Goal: Communication & Community: Answer question/provide support

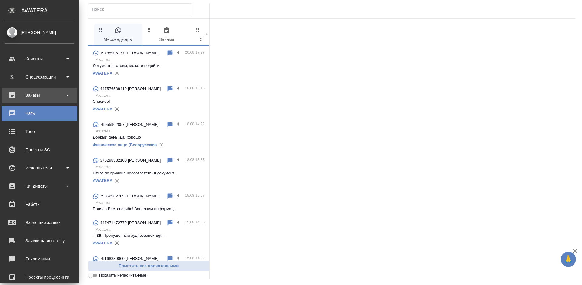
click at [14, 96] on div "Заказы" at bounding box center [40, 95] width 70 height 9
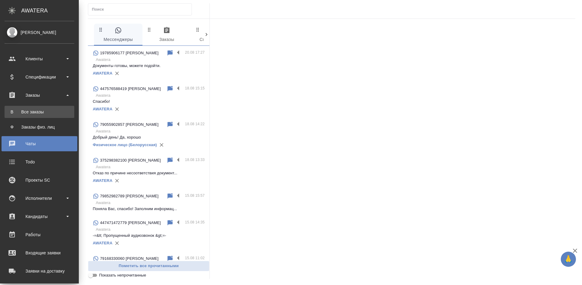
click at [37, 113] on div "Все заказы" at bounding box center [40, 112] width 64 height 6
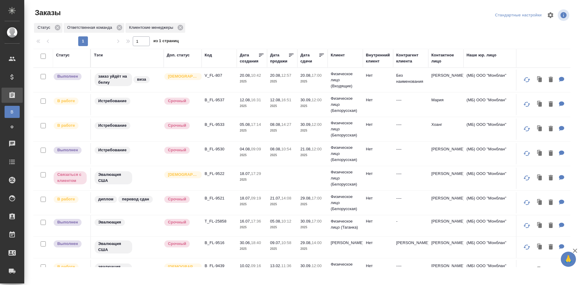
click at [291, 78] on p "12:57" at bounding box center [286, 75] width 10 height 5
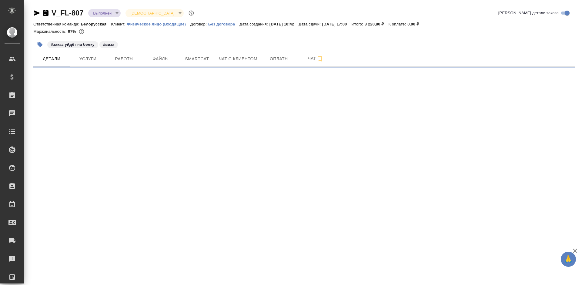
select select "RU"
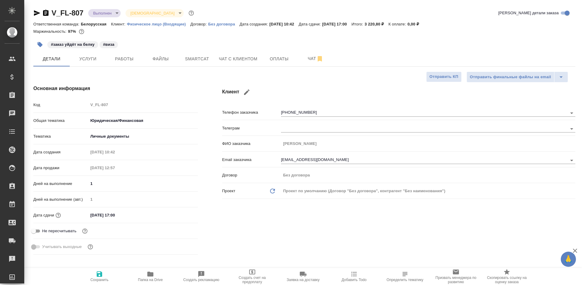
type textarea "x"
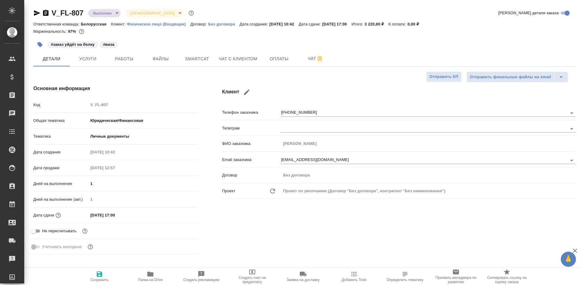
type textarea "x"
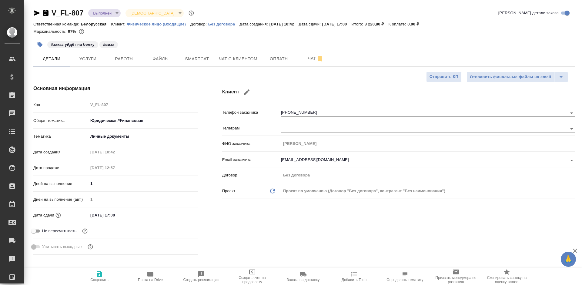
type textarea "x"
click at [45, 15] on icon "button" at bounding box center [45, 13] width 5 height 6
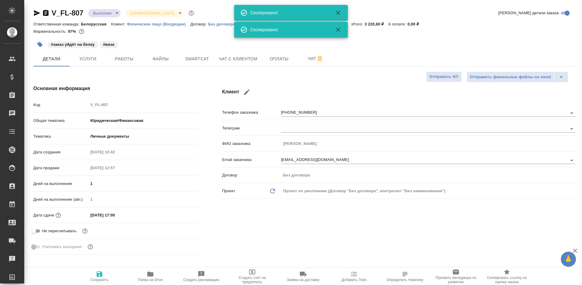
type textarea "x"
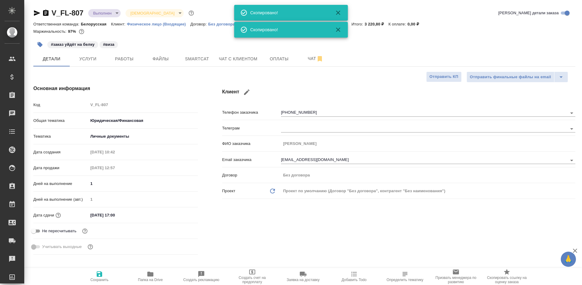
type textarea "x"
click at [130, 60] on span "Работы" at bounding box center [124, 59] width 29 height 8
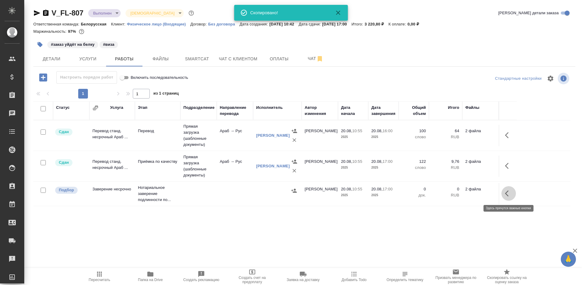
click at [504, 191] on button "button" at bounding box center [509, 193] width 15 height 15
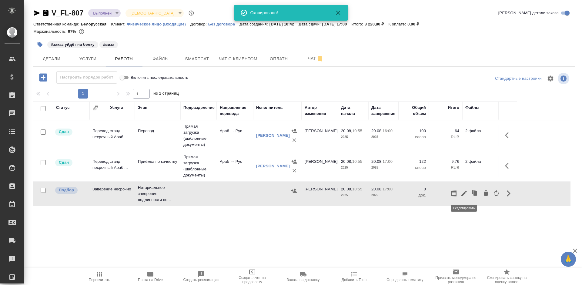
click at [462, 196] on icon "button" at bounding box center [464, 193] width 5 height 5
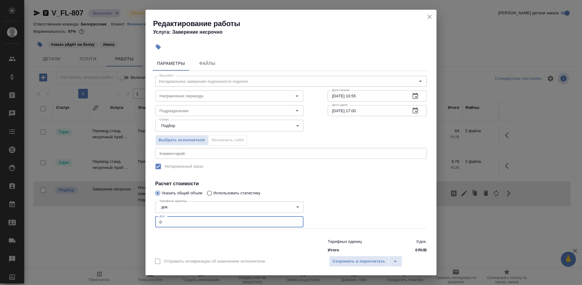
drag, startPoint x: 185, startPoint y: 227, endPoint x: 146, endPoint y: 228, distance: 39.4
click at [146, 228] on div "Параметры Файлы Вид работ Нотариальное заверение подлинности подписи Вид работ …" at bounding box center [291, 153] width 291 height 198
type input "2"
click at [336, 262] on span "Сохранить и пересчитать" at bounding box center [359, 261] width 53 height 7
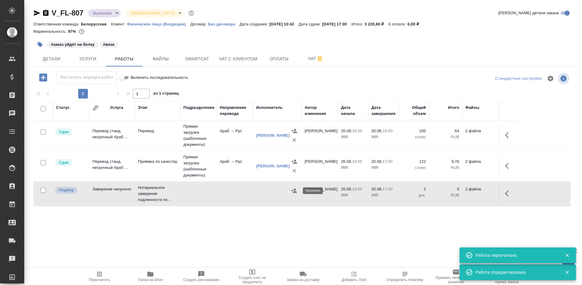
click at [292, 192] on icon "button" at bounding box center [294, 191] width 6 height 6
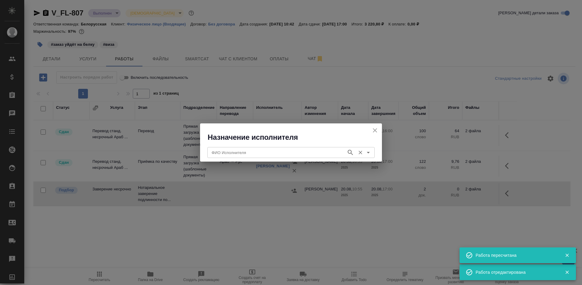
click at [271, 153] on input "ФИО Исполнителя" at bounding box center [276, 152] width 134 height 7
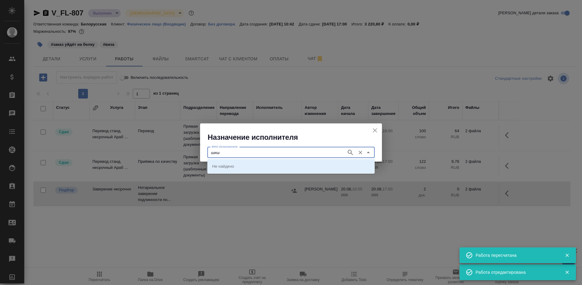
type input "шиш"
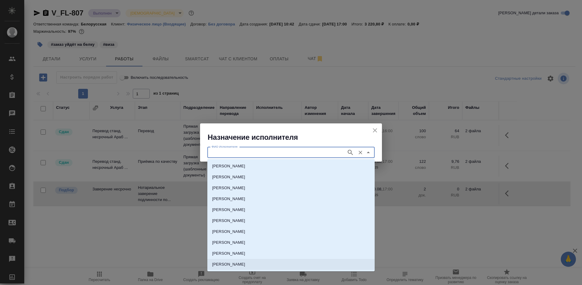
click at [245, 264] on p "НОТАРИУС Шишенков Леонид Васильевич" at bounding box center [228, 264] width 33 height 6
type input "НОТАРИУС Шишенков Леонид Васильевич"
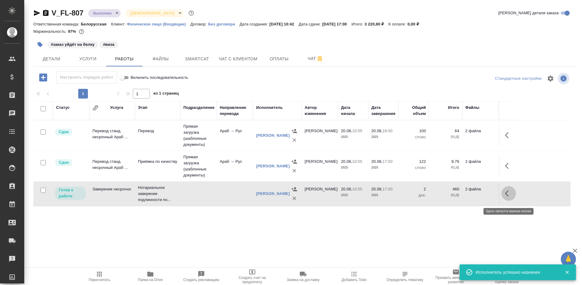
click at [503, 196] on button "button" at bounding box center [509, 193] width 15 height 15
click at [464, 195] on icon "button" at bounding box center [464, 193] width 7 height 7
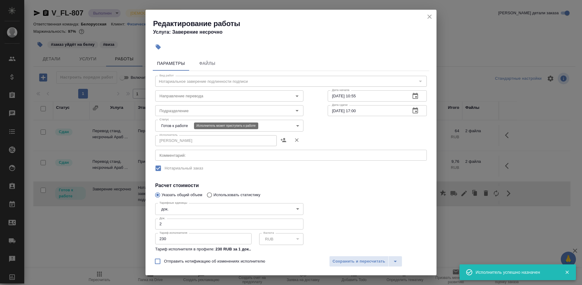
click at [166, 127] on body "🙏 .cls-1 fill:#fff; AWATERA Bogomolova Anastasiya Клиенты Спецификации Заказы 0…" at bounding box center [291, 142] width 582 height 285
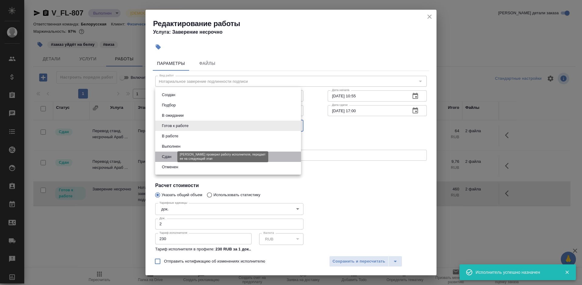
click at [170, 156] on button "Сдан" at bounding box center [166, 156] width 13 height 7
type input "closed"
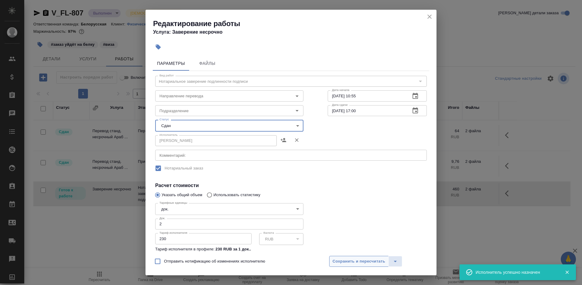
click at [346, 266] on button "Сохранить и пересчитать" at bounding box center [358, 261] width 59 height 11
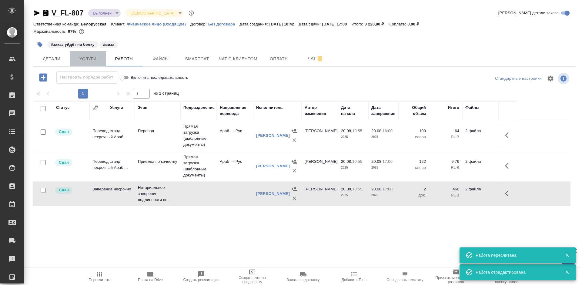
click at [89, 61] on span "Услуги" at bounding box center [87, 59] width 29 height 8
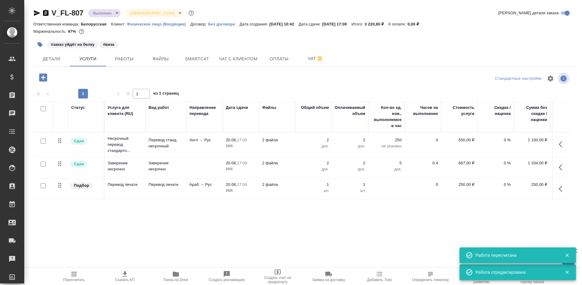
scroll to position [0, 34]
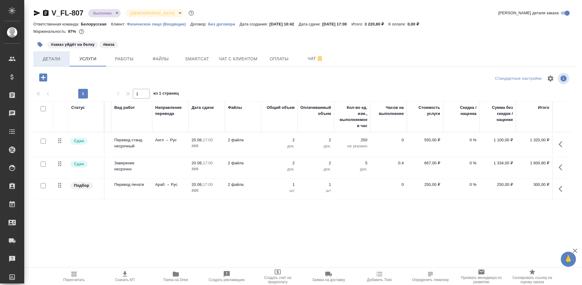
click at [50, 64] on button "Детали" at bounding box center [51, 58] width 36 height 15
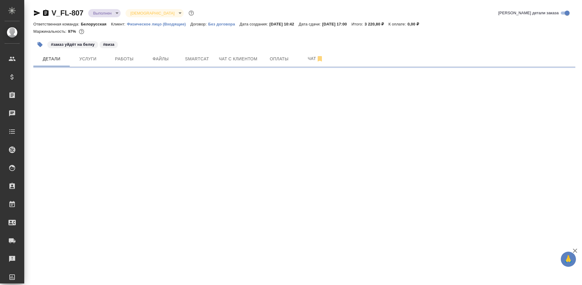
select select "RU"
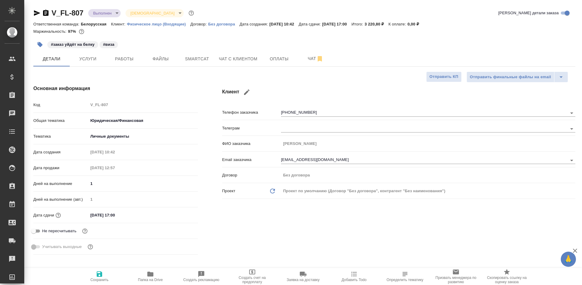
type textarea "x"
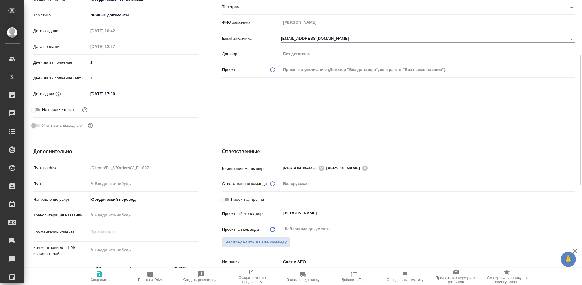
click at [227, 202] on input "Проектная группа" at bounding box center [223, 199] width 22 height 7
checkbox input "true"
type textarea "x"
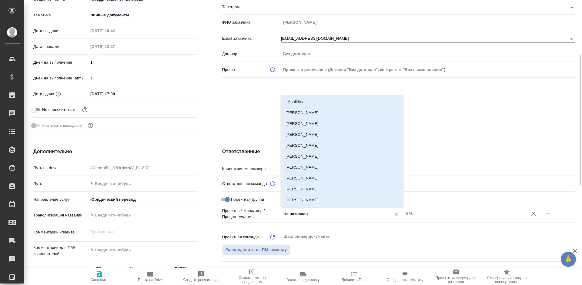
click at [323, 217] on input "Не назначен" at bounding box center [332, 213] width 99 height 7
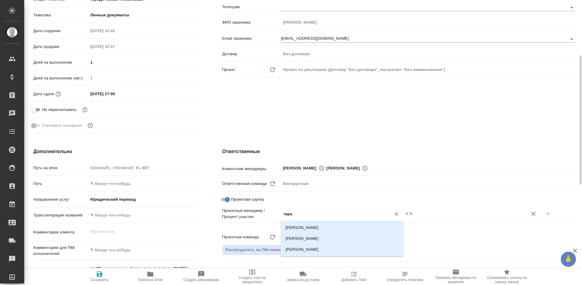
type input "тараб"
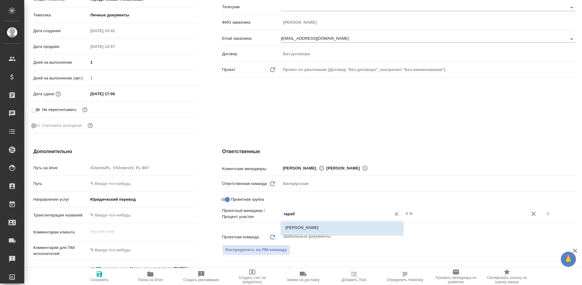
click at [331, 226] on li "[PERSON_NAME]" at bounding box center [342, 227] width 123 height 11
type textarea "x"
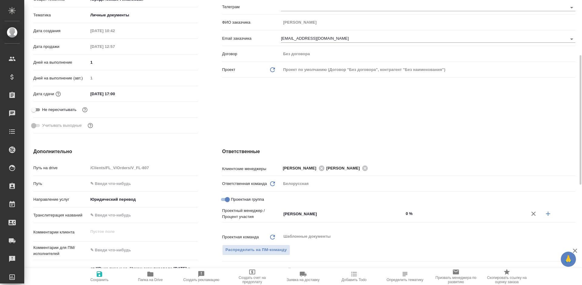
click at [543, 214] on button "button" at bounding box center [548, 214] width 15 height 15
type textarea "x"
click at [322, 227] on input "Не назначен" at bounding box center [332, 223] width 99 height 7
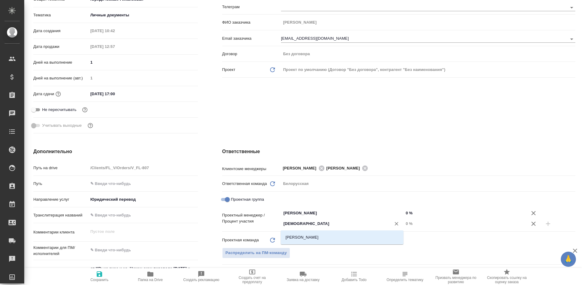
type input "бого"
click at [327, 236] on li "[PERSON_NAME]" at bounding box center [342, 237] width 123 height 11
type textarea "x"
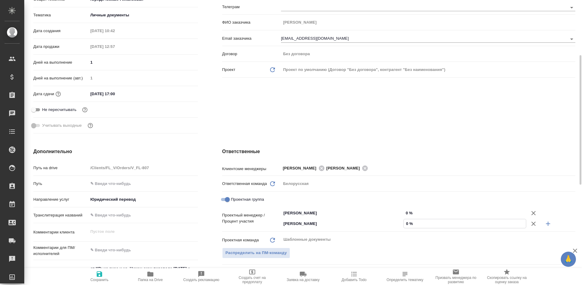
drag, startPoint x: 406, startPoint y: 224, endPoint x: 416, endPoint y: 222, distance: 10.8
click at [416, 222] on input "0 %" at bounding box center [465, 223] width 122 height 9
type input "4 %"
type textarea "x"
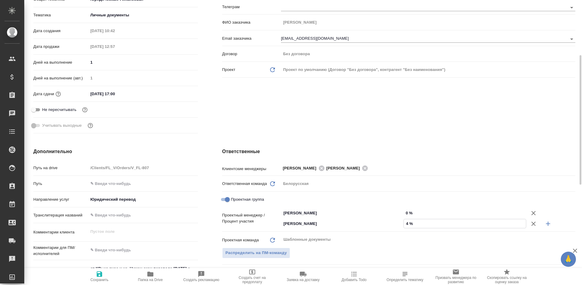
type textarea "x"
type input "47 %"
drag, startPoint x: 406, startPoint y: 213, endPoint x: 412, endPoint y: 212, distance: 5.8
click at [412, 212] on input "0 %" at bounding box center [465, 213] width 122 height 9
type input "5 %"
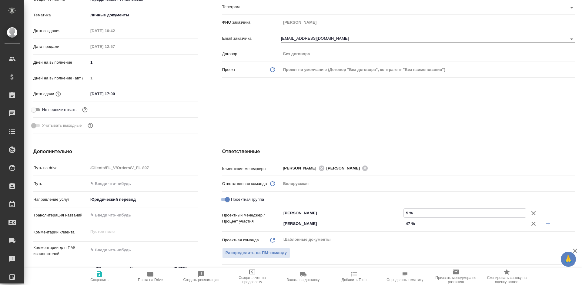
type textarea "x"
type input "53 %"
type textarea "x"
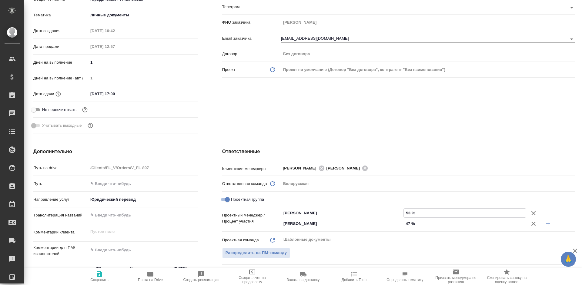
type textarea "x"
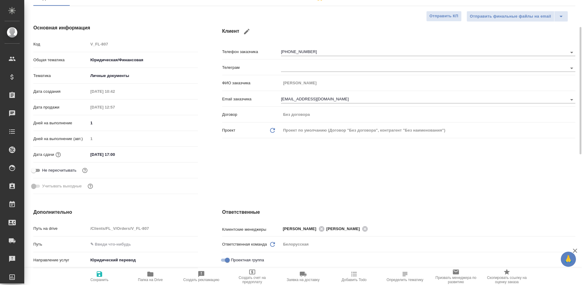
scroll to position [0, 0]
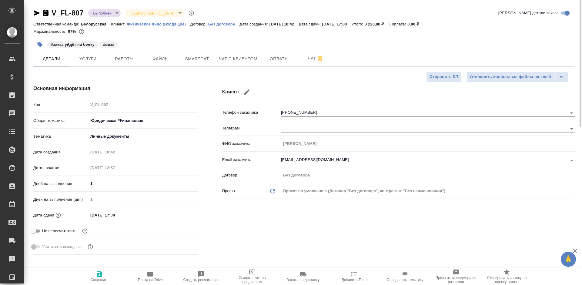
type input "53 %"
click at [103, 277] on span "Сохранить" at bounding box center [100, 277] width 44 height 12
type textarea "x"
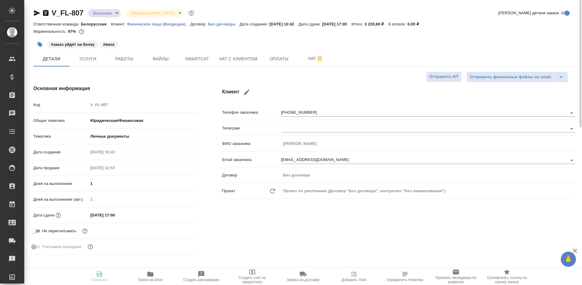
type textarea "x"
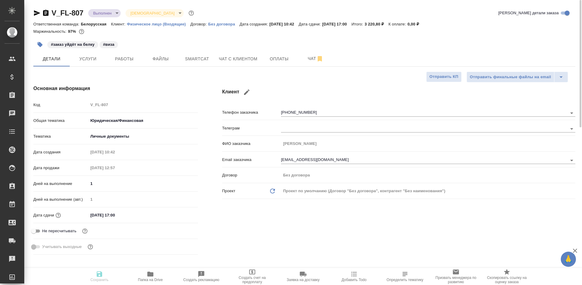
type textarea "x"
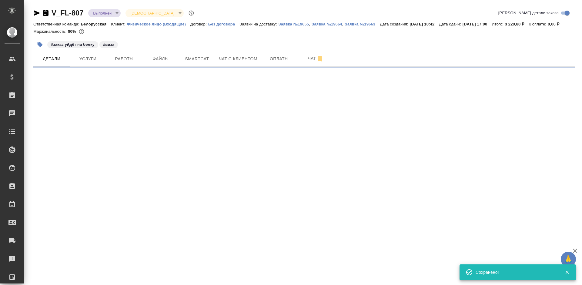
select select "RU"
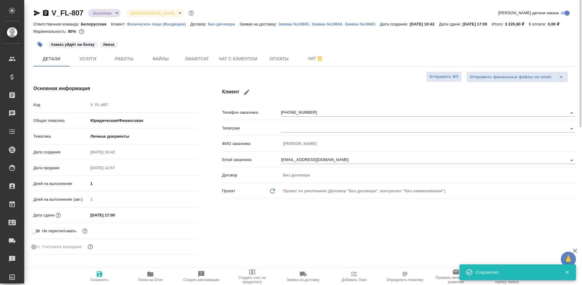
type textarea "x"
click at [116, 220] on input "20.08.2025 17:00" at bounding box center [115, 215] width 53 height 9
click at [179, 217] on icon "button" at bounding box center [180, 214] width 5 height 6
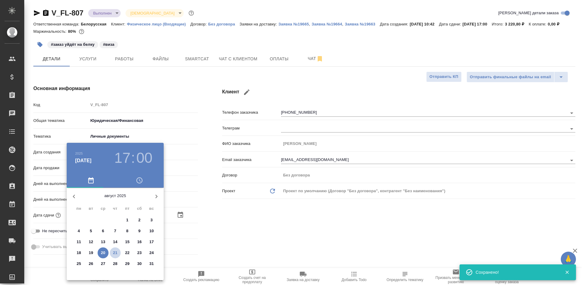
click at [116, 252] on p "21" at bounding box center [115, 253] width 5 height 6
type input "21.08.2025 17:00"
type textarea "x"
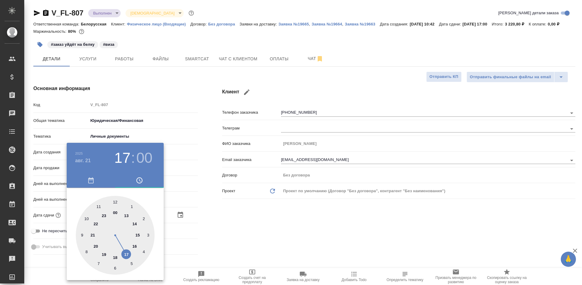
click at [84, 218] on div at bounding box center [115, 235] width 79 height 79
type input "21.08.2025 10:00"
type textarea "x"
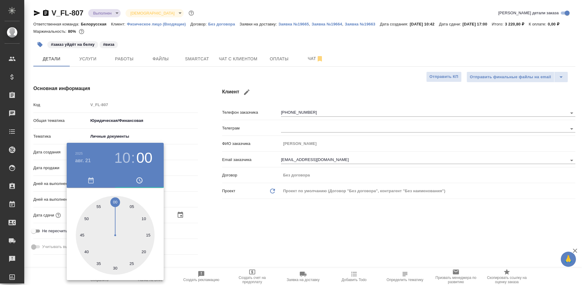
click at [116, 200] on div at bounding box center [115, 235] width 79 height 79
type textarea "x"
click at [297, 229] on div at bounding box center [291, 142] width 582 height 285
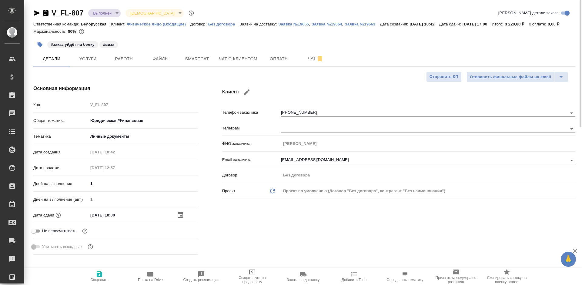
click at [96, 271] on icon "button" at bounding box center [99, 274] width 7 height 7
type textarea "x"
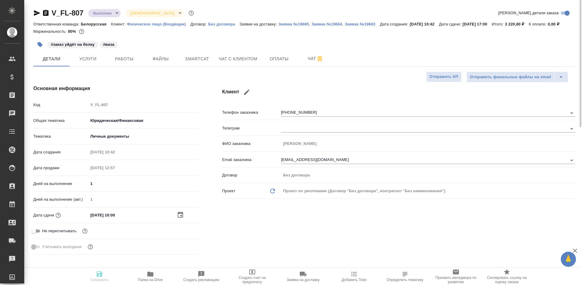
type textarea "x"
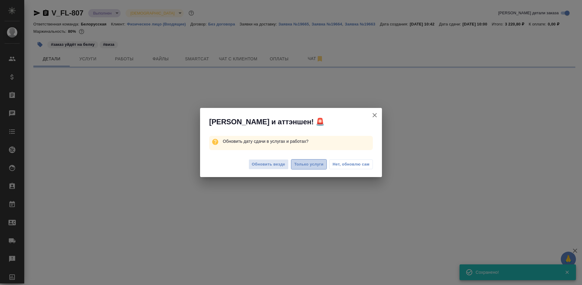
click at [311, 161] on span "Только услуги" at bounding box center [309, 164] width 29 height 7
select select "RU"
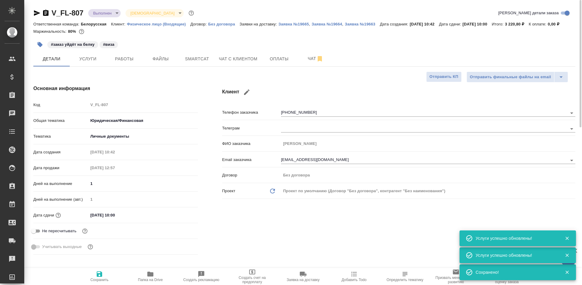
type textarea "x"
click at [121, 60] on button "Работы" at bounding box center [124, 58] width 36 height 15
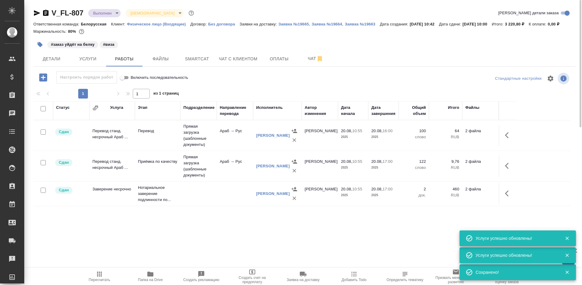
click at [460, 146] on td "460 RUB" at bounding box center [445, 135] width 33 height 21
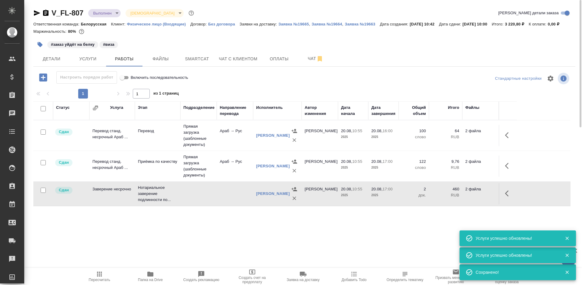
click at [460, 146] on td "460 RUB" at bounding box center [445, 135] width 33 height 21
click at [504, 200] on button "button" at bounding box center [509, 193] width 15 height 15
click at [463, 197] on icon "button" at bounding box center [464, 193] width 7 height 7
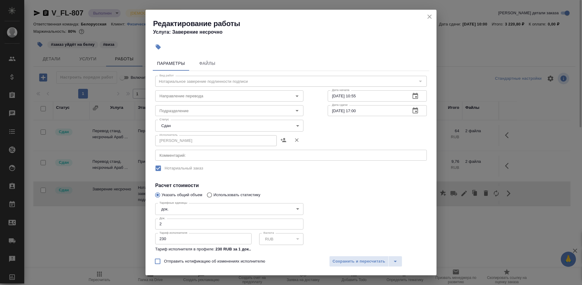
click at [412, 113] on icon "button" at bounding box center [415, 110] width 7 height 7
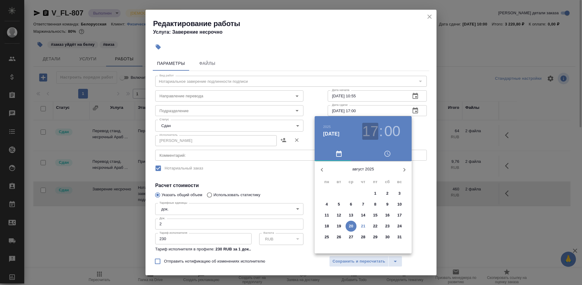
drag, startPoint x: 371, startPoint y: 134, endPoint x: 367, endPoint y: 137, distance: 5.2
click at [369, 134] on h3 "17" at bounding box center [370, 131] width 16 height 17
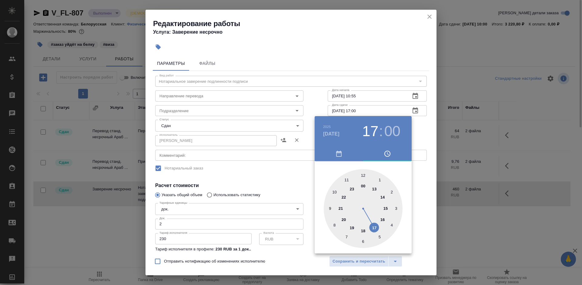
click at [333, 191] on div at bounding box center [363, 208] width 79 height 79
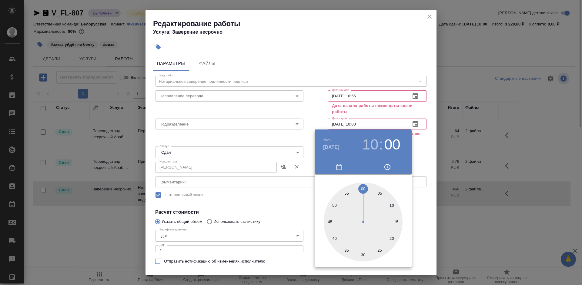
click at [286, 165] on div at bounding box center [291, 142] width 582 height 285
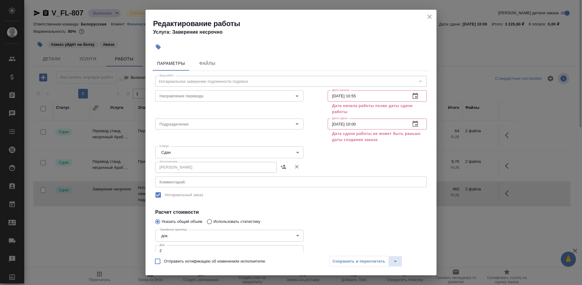
click at [412, 124] on icon "button" at bounding box center [415, 123] width 7 height 7
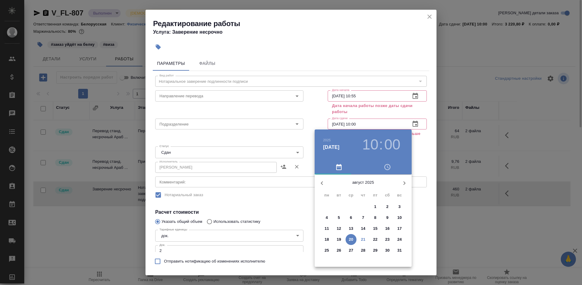
click at [361, 239] on span "21" at bounding box center [363, 240] width 11 height 6
type input "21.08.2025 10:00"
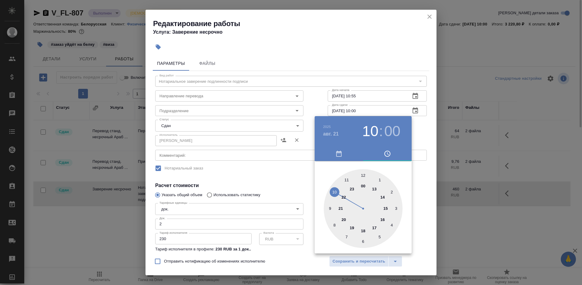
click at [285, 192] on div at bounding box center [291, 142] width 582 height 285
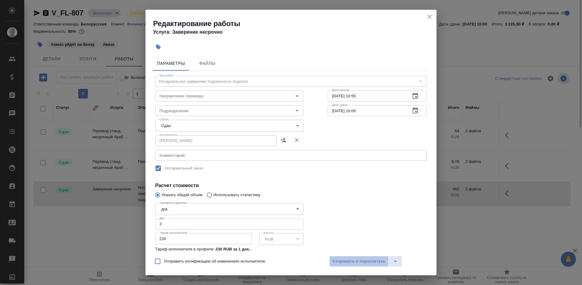
click at [357, 264] on span "Сохранить и пересчитать" at bounding box center [359, 261] width 53 height 7
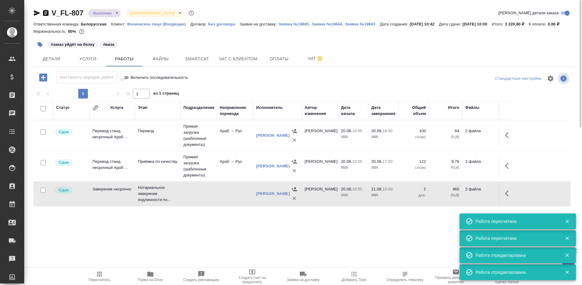
click at [106, 10] on body "🙏 .cls-1 fill:#fff; AWATERA Bogomolova Anastasiya Клиенты Спецификации Заказы 0…" at bounding box center [291, 142] width 582 height 285
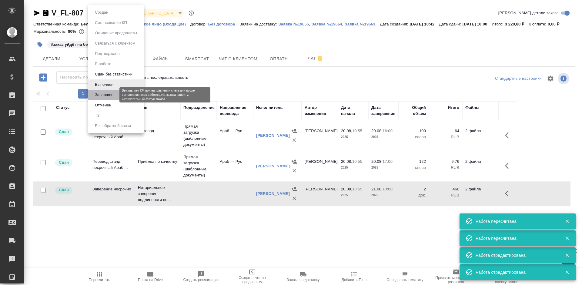
click at [102, 94] on button "Завершен" at bounding box center [104, 95] width 22 height 7
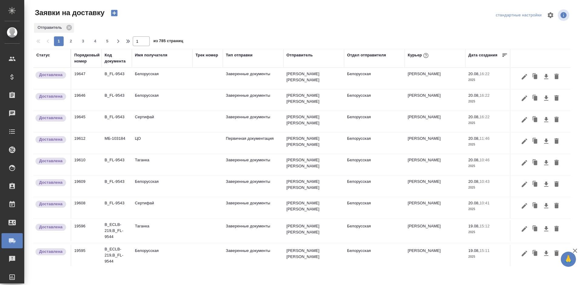
scroll to position [0, 96]
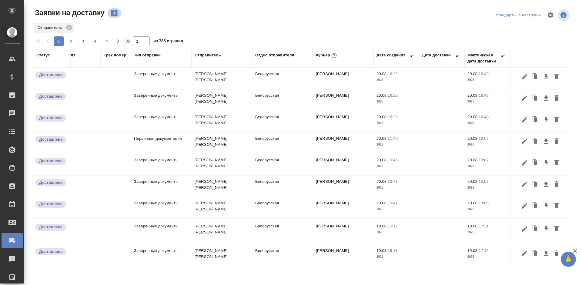
click at [115, 15] on icon "button" at bounding box center [114, 13] width 6 height 6
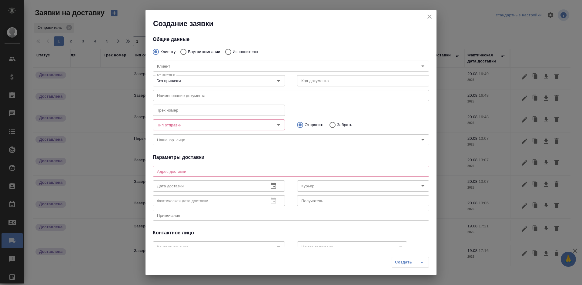
click at [190, 51] on p "Внутри компании" at bounding box center [204, 52] width 32 height 6
click at [188, 51] on input "Внутри компании" at bounding box center [182, 51] width 11 height 13
radio input "true"
click at [191, 66] on input "Команда" at bounding box center [281, 65] width 253 height 7
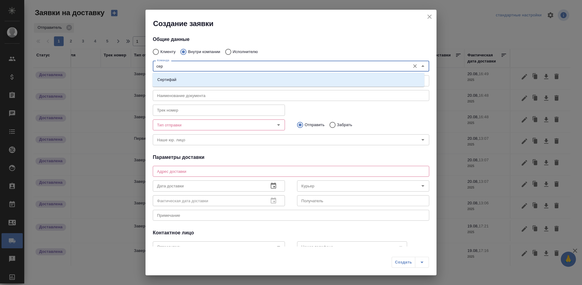
type input "серт"
click at [191, 75] on li "Сертифай" at bounding box center [289, 79] width 272 height 11
type textarea "Кузнецкий мост, д.7"
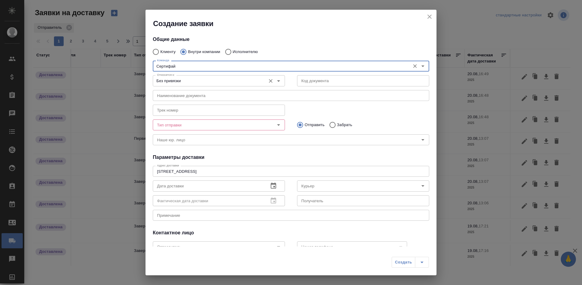
click at [228, 86] on div "Без привязки Относится к:" at bounding box center [219, 80] width 132 height 11
type input "Сертифай"
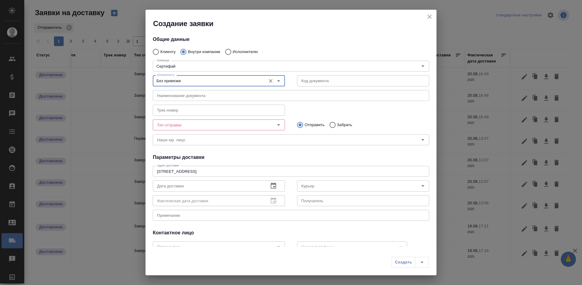
click at [228, 82] on input "Без привязки" at bounding box center [209, 80] width 108 height 7
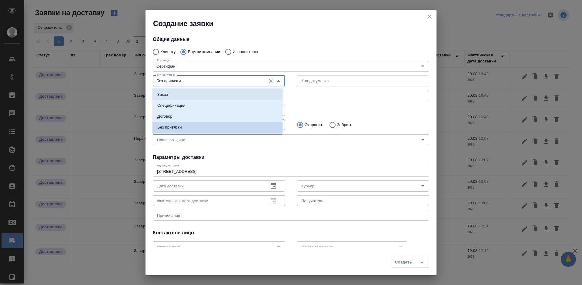
click at [229, 95] on li "Заказ" at bounding box center [218, 94] width 130 height 11
type input "Заказ"
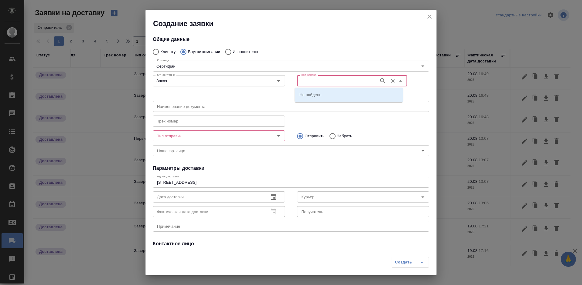
click at [303, 80] on input "Код заказа" at bounding box center [337, 80] width 77 height 7
paste input "V_FL-807"
type input "V_FL-807"
click at [312, 97] on p "V_FL-807" at bounding box center [309, 95] width 18 height 6
type input "(МБ) ООО "Монблан""
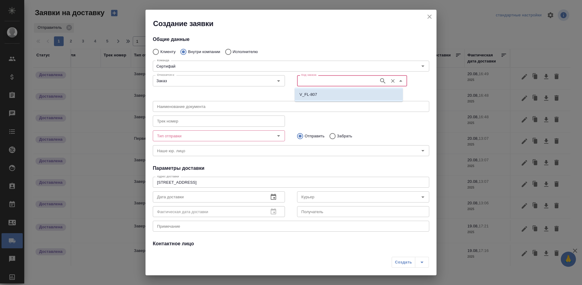
type input "V_FL-807"
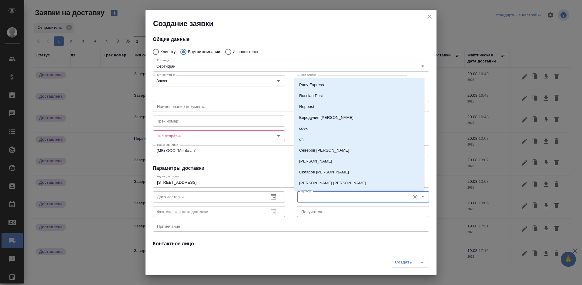
click at [319, 199] on input "Курьер" at bounding box center [353, 196] width 108 height 7
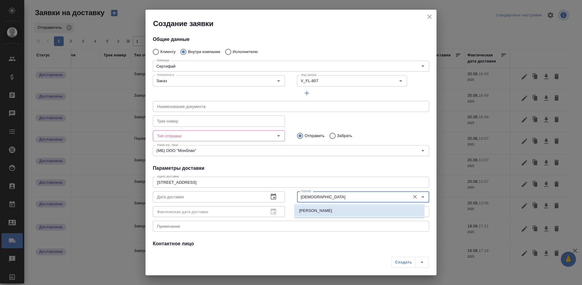
click at [326, 213] on p "[PERSON_NAME]" at bounding box center [315, 211] width 33 height 6
type input "[PERSON_NAME]"
click at [225, 137] on input "Тип отправки" at bounding box center [209, 135] width 108 height 7
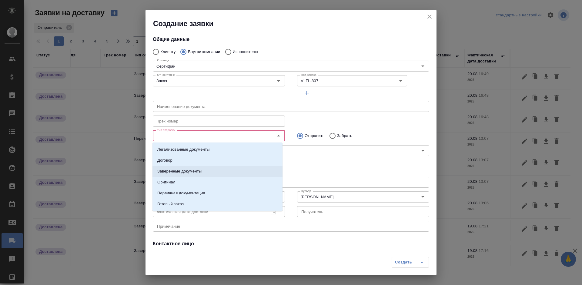
click at [211, 170] on li "Заверенные документы" at bounding box center [218, 171] width 130 height 11
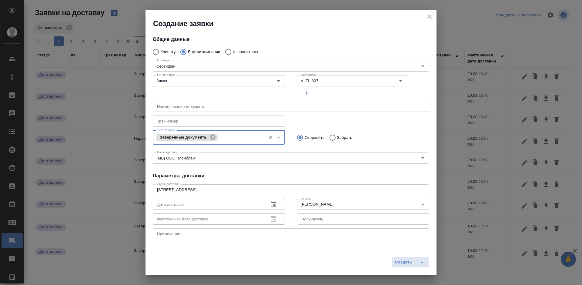
drag, startPoint x: 211, startPoint y: 234, endPoint x: 209, endPoint y: 231, distance: 3.1
click at [211, 234] on textarea at bounding box center [291, 233] width 268 height 5
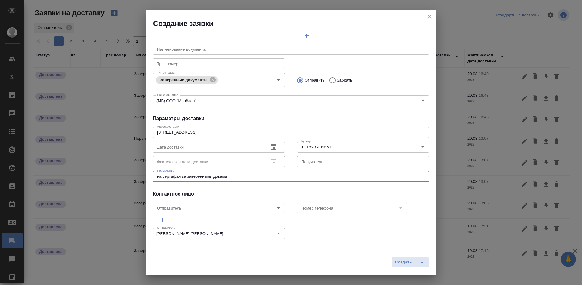
scroll to position [0, 0]
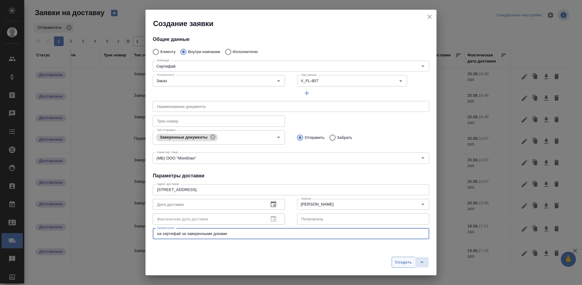
type textarea "на сертифай за заверенными доками"
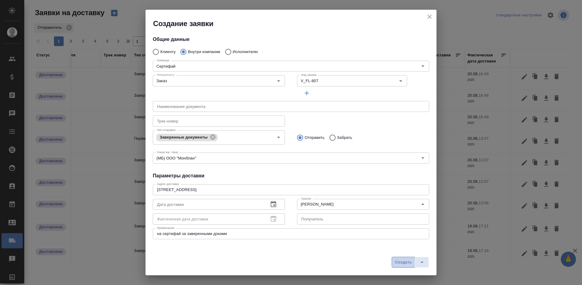
click at [405, 262] on span "Создать" at bounding box center [403, 262] width 17 height 7
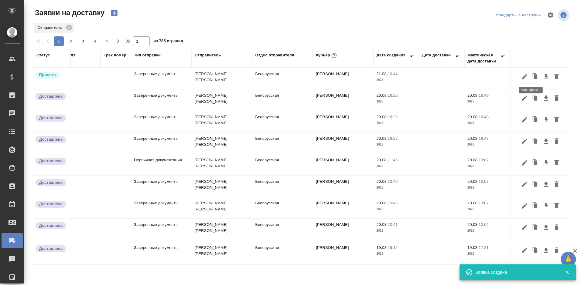
click at [534, 75] on icon "button" at bounding box center [536, 76] width 4 height 5
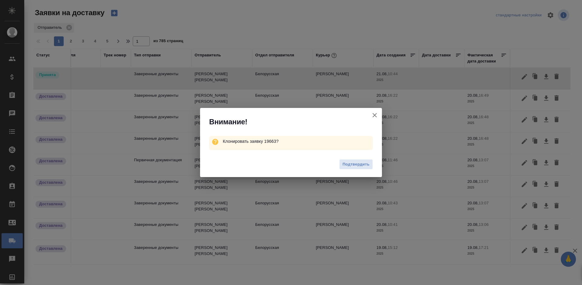
click at [358, 170] on div "Подтвердить" at bounding box center [291, 165] width 182 height 24
click at [360, 165] on span "Подтвердить" at bounding box center [356, 164] width 27 height 7
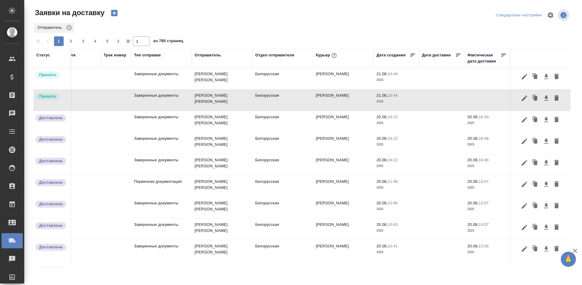
click at [447, 11] on div "стандартные настройки" at bounding box center [483, 15] width 176 height 15
drag, startPoint x: 532, startPoint y: 76, endPoint x: 396, endPoint y: 142, distance: 151.0
click at [534, 76] on icon "button" at bounding box center [536, 76] width 4 height 5
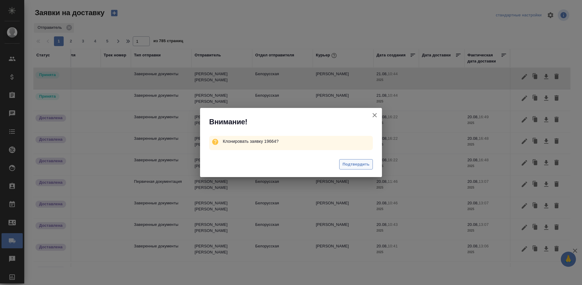
click at [345, 163] on span "Подтвердить" at bounding box center [356, 164] width 27 height 7
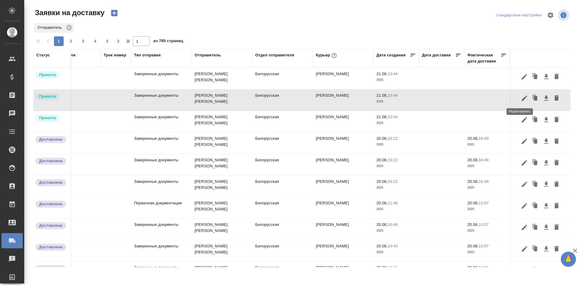
click at [521, 98] on icon "button" at bounding box center [524, 98] width 7 height 7
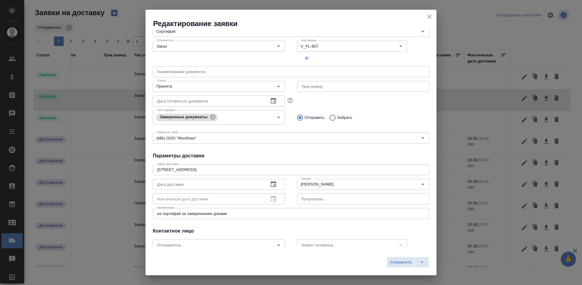
scroll to position [86, 0]
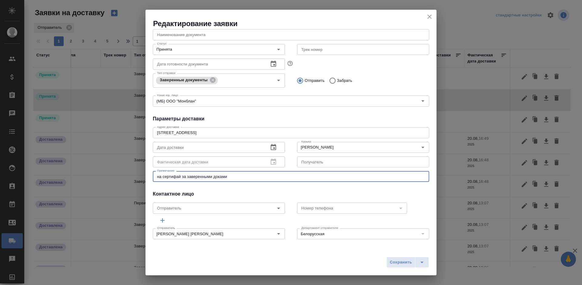
drag, startPoint x: 237, startPoint y: 179, endPoint x: 133, endPoint y: 191, distance: 105.1
click at [133, 191] on div "Редактирование заявки Общие данные Порядковый номер 19664 Порядковый номер Клие…" at bounding box center [291, 142] width 582 height 285
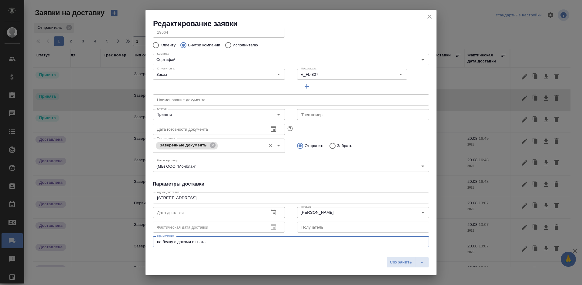
scroll to position [0, 0]
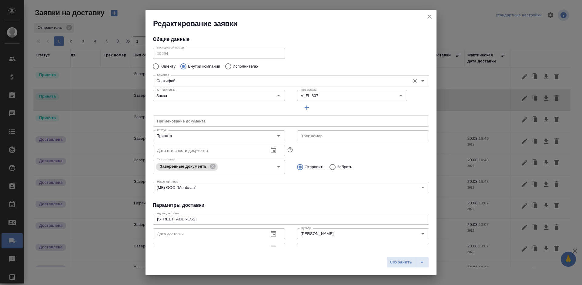
type textarea "на белку с доками от нота"
click at [185, 82] on input "Сертифай" at bounding box center [281, 80] width 253 height 7
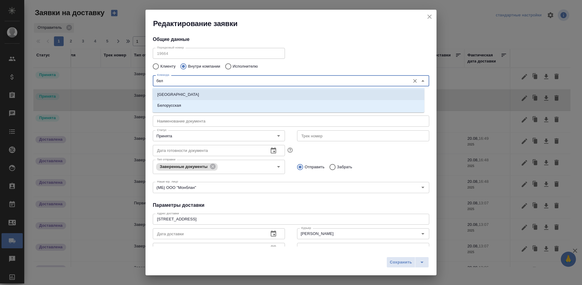
click at [213, 104] on li "Белорусская" at bounding box center [289, 105] width 272 height 11
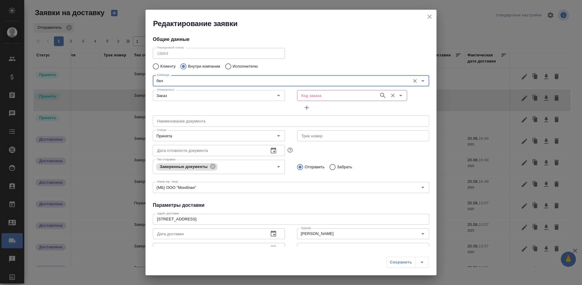
type input "Белорусская"
type textarea "1-ая Тверская-Ямская, д. 29 стр. 1, этаж 2, офис 17"
type input "Белорусская"
click at [337, 96] on input "Код заказа" at bounding box center [337, 95] width 77 height 7
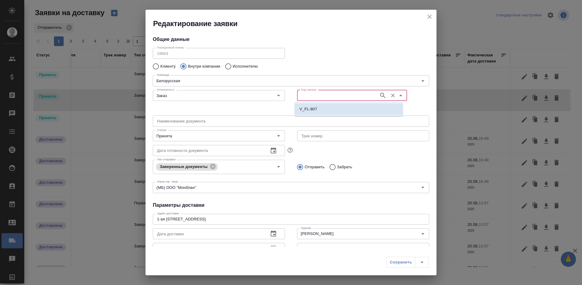
click at [328, 108] on li "V_FL-807" at bounding box center [349, 109] width 108 height 11
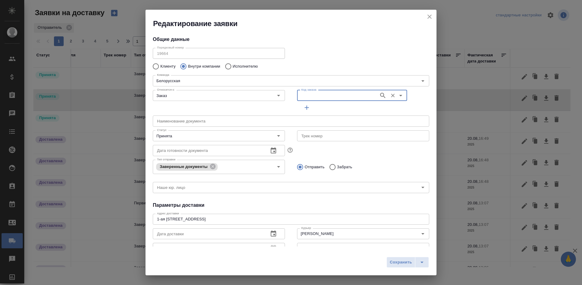
type input "V_FL-807"
click at [400, 262] on span "Сохранить" at bounding box center [401, 262] width 22 height 7
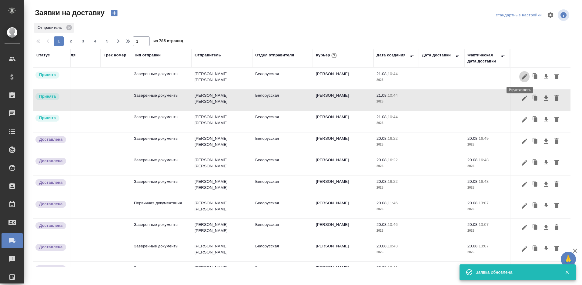
click at [521, 76] on icon "button" at bounding box center [524, 76] width 7 height 7
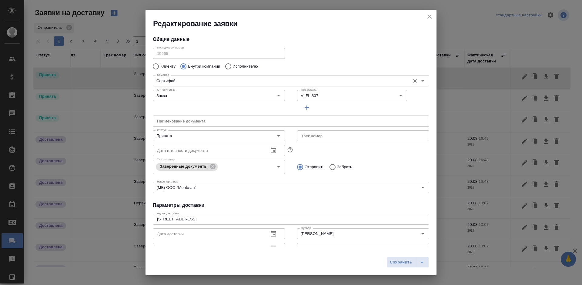
click at [225, 85] on div "Сертифай Команда" at bounding box center [291, 80] width 277 height 11
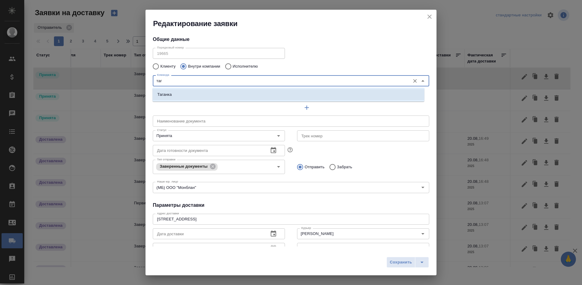
click at [239, 90] on li "Таганка" at bounding box center [289, 94] width 272 height 11
type input "Таганка"
type textarea "ул. Нижняя Радищевская, д. 5, стр. 1"
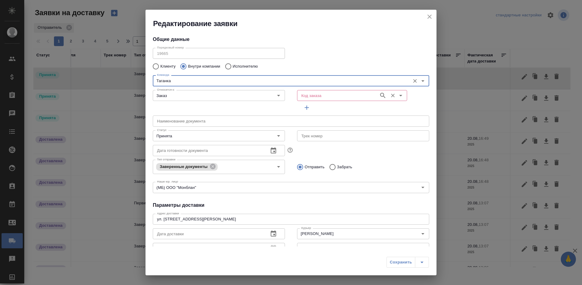
type input "Таганка"
click at [324, 98] on input "Код заказа" at bounding box center [337, 95] width 77 height 7
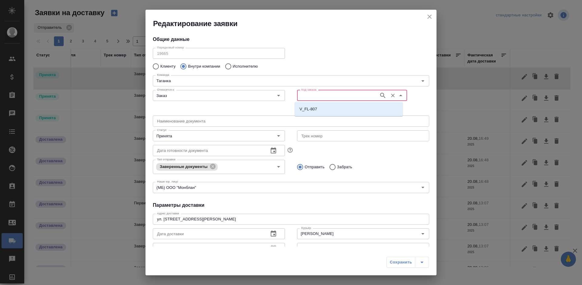
click at [332, 109] on li "V_FL-807" at bounding box center [349, 109] width 108 height 11
type input "V_FL-807"
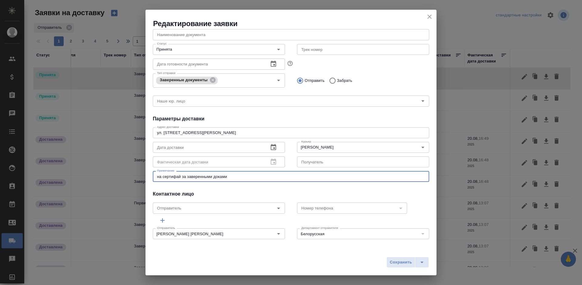
scroll to position [86, 0]
drag, startPoint x: 244, startPoint y: 175, endPoint x: 138, endPoint y: 183, distance: 106.2
click at [138, 183] on div "Редактирование заявки Общие данные Порядковый номер 19665 Порядковый номер Клие…" at bounding box center [291, 142] width 582 height 285
type textarea "на таганку после белки"
click at [401, 262] on span "Сохранить" at bounding box center [401, 262] width 22 height 7
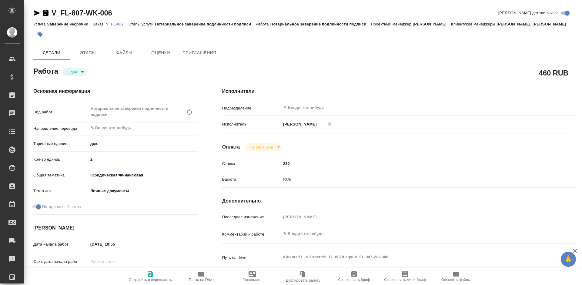
type textarea "x"
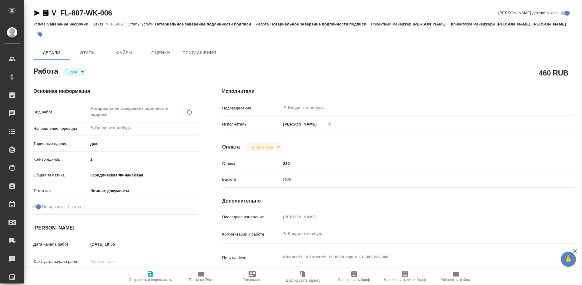
type textarea "x"
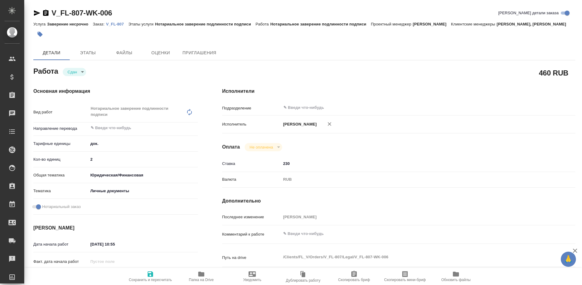
type textarea "x"
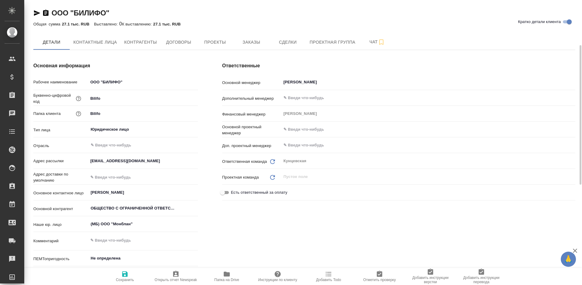
scroll to position [30, 0]
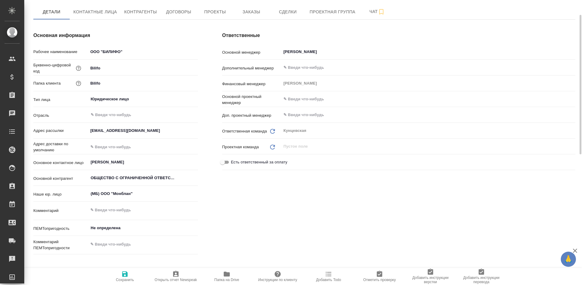
type input "ОБЩЕСТВО С ОГРАНИЧЕННОЙ ОТВЕТСТВЕННОСТЬЮ"БИЛИФО""
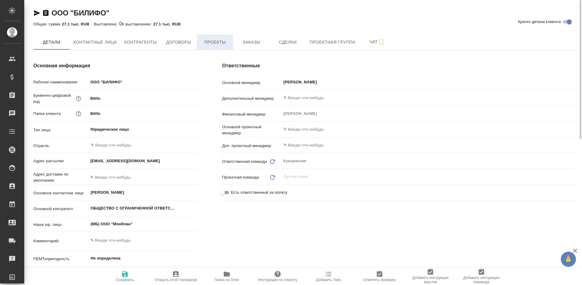
click at [203, 48] on button "Проекты" at bounding box center [215, 42] width 36 height 15
click at [181, 42] on span "Договоры" at bounding box center [178, 43] width 29 height 8
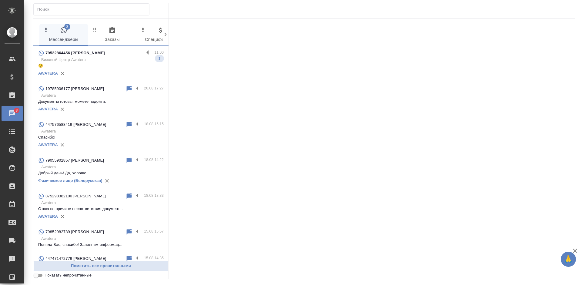
click at [102, 57] on p "Визовый Центр Awatera" at bounding box center [102, 60] width 123 height 6
click at [106, 62] on p "Визовый Центр Awatera" at bounding box center [102, 60] width 123 height 6
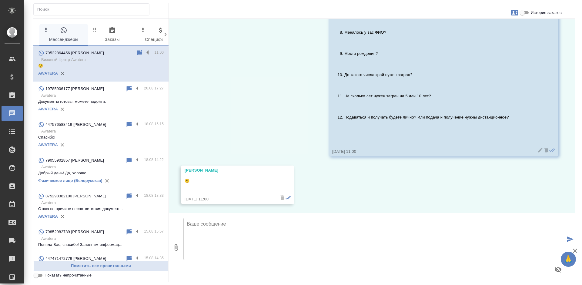
scroll to position [351, 0]
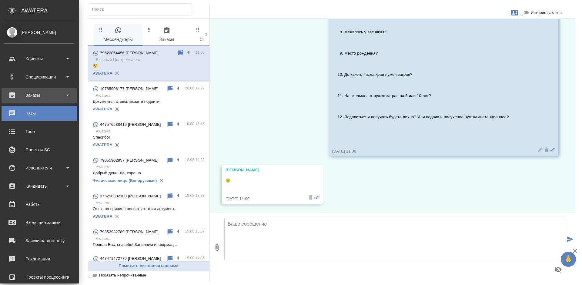
click at [10, 96] on div "Заказы" at bounding box center [40, 95] width 70 height 9
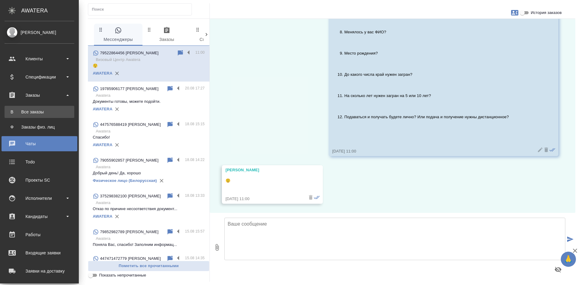
click at [28, 112] on div "Все заказы" at bounding box center [40, 112] width 64 height 6
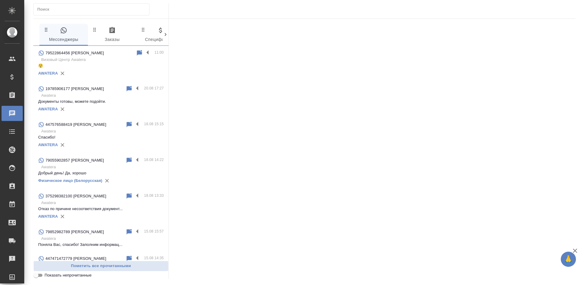
click at [84, 12] on input "text" at bounding box center [93, 9] width 112 height 8
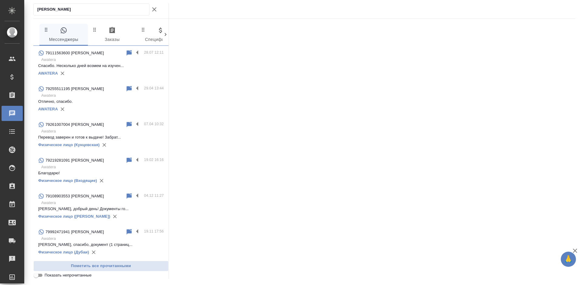
type input "константин"
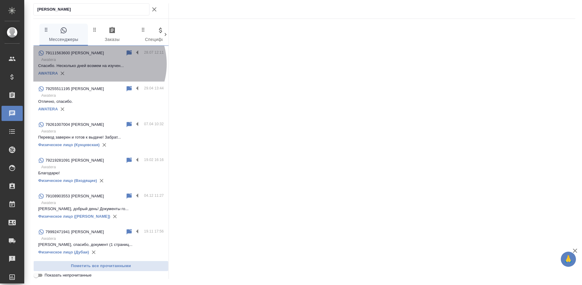
click at [99, 64] on p "Спасибо. Несколько дней возмем на изучен..." at bounding box center [101, 66] width 126 height 6
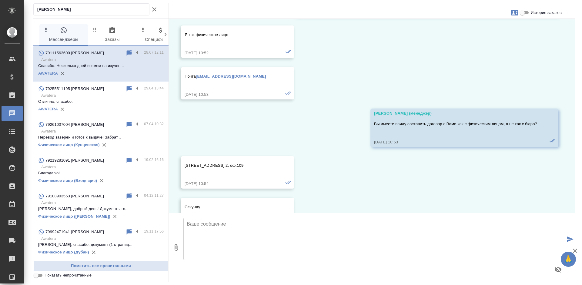
scroll to position [3705, 0]
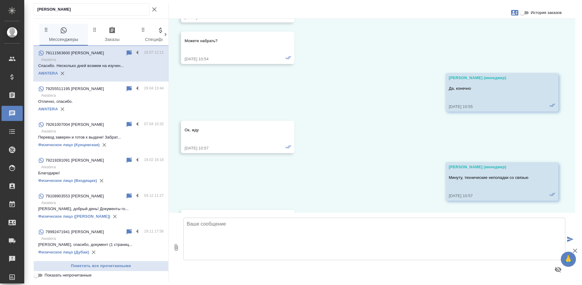
click at [216, 244] on textarea at bounding box center [375, 239] width 382 height 42
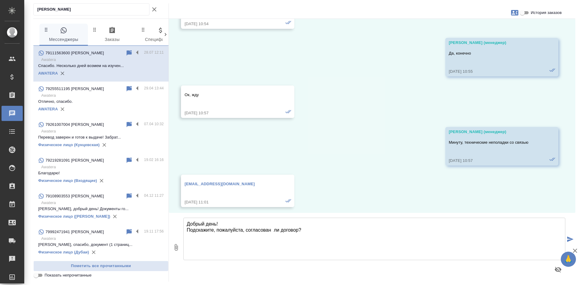
type textarea "Добрый день! Подскажите, пожалуйста, согласован ли договор?"
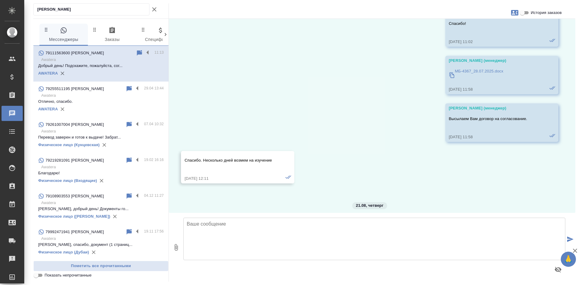
scroll to position [4008, 0]
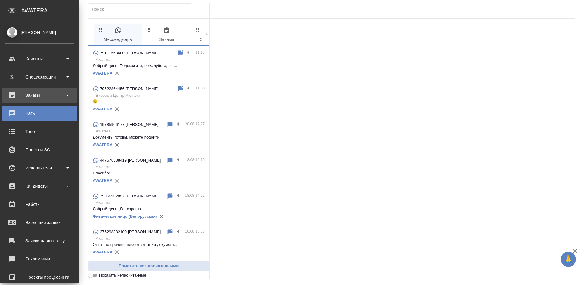
click at [25, 96] on div "Заказы" at bounding box center [40, 95] width 70 height 9
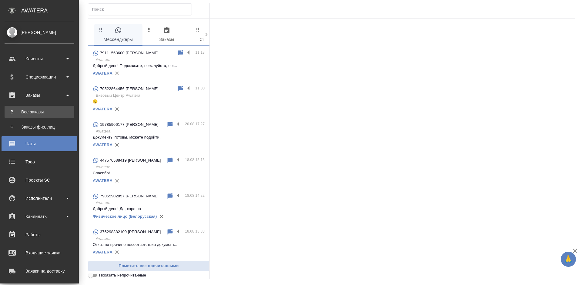
click at [31, 109] on link "В Все заказы" at bounding box center [40, 112] width 70 height 12
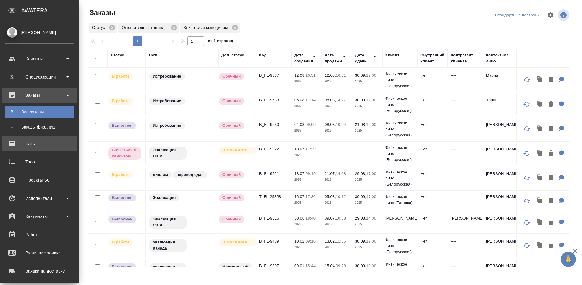
click at [15, 143] on div "Чаты" at bounding box center [40, 143] width 70 height 9
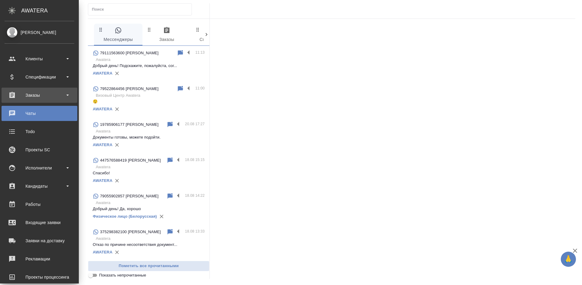
click at [8, 94] on div "Заказы" at bounding box center [40, 95] width 70 height 9
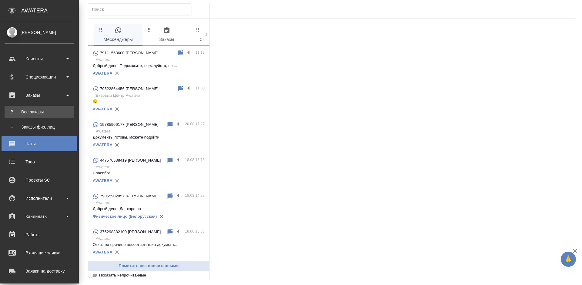
click at [41, 111] on div "Все заказы" at bounding box center [40, 112] width 64 height 6
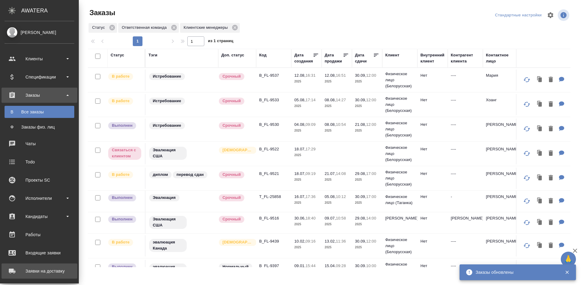
click at [10, 271] on div "Заявки на доставку" at bounding box center [40, 271] width 70 height 9
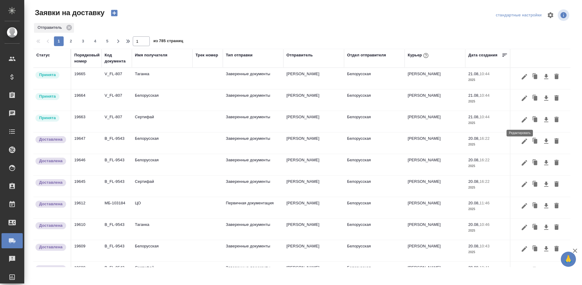
click at [521, 118] on icon "button" at bounding box center [524, 119] width 7 height 7
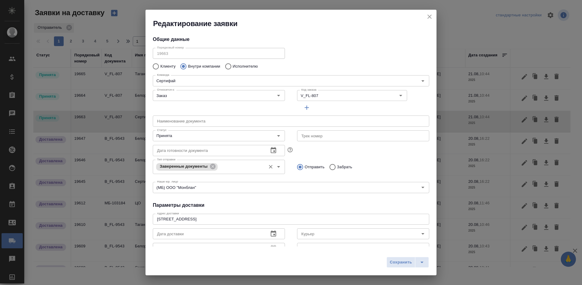
type input "Шаабан Эльмира"
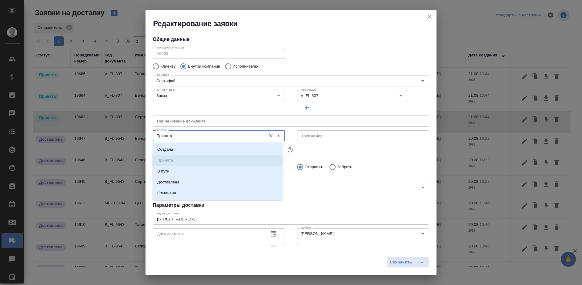
click at [188, 136] on input "Принята" at bounding box center [209, 135] width 108 height 7
click at [187, 182] on li "Доставлена" at bounding box center [218, 182] width 130 height 11
type input "Доставлена"
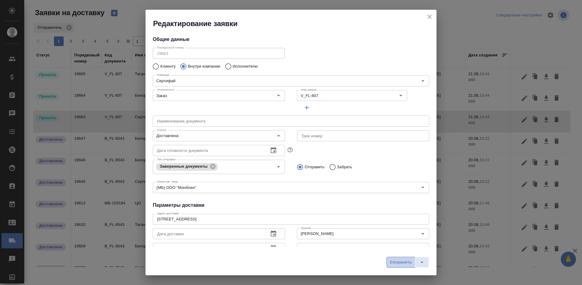
click at [396, 262] on span "Сохранить" at bounding box center [401, 262] width 22 height 7
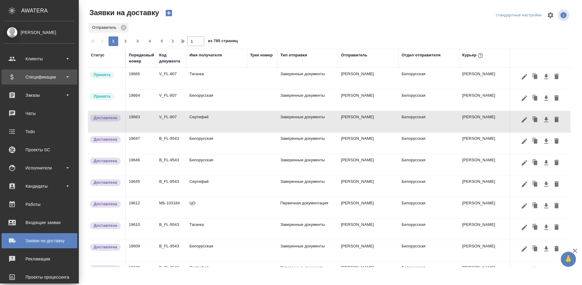
click at [19, 73] on div "Спецификации" at bounding box center [40, 76] width 70 height 9
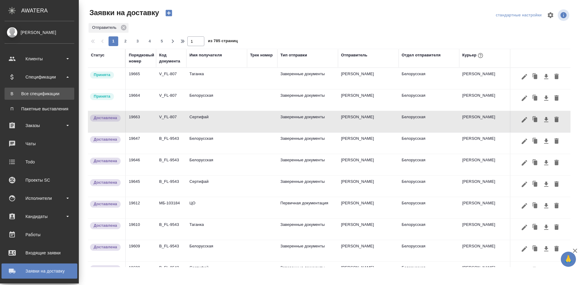
click at [23, 93] on div "Все спецификации" at bounding box center [40, 94] width 64 height 6
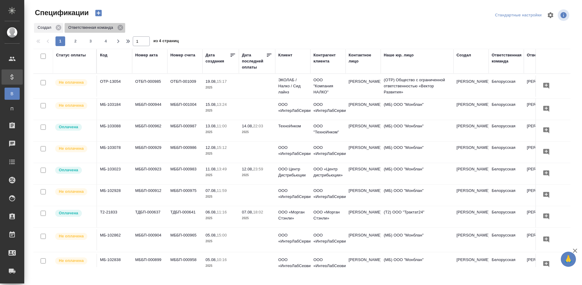
click at [116, 28] on span "Ответственная команда" at bounding box center [92, 28] width 54 height 6
click at [118, 28] on icon at bounding box center [120, 27] width 7 height 7
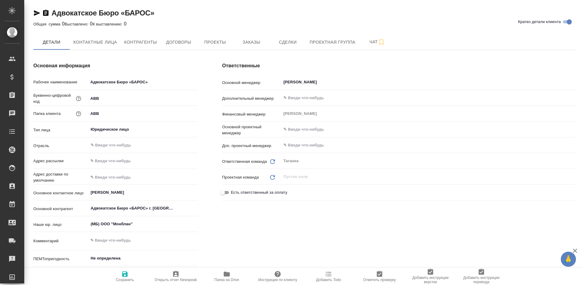
click at [35, 13] on icon "button" at bounding box center [36, 12] width 7 height 7
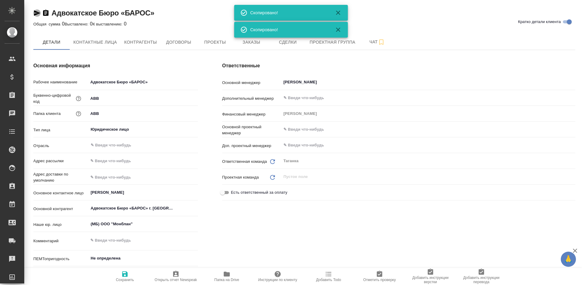
click at [35, 13] on icon "button" at bounding box center [36, 12] width 7 height 7
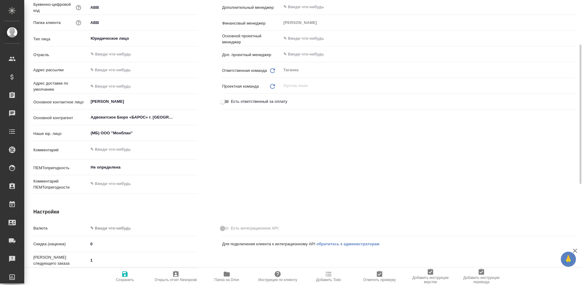
scroll to position [61, 0]
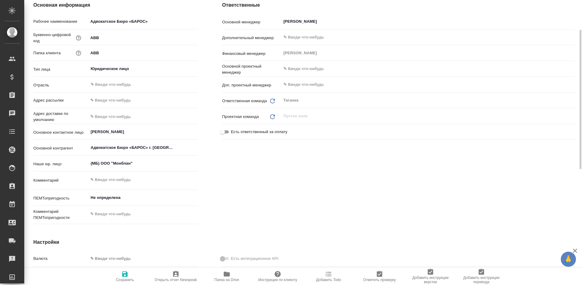
click at [271, 101] on icon "Обновить" at bounding box center [272, 100] width 7 height 7
type input "Белорусская"
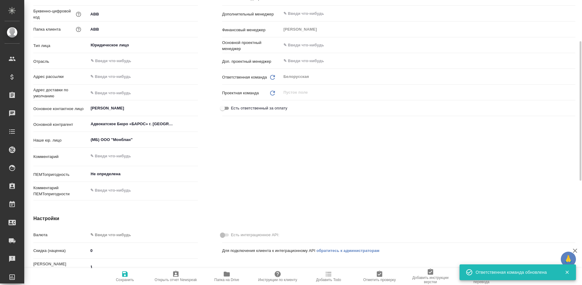
scroll to position [0, 0]
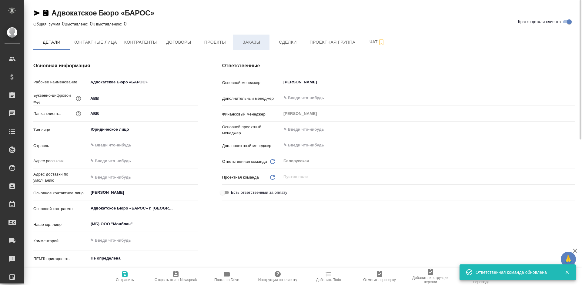
click at [239, 39] on span "Заказы" at bounding box center [251, 43] width 29 height 8
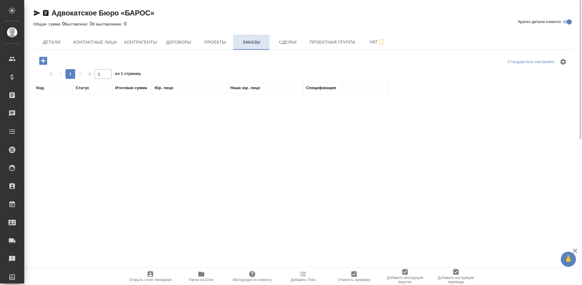
click at [239, 42] on span "Заказы" at bounding box center [251, 43] width 29 height 8
click at [181, 44] on span "Договоры" at bounding box center [178, 43] width 29 height 8
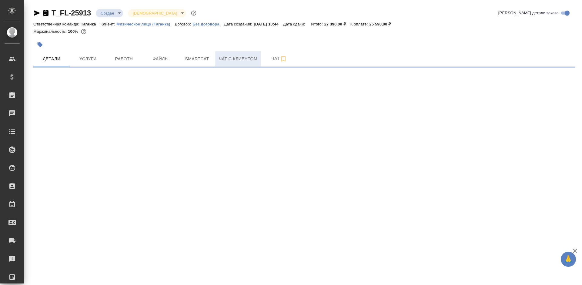
select select "RU"
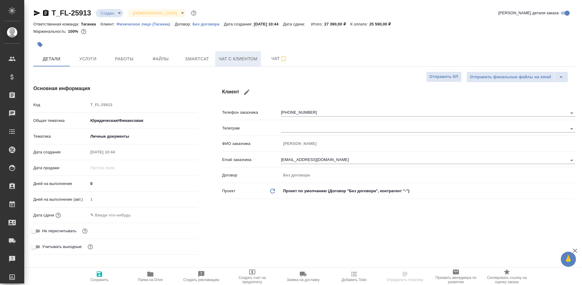
type textarea "x"
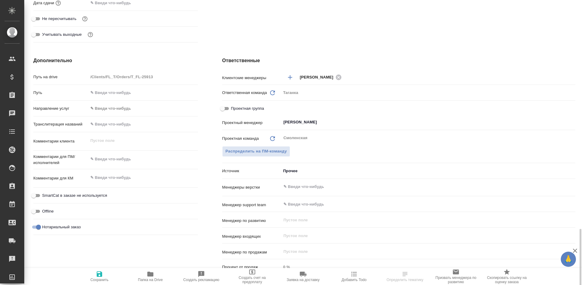
scroll to position [303, 0]
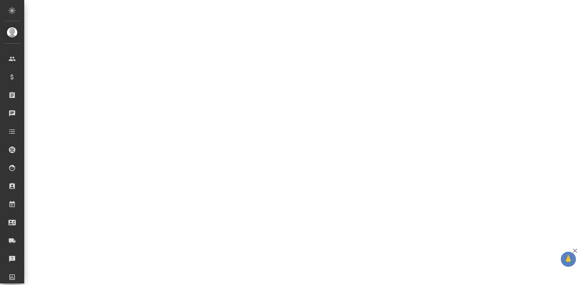
select select "RU"
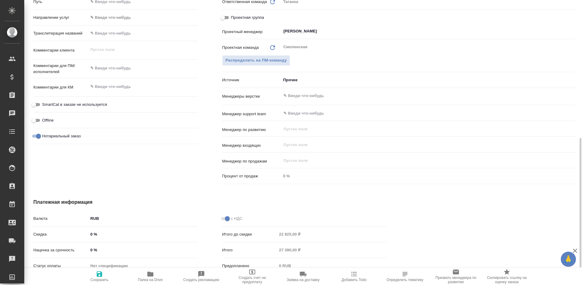
type textarea "x"
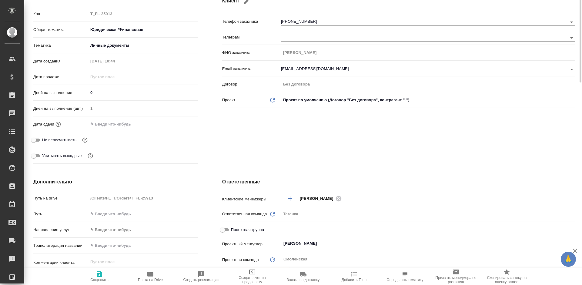
scroll to position [0, 0]
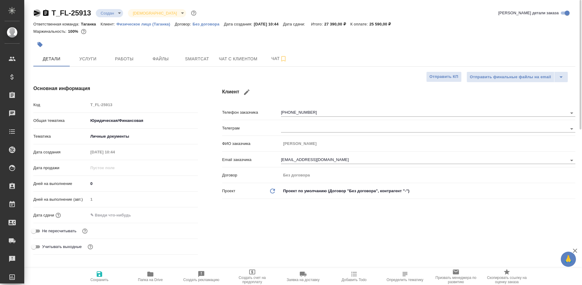
click at [37, 14] on icon "button" at bounding box center [37, 12] width 6 height 5
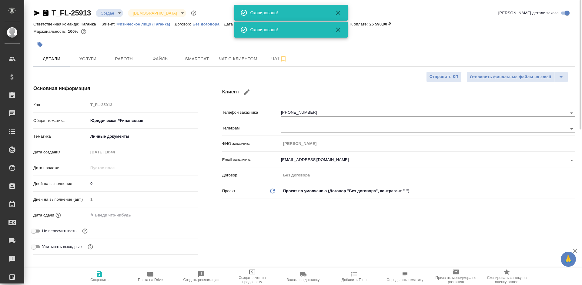
type textarea "x"
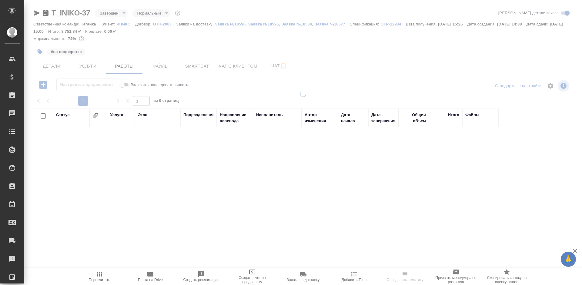
click at [124, 25] on p "ИНИКО" at bounding box center [125, 24] width 19 height 5
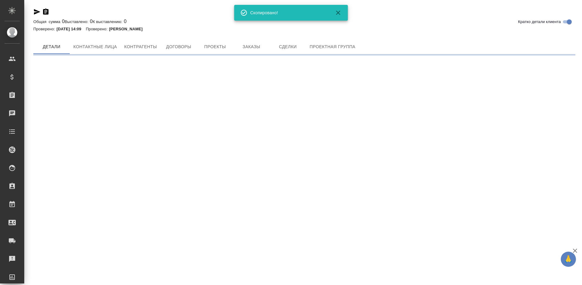
click at [36, 13] on icon "button" at bounding box center [37, 11] width 6 height 5
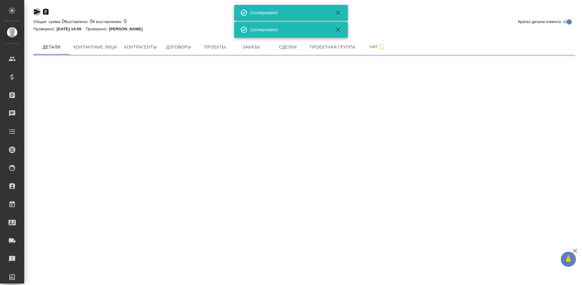
click at [36, 13] on icon "button" at bounding box center [37, 11] width 6 height 5
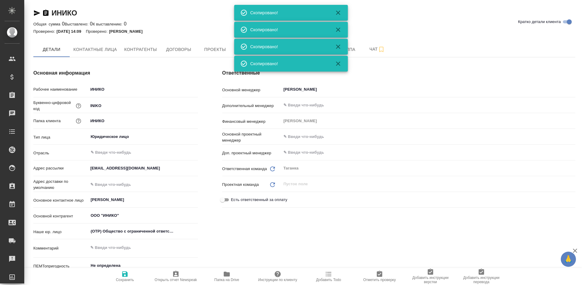
type textarea "x"
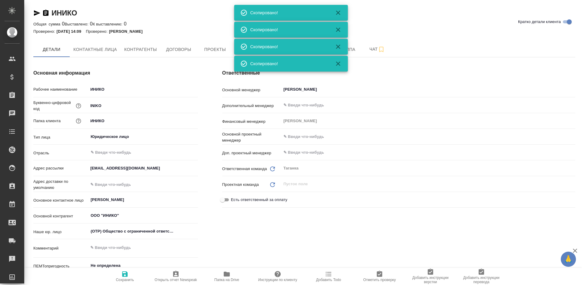
type textarea "x"
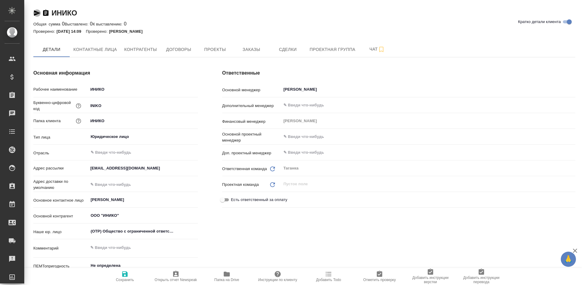
click at [39, 16] on icon "button" at bounding box center [36, 12] width 7 height 7
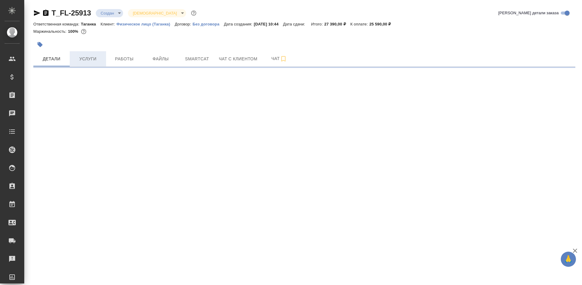
click at [90, 55] on span "Услуги" at bounding box center [87, 59] width 29 height 8
select select "RU"
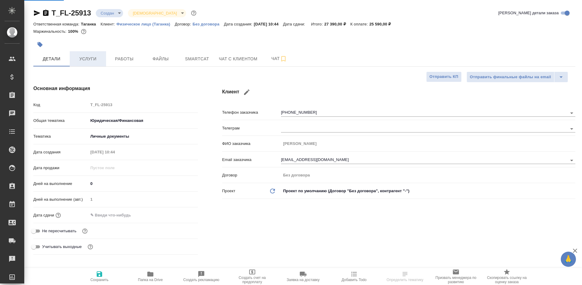
type textarea "x"
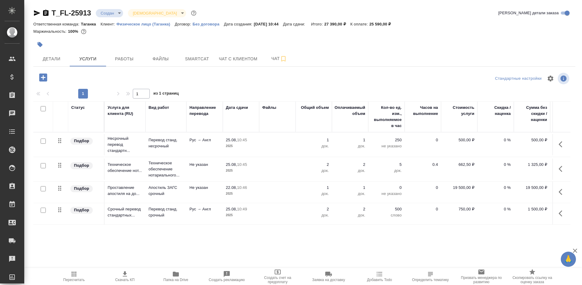
scroll to position [0, 34]
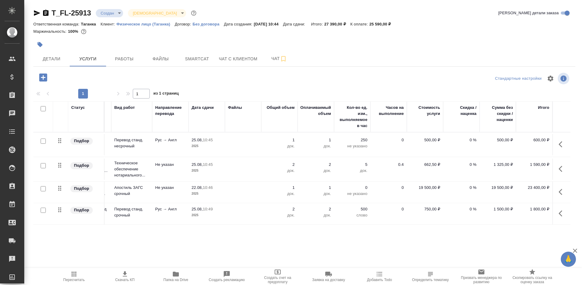
click at [304, 227] on div "Статус Услуга для клиента (RU) Вид работ Направление перевода Дата сдачи Файлы …" at bounding box center [301, 166] width 537 height 130
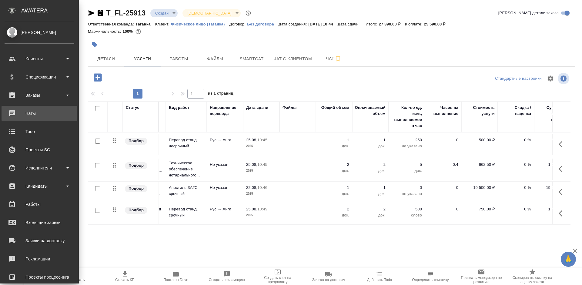
click at [12, 113] on div "Чаты" at bounding box center [40, 113] width 70 height 9
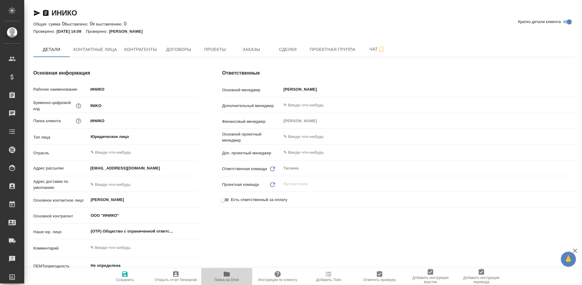
click at [231, 279] on span "Папка на Drive" at bounding box center [226, 280] width 25 height 4
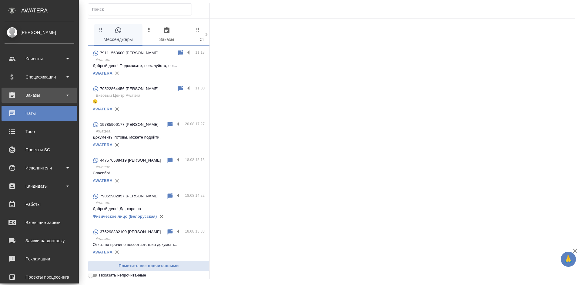
click at [24, 99] on div "Заказы" at bounding box center [40, 95] width 70 height 9
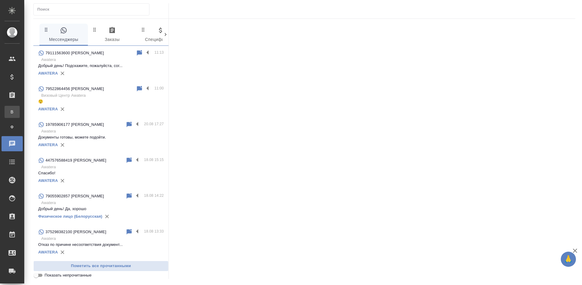
click at [9, 110] on div "Все заказы" at bounding box center [4, 112] width 9 height 6
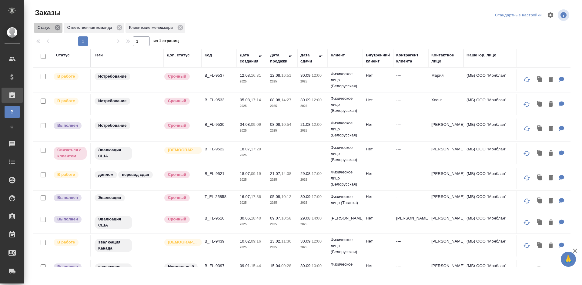
click at [56, 29] on icon at bounding box center [57, 27] width 7 height 7
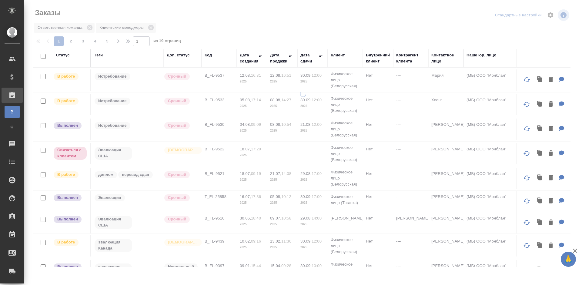
click at [62, 54] on div "Статус" at bounding box center [63, 55] width 14 height 6
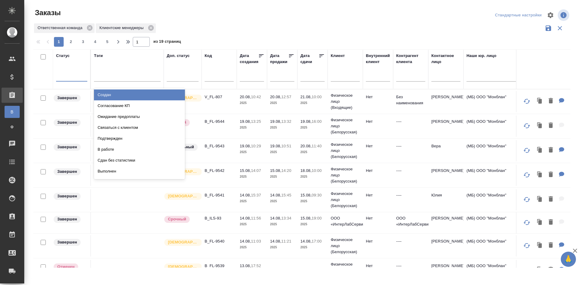
click at [66, 74] on div at bounding box center [71, 75] width 31 height 9
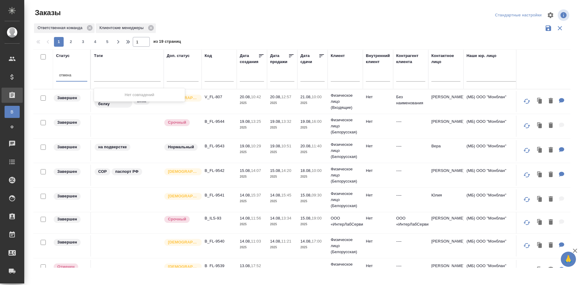
type input "отмен"
click at [123, 92] on div "Отменен" at bounding box center [139, 94] width 91 height 11
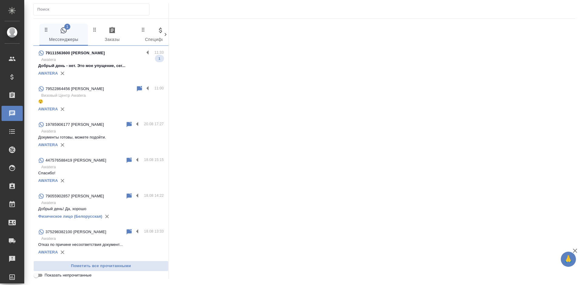
click at [99, 66] on p "Добрый день - нет. Это мое упущение, сег..." at bounding box center [101, 66] width 126 height 6
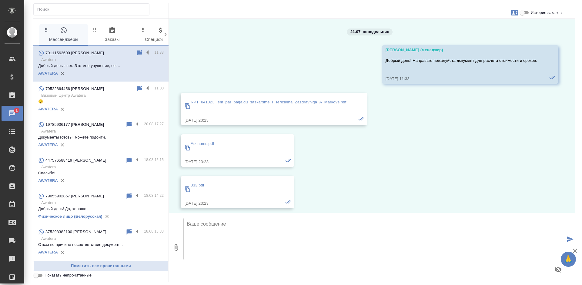
scroll to position [4050, 0]
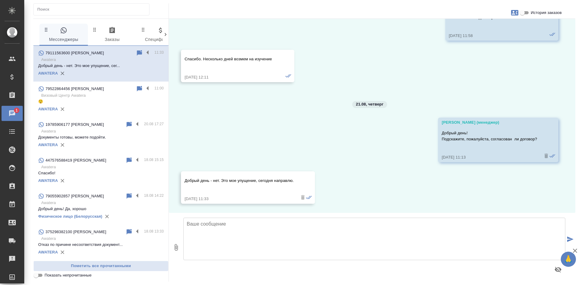
click at [259, 237] on textarea at bounding box center [375, 239] width 382 height 42
type textarea "[PERSON_NAME], спасибо! Будем ждать обратную связь."
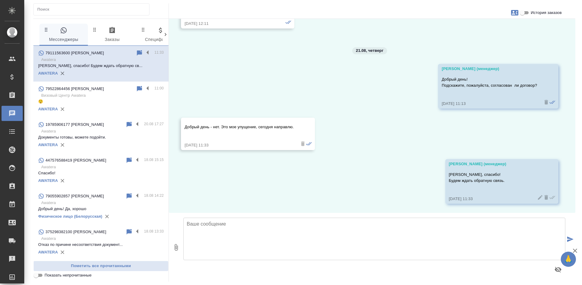
scroll to position [4103, 0]
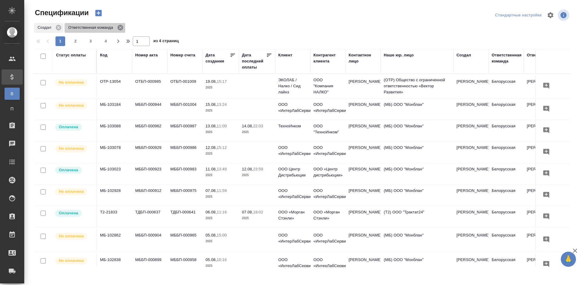
click at [119, 27] on icon at bounding box center [120, 27] width 5 height 5
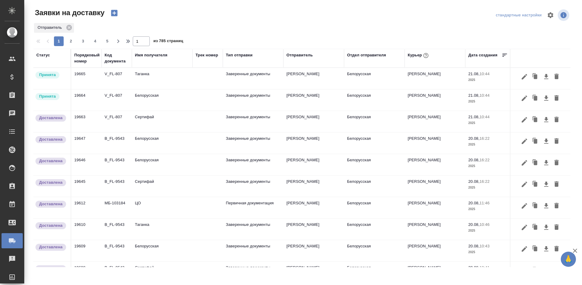
click at [521, 98] on icon "button" at bounding box center [524, 98] width 7 height 7
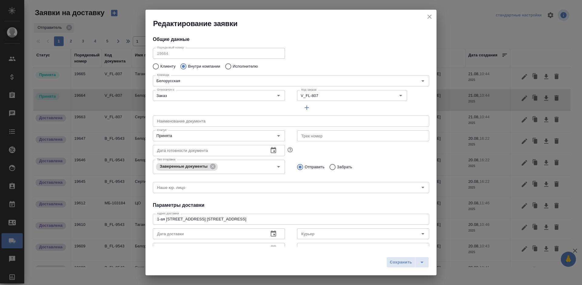
type input "[PERSON_NAME]"
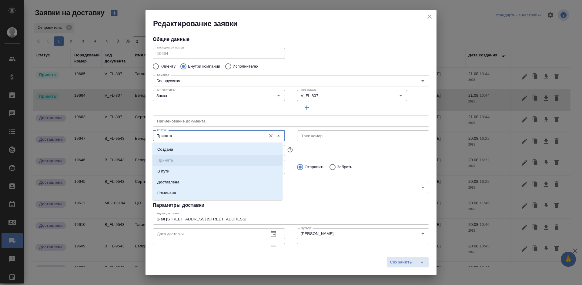
click at [214, 134] on input "Принята" at bounding box center [209, 135] width 108 height 7
click at [216, 180] on li "Доставлена" at bounding box center [218, 182] width 130 height 11
type input "Доставлена"
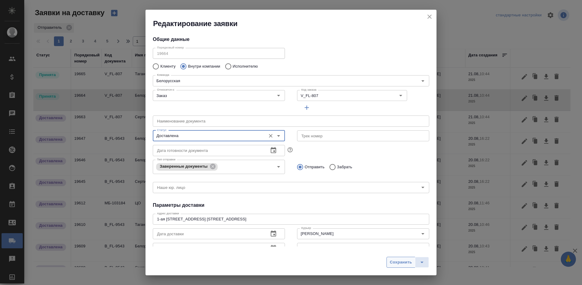
click at [400, 262] on span "Сохранить" at bounding box center [401, 262] width 22 height 7
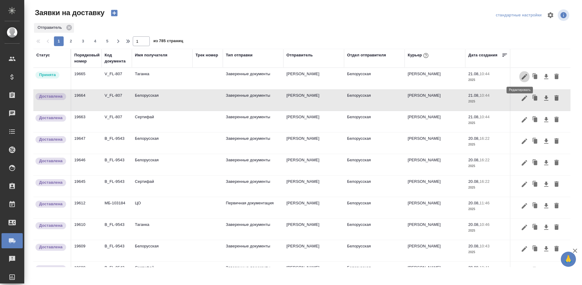
click at [522, 76] on icon "button" at bounding box center [524, 76] width 5 height 5
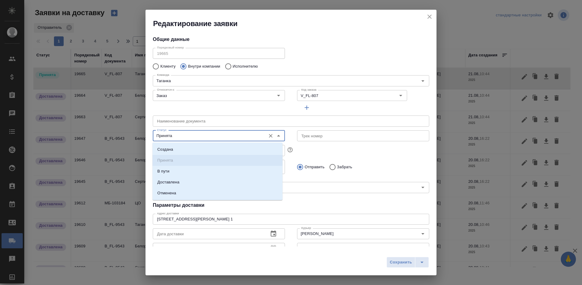
click at [231, 136] on input "Принята" at bounding box center [209, 135] width 108 height 7
click at [212, 182] on li "Доставлена" at bounding box center [218, 182] width 130 height 11
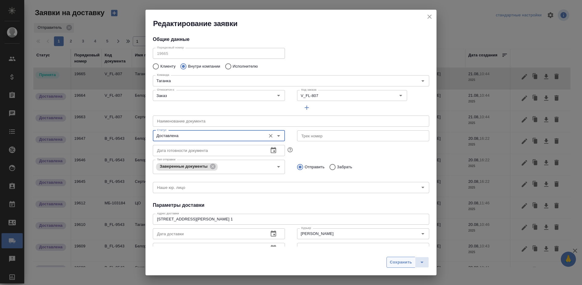
click at [406, 260] on span "Сохранить" at bounding box center [401, 262] width 22 height 7
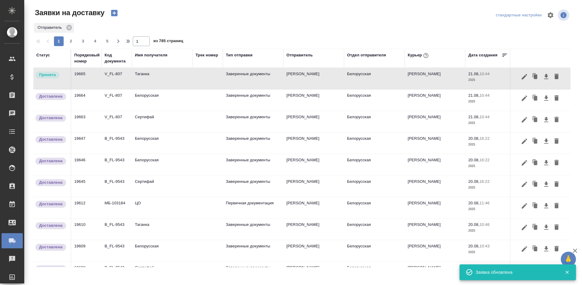
type input "Принята"
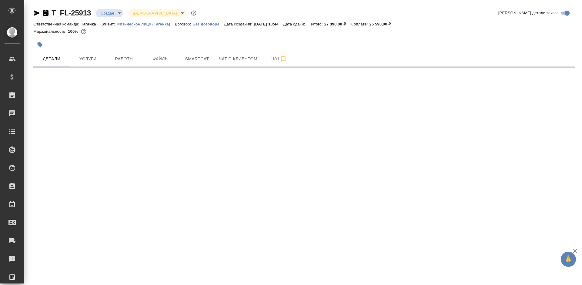
select select "RU"
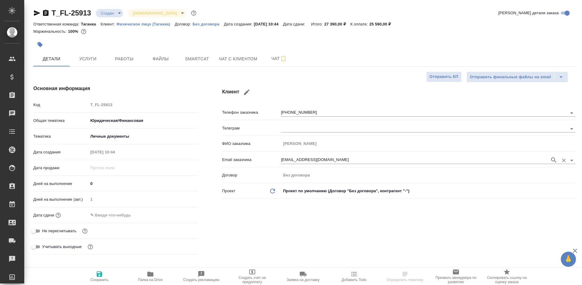
type textarea "x"
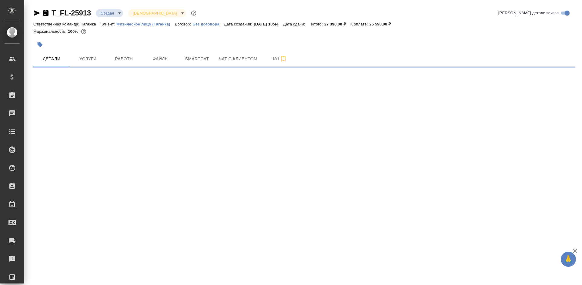
select select "RU"
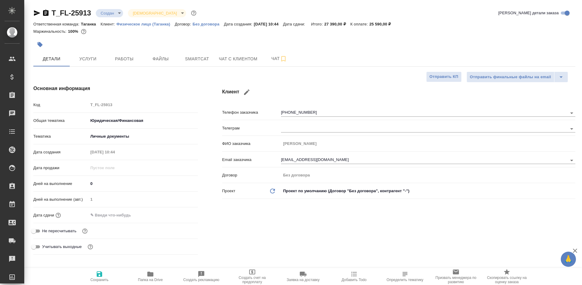
type textarea "x"
click at [158, 63] on button "Файлы" at bounding box center [161, 58] width 36 height 15
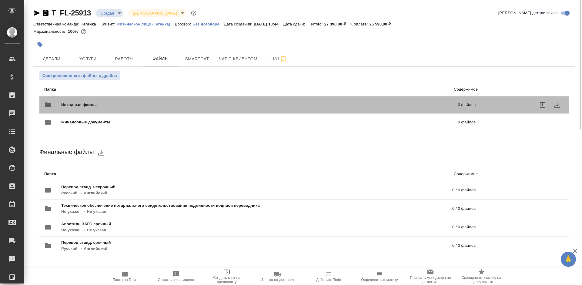
click at [214, 105] on span "Исходные файлы" at bounding box center [169, 105] width 216 height 6
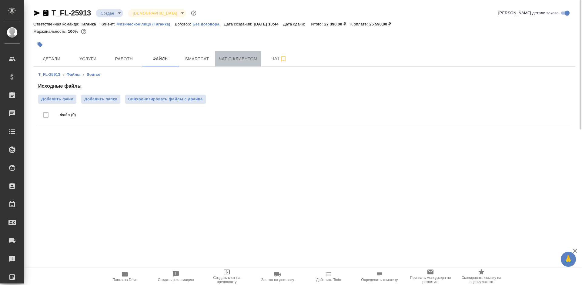
click at [233, 57] on span "Чат с клиентом" at bounding box center [238, 59] width 39 height 8
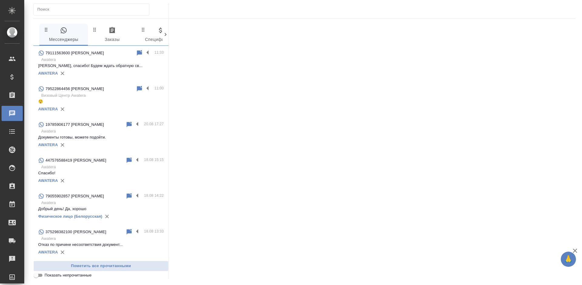
click at [112, 35] on span "0 Заказы" at bounding box center [112, 35] width 41 height 17
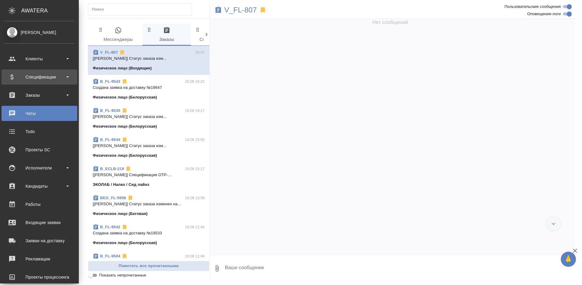
click at [25, 76] on div "Спецификации" at bounding box center [40, 76] width 70 height 9
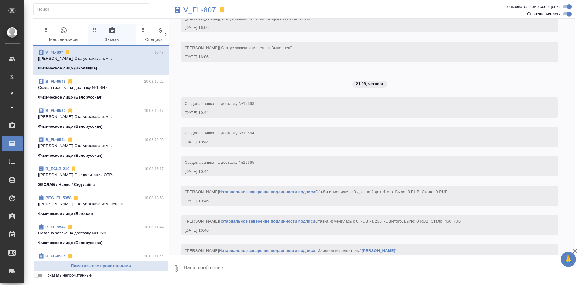
scroll to position [1584, 0]
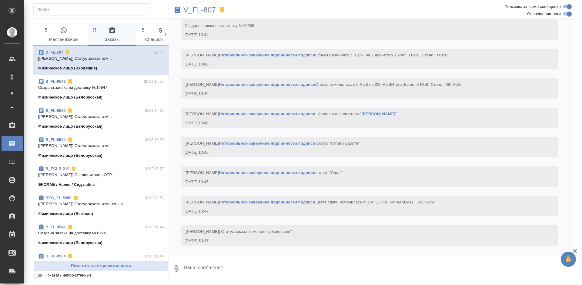
click at [116, 203] on p "[Козлова Мария] Статус заказа изменен на..." at bounding box center [101, 204] width 126 height 6
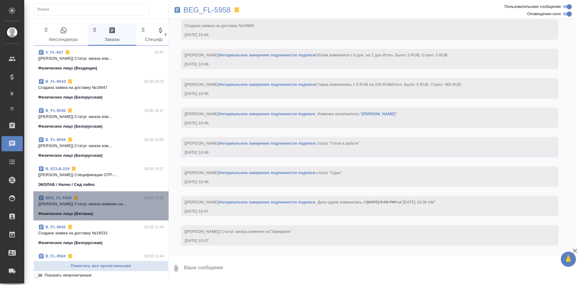
click at [116, 203] on p "[Козлова Мария] Статус заказа изменен на..." at bounding box center [101, 204] width 126 height 6
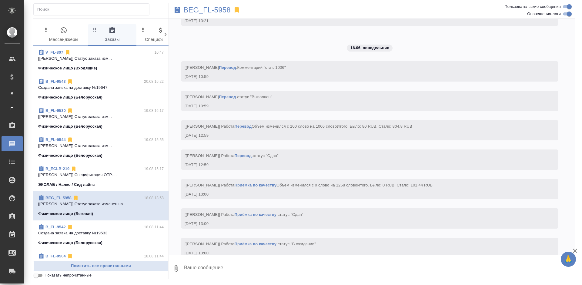
scroll to position [2666, 0]
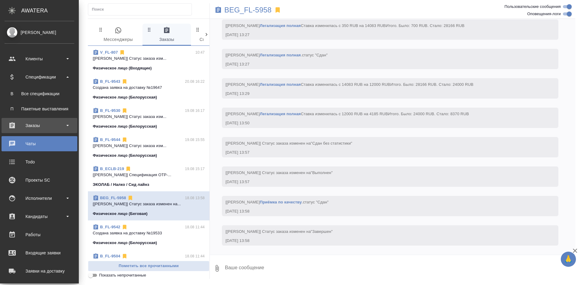
click at [15, 128] on div "Заказы" at bounding box center [40, 125] width 70 height 9
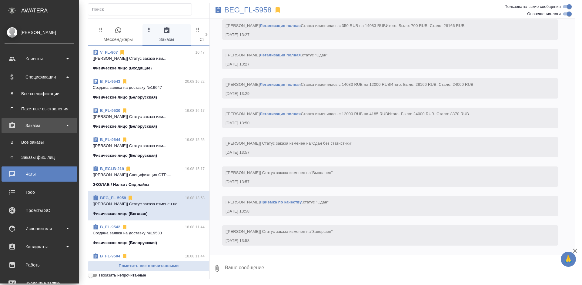
scroll to position [2672, 0]
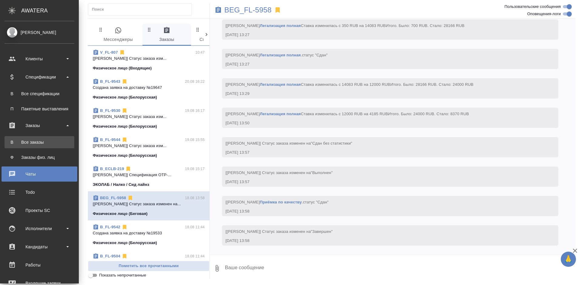
click at [23, 143] on div "Все заказы" at bounding box center [40, 142] width 64 height 6
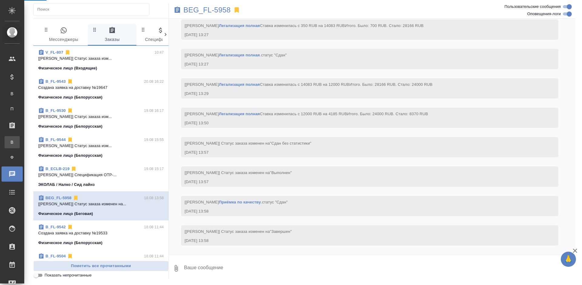
scroll to position [2666, 0]
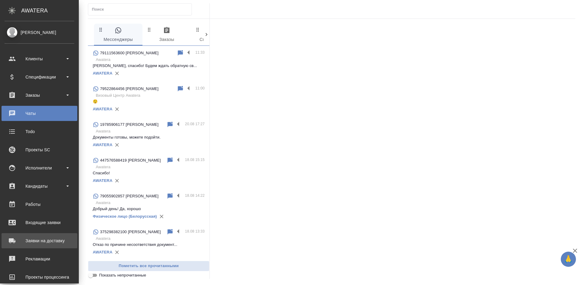
click at [29, 246] on link "Заявки на доставку" at bounding box center [40, 240] width 76 height 15
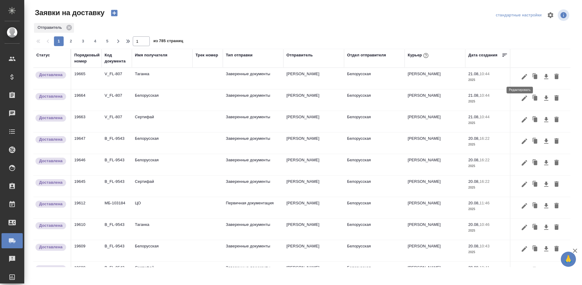
click at [521, 76] on icon "button" at bounding box center [524, 76] width 7 height 7
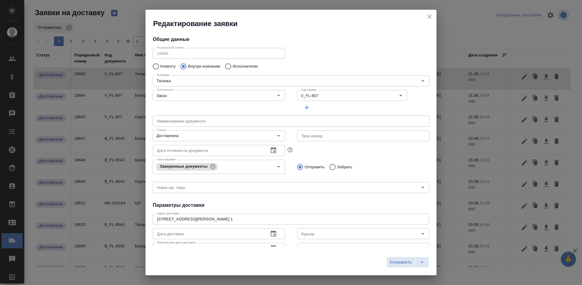
type input "[PERSON_NAME]"
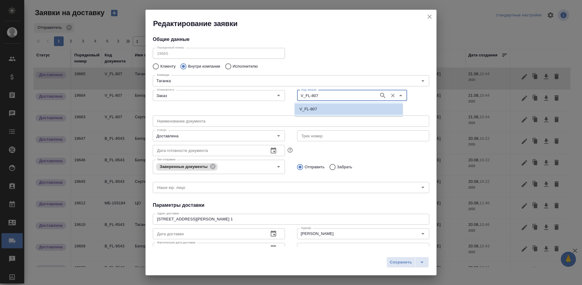
drag, startPoint x: 308, startPoint y: 96, endPoint x: 288, endPoint y: 98, distance: 19.6
click at [288, 98] on div "Относится к: Заказ Относится к: Код заказа V_FL-807 Код заказа" at bounding box center [291, 101] width 289 height 38
click at [428, 17] on icon "close" at bounding box center [429, 16] width 7 height 7
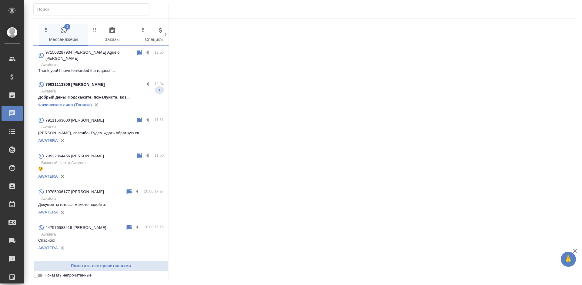
click at [117, 88] on p "Awatera" at bounding box center [102, 91] width 123 height 6
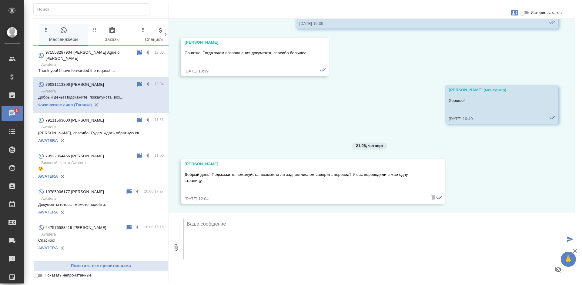
scroll to position [6016, 0]
click at [524, 14] on input "История заказов" at bounding box center [523, 12] width 22 height 7
checkbox input "true"
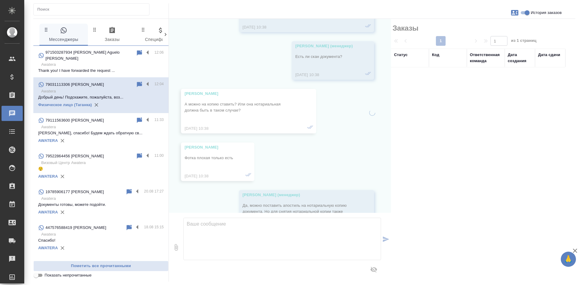
scroll to position [6246, 0]
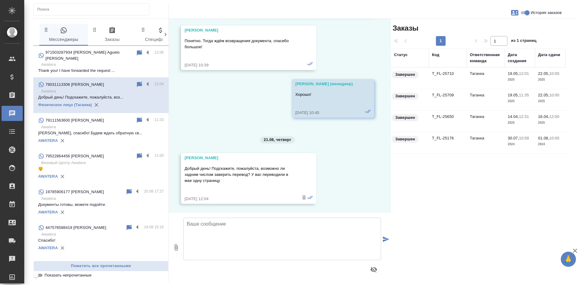
click at [254, 240] on textarea at bounding box center [283, 239] width 198 height 42
click at [252, 239] on textarea "Добрый" at bounding box center [283, 239] width 198 height 42
click at [247, 230] on textarea "Добрый" at bounding box center [283, 239] width 198 height 42
type textarea "Добрый день! Что Вы имеете вии"
click at [231, 229] on textarea "Добрый день! Что Вы имеете вии" at bounding box center [283, 239] width 198 height 42
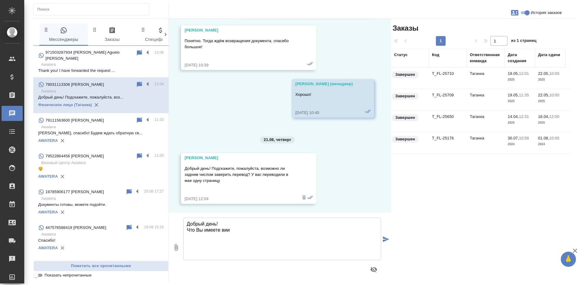
drag, startPoint x: 231, startPoint y: 229, endPoint x: 199, endPoint y: 221, distance: 32.4
click at [191, 221] on textarea "Добрый день! Что Вы имеете вии" at bounding box center [283, 239] width 198 height 42
click at [232, 229] on textarea "Добрый день! Что Вы имеете вии" at bounding box center [283, 239] width 198 height 42
drag, startPoint x: 186, startPoint y: 224, endPoint x: 176, endPoint y: 221, distance: 11.0
click at [176, 221] on div "0 Добрый день! Что Вы имеете вии Добрый день! Что Вы имеете вии" at bounding box center [280, 247] width 222 height 69
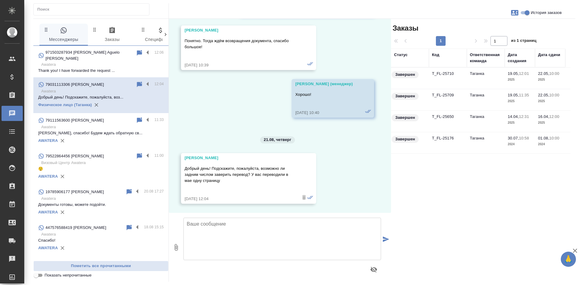
click at [216, 230] on textarea at bounding box center [283, 239] width 198 height 42
paste textarea "Добрый день! Что Вы имеете ввиду, чтобы заверить задним числом?Еще раз заверить…"
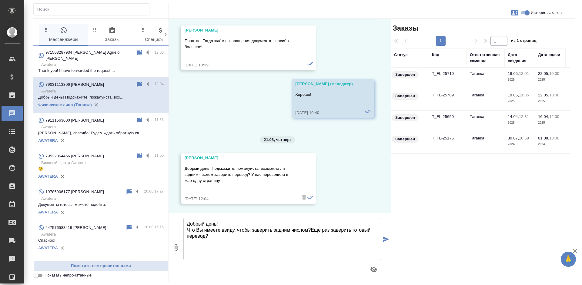
click at [233, 235] on textarea "Добрый день! Что Вы имеете ввиду, чтобы заверить задним числом?Еще раз заверить…" at bounding box center [283, 239] width 198 height 42
click at [309, 230] on textarea "Добрый день! Что Вы имеете ввиду, чтобы заверить задним числом?Еще раз заверить…" at bounding box center [283, 239] width 198 height 42
click at [311, 230] on textarea "Добрый день! Что Вы имеете ввиду, чтобы заверить задним числом?Еще раз заверить…" at bounding box center [283, 239] width 198 height 42
click at [294, 239] on textarea "Добрый день! Что Вы имеете ввиду, чтобы заверить задним числом? Еще раз заверит…" at bounding box center [283, 239] width 198 height 42
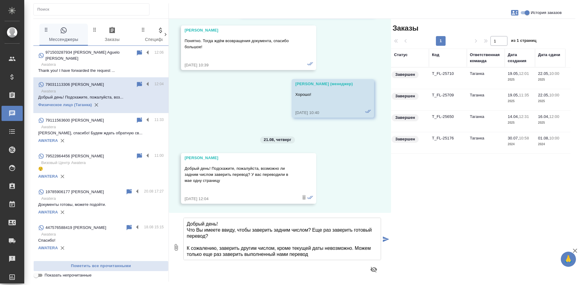
type textarea "Добрый день! Что Вы имеете ввиду, чтобы заверить задним числом? Еще раз заверит…"
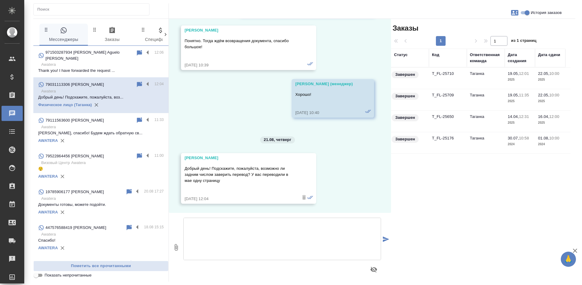
click at [352, 246] on textarea at bounding box center [283, 239] width 198 height 42
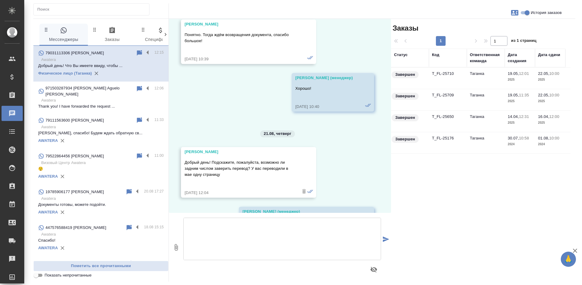
scroll to position [6345, 0]
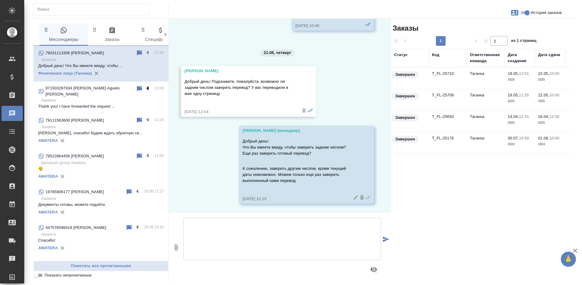
click at [144, 88] on label at bounding box center [149, 88] width 10 height 7
click at [0, 0] on input "checkbox" at bounding box center [0, 0] width 0 height 0
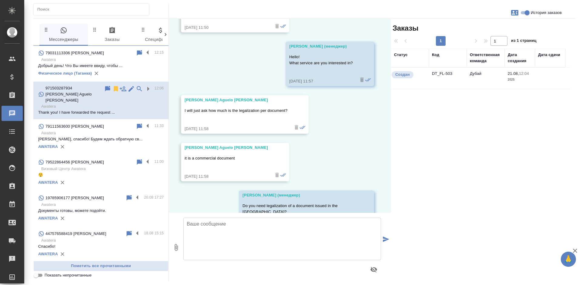
scroll to position [237, 0]
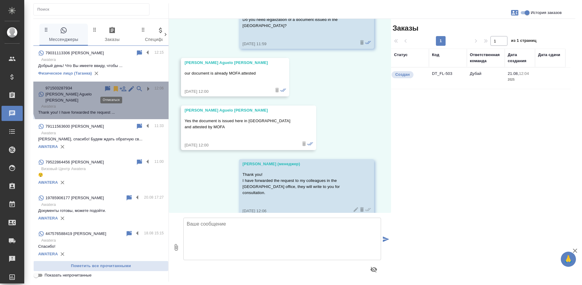
click at [114, 89] on icon at bounding box center [116, 88] width 4 height 5
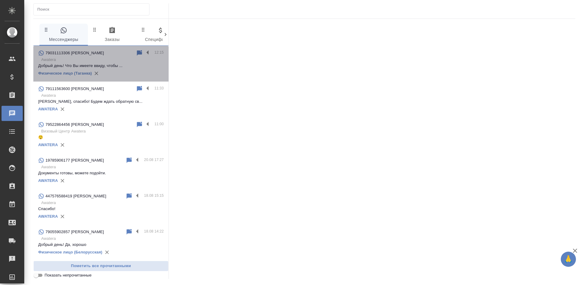
click at [116, 58] on p "Awatera" at bounding box center [102, 60] width 123 height 6
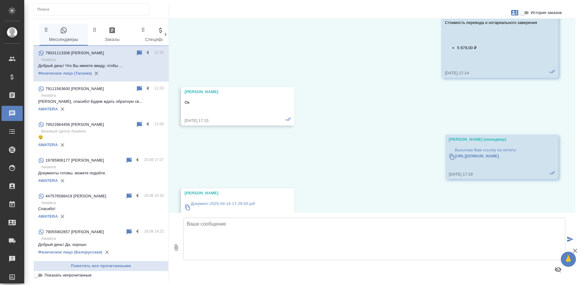
scroll to position [6091, 0]
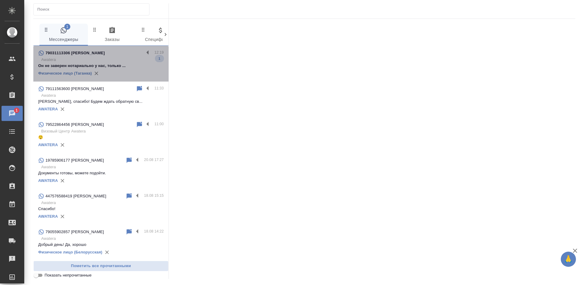
click at [112, 61] on p "Awatera" at bounding box center [102, 60] width 123 height 6
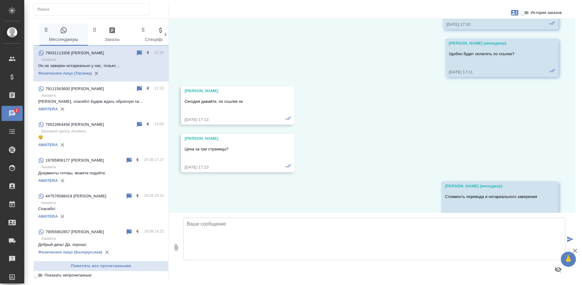
scroll to position [6138, 0]
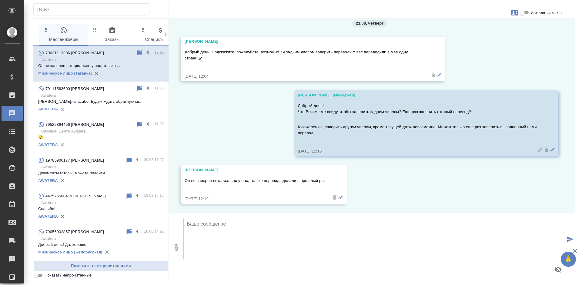
click at [226, 232] on textarea at bounding box center [375, 239] width 382 height 42
drag, startPoint x: 526, startPoint y: 10, endPoint x: 530, endPoint y: 14, distance: 5.6
click at [526, 10] on input "История заказов" at bounding box center [523, 12] width 22 height 7
checkbox input "true"
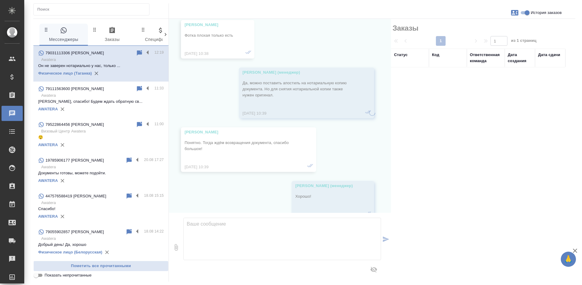
scroll to position [6375, 0]
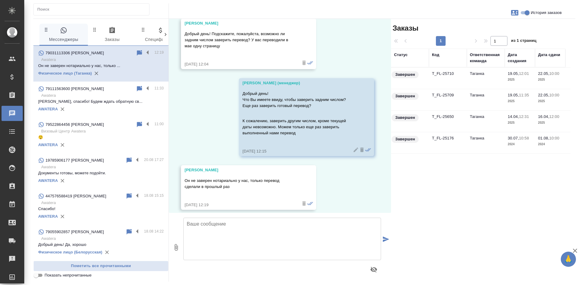
click at [499, 78] on td "Таганка" at bounding box center [486, 78] width 38 height 21
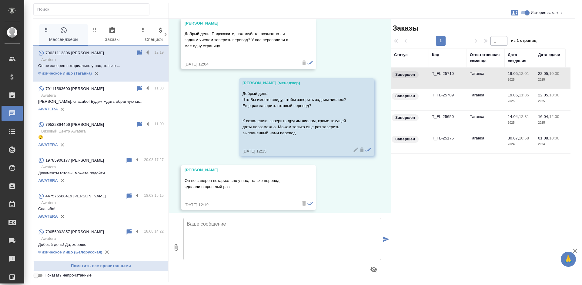
click at [499, 78] on td "Таганка" at bounding box center [486, 78] width 38 height 21
click at [211, 228] on textarea at bounding box center [283, 239] width 198 height 42
click at [212, 224] on textarea at bounding box center [283, 239] width 198 height 42
click at [208, 239] on textarea at bounding box center [283, 239] width 198 height 42
paste textarea "Перевод какого именно документа Вам необходимо заверить?"
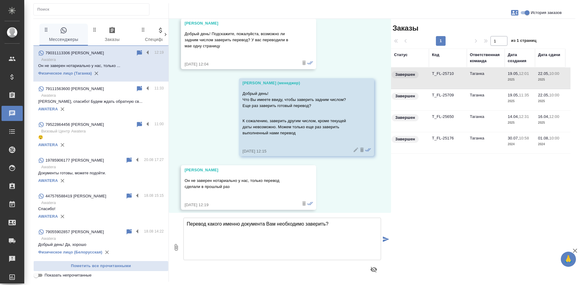
type textarea "Перевод какого именно документа Вам необходимо заверить?"
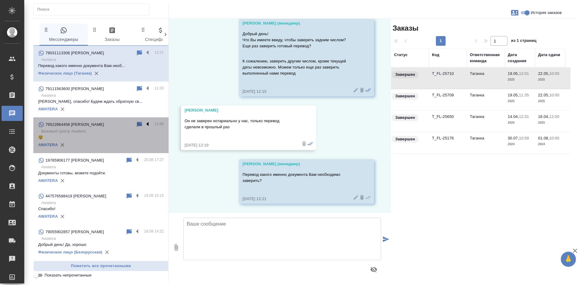
click at [144, 124] on label at bounding box center [149, 124] width 10 height 7
click at [0, 0] on input "checkbox" at bounding box center [0, 0] width 0 height 0
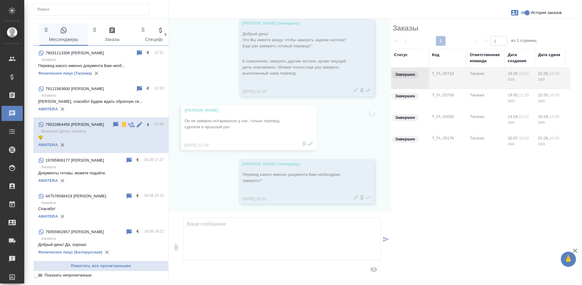
click at [122, 124] on icon at bounding box center [124, 124] width 4 height 5
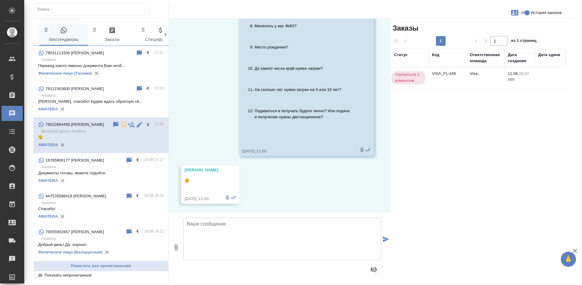
scroll to position [412, 0]
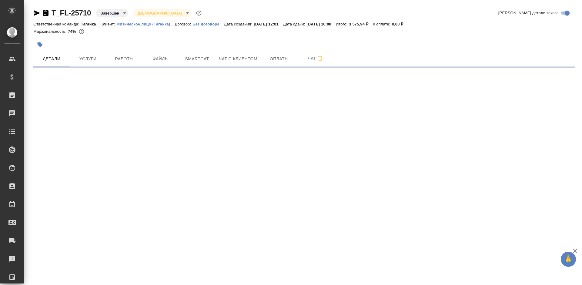
click at [83, 59] on span "Услуги" at bounding box center [87, 59] width 29 height 8
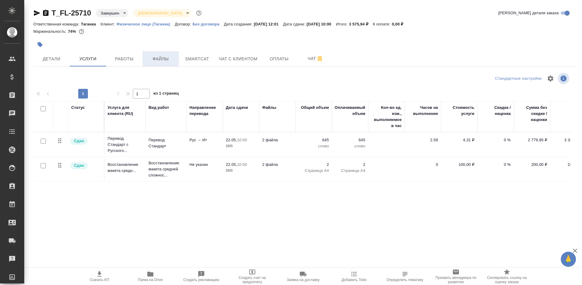
click at [163, 62] on span "Файлы" at bounding box center [160, 59] width 29 height 8
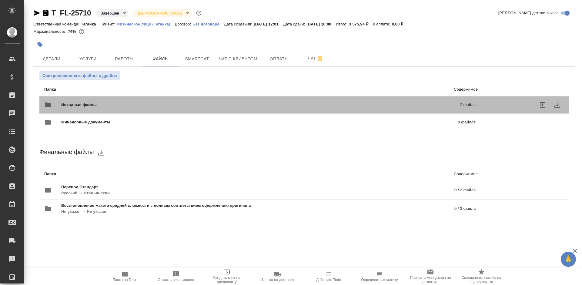
click at [408, 103] on p "2 файла" at bounding box center [376, 105] width 197 height 6
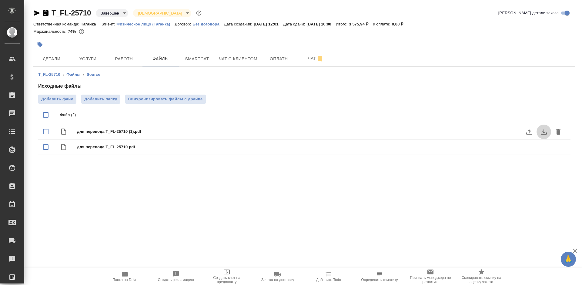
click at [544, 131] on icon "download" at bounding box center [544, 132] width 6 height 5
click at [56, 57] on span "Детали" at bounding box center [51, 59] width 29 height 8
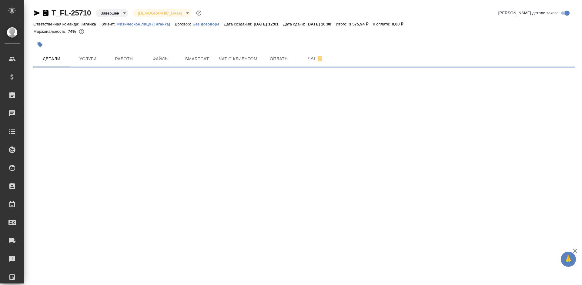
select select "RU"
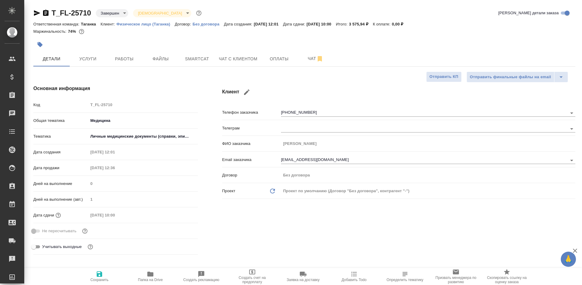
type textarea "x"
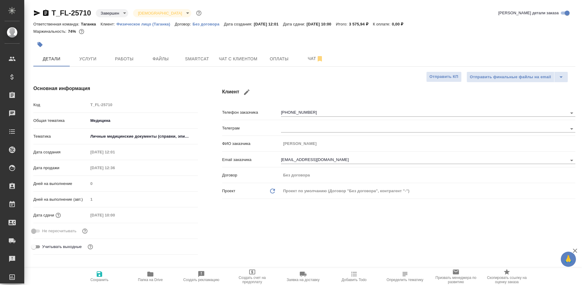
type textarea "x"
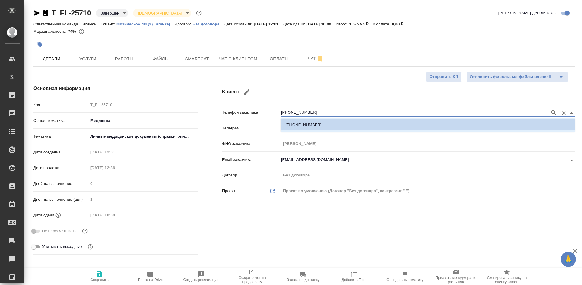
drag, startPoint x: 292, startPoint y: 113, endPoint x: 269, endPoint y: 114, distance: 23.4
click at [269, 114] on div "Телефон заказчика +79031113306" at bounding box center [398, 112] width 353 height 11
type textarea "x"
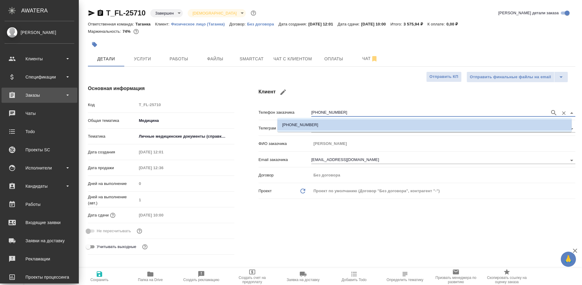
click at [22, 96] on div "Заказы" at bounding box center [40, 95] width 70 height 9
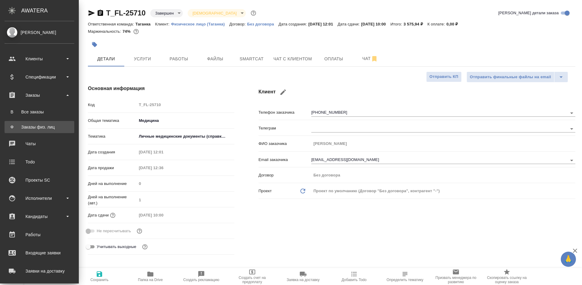
type textarea "x"
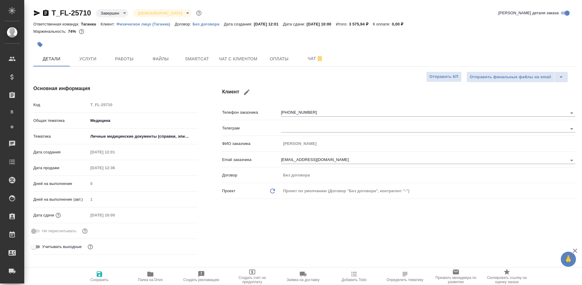
type textarea "x"
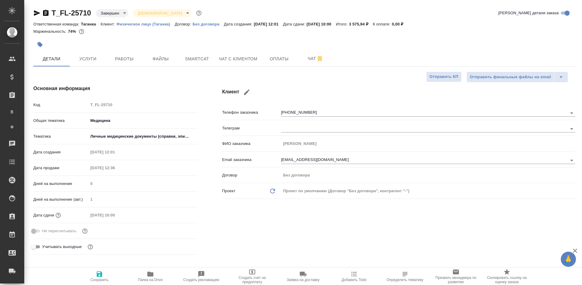
type textarea "x"
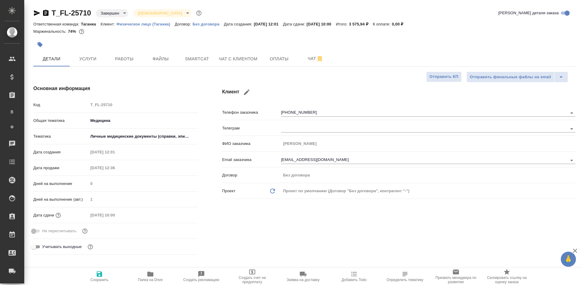
type textarea "x"
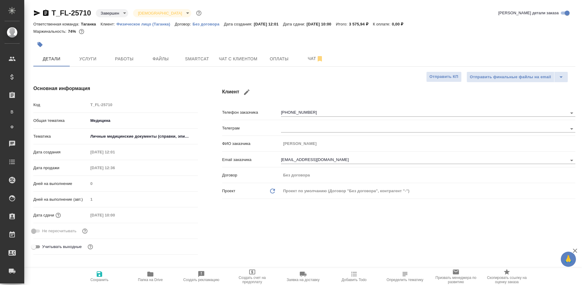
type textarea "x"
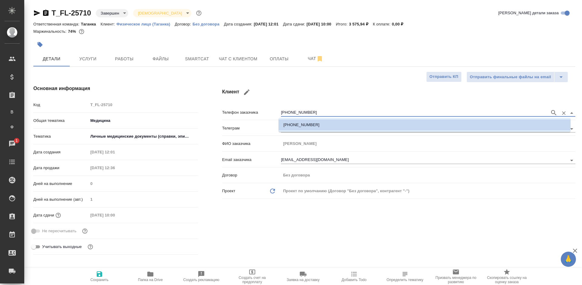
drag, startPoint x: 258, startPoint y: 111, endPoint x: 254, endPoint y: 111, distance: 4.2
click at [254, 111] on div "Телефон заказчика +79031113306" at bounding box center [398, 112] width 353 height 11
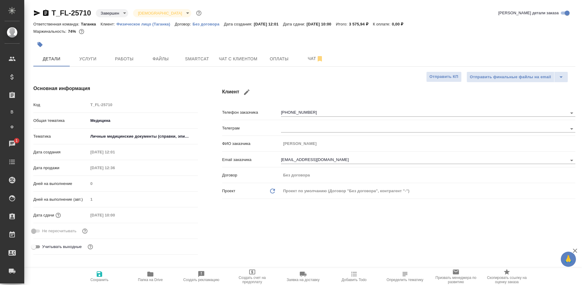
type textarea "x"
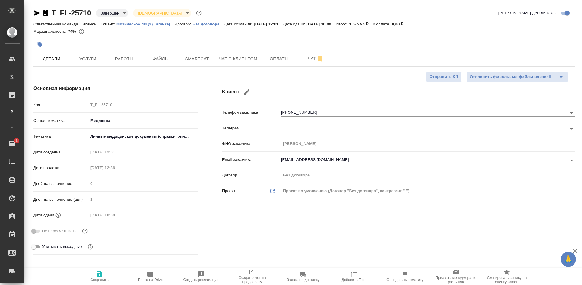
type textarea "x"
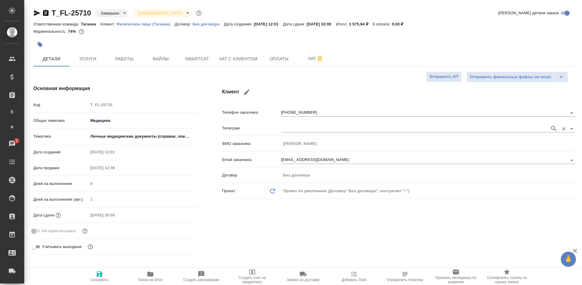
type textarea "x"
click at [275, 139] on div "ФИО заказчика Луц Ирина Сергеевна" at bounding box center [398, 143] width 353 height 11
type textarea "x"
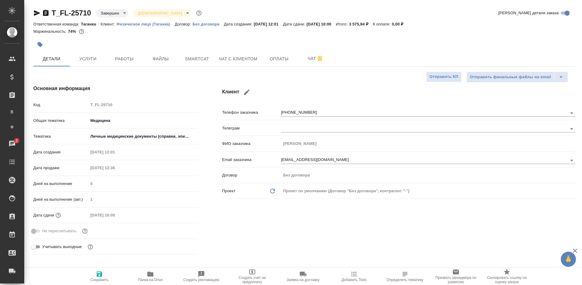
type textarea "x"
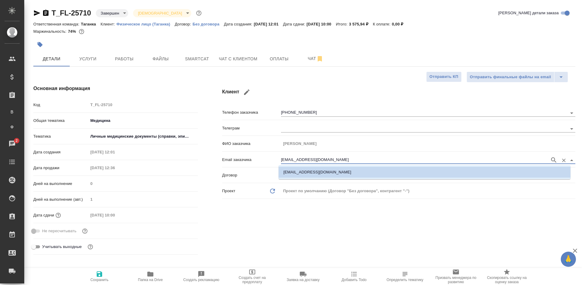
drag, startPoint x: 304, startPoint y: 159, endPoint x: 264, endPoint y: 160, distance: 40.4
click at [264, 160] on div "Email заказчика isluts@mail.ru" at bounding box center [398, 159] width 353 height 11
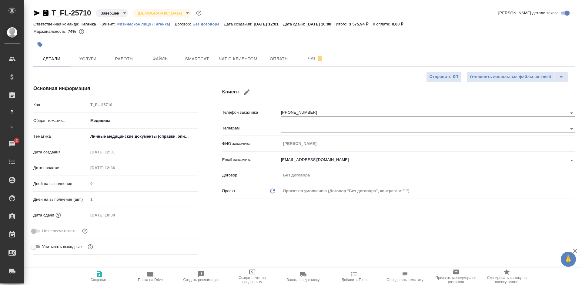
type textarea "x"
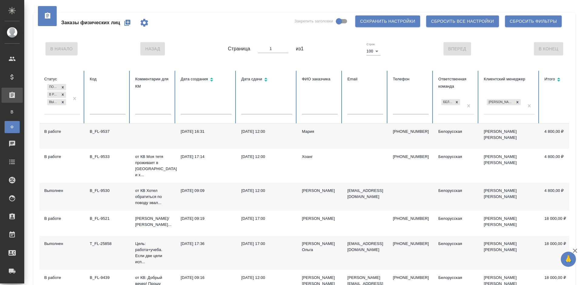
click at [126, 22] on icon "button" at bounding box center [127, 23] width 6 height 6
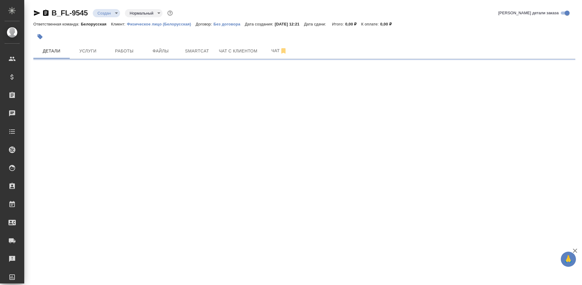
click at [328, 30] on div at bounding box center [214, 36] width 362 height 13
select select "RU"
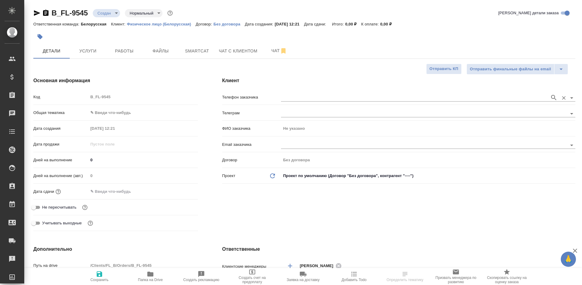
type textarea "x"
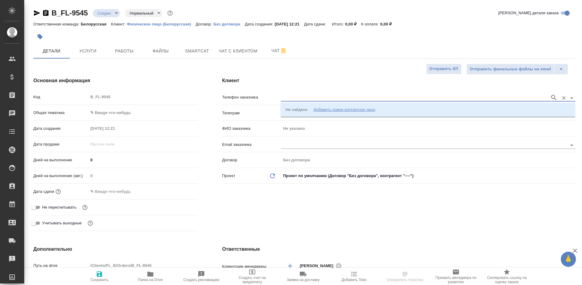
click at [312, 96] on input "text" at bounding box center [414, 97] width 266 height 7
click at [340, 108] on div "Добавить новое контактное лицо" at bounding box center [345, 110] width 62 height 6
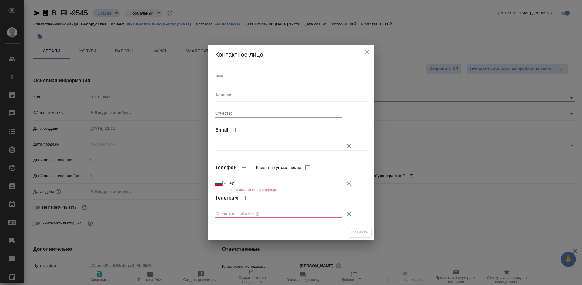
click at [274, 75] on input "Имя" at bounding box center [278, 76] width 126 height 8
type input "Лу"
drag, startPoint x: 363, startPoint y: 47, endPoint x: 363, endPoint y: 51, distance: 3.3
click at [363, 48] on div "Контактное лицо" at bounding box center [291, 54] width 166 height 19
click at [364, 52] on icon "close" at bounding box center [367, 51] width 7 height 7
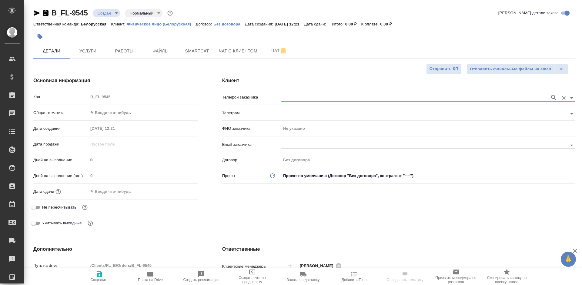
click at [549, 98] on div at bounding box center [428, 98] width 295 height 8
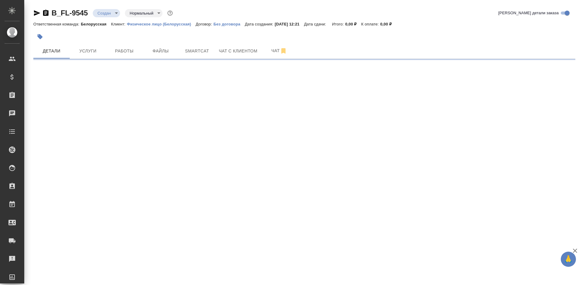
select select "RU"
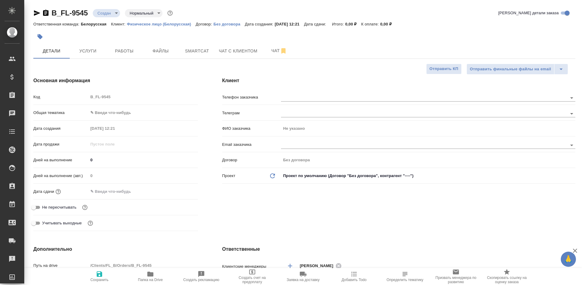
type textarea "x"
click at [551, 96] on icon "button" at bounding box center [554, 97] width 7 height 7
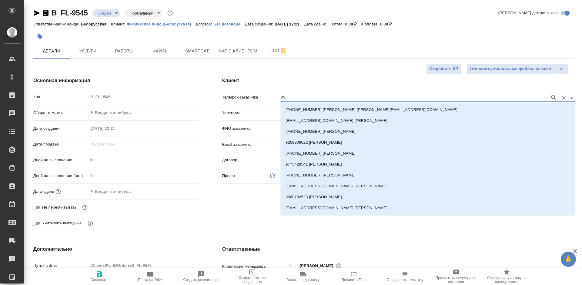
type input "л"
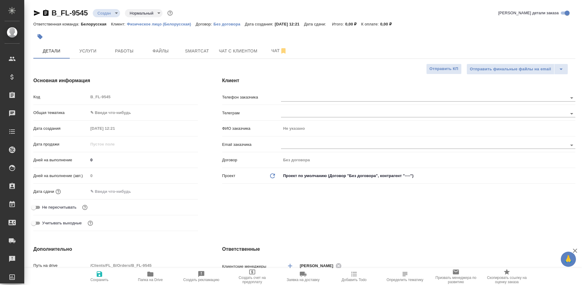
type textarea "x"
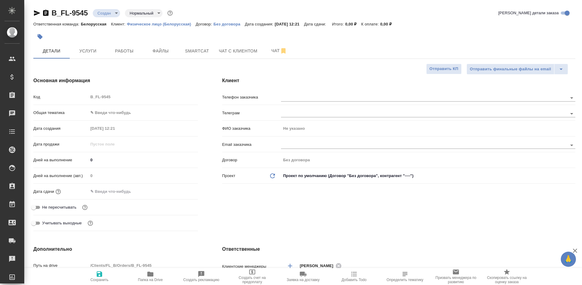
type textarea "x"
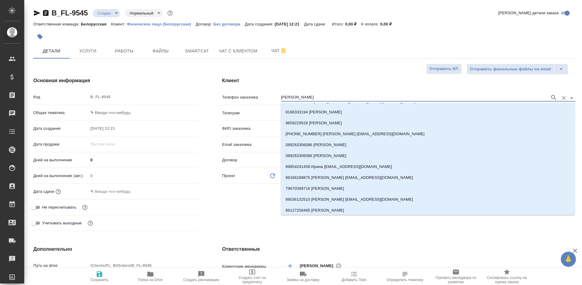
scroll to position [334, 0]
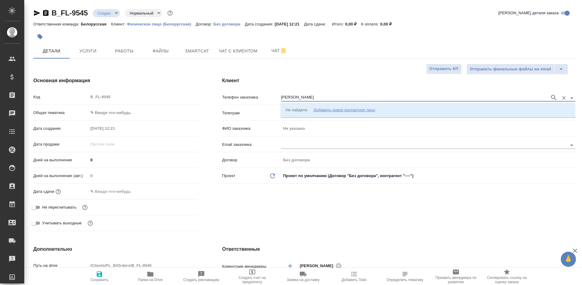
type input "Ирина лу"
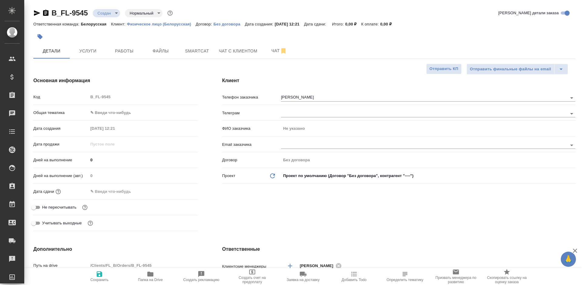
type textarea "x"
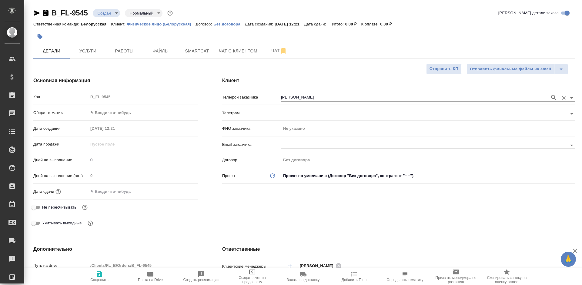
type textarea "x"
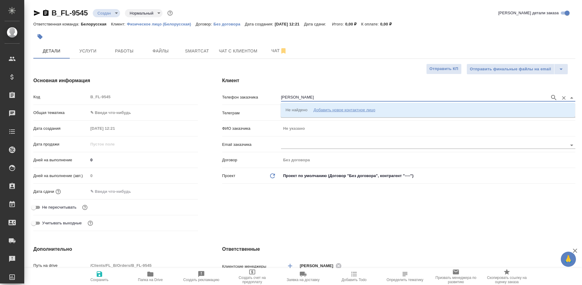
drag, startPoint x: 305, startPoint y: 97, endPoint x: 259, endPoint y: 96, distance: 45.8
click at [259, 96] on div "Телефон заказчика Ирина лу" at bounding box center [398, 97] width 353 height 11
paste input "+79031113306"
type input "+79031113306"
click at [548, 96] on div "+79031113306" at bounding box center [428, 98] width 295 height 8
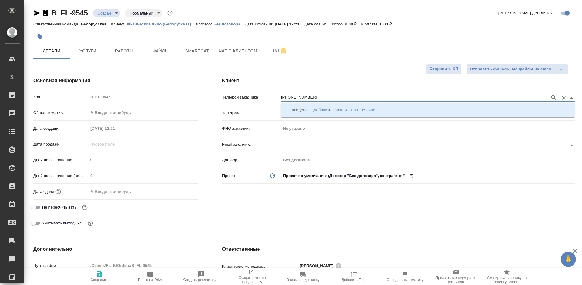
click at [551, 96] on icon "button" at bounding box center [554, 97] width 7 height 7
click at [350, 109] on div "Добавить новое контактное лицо" at bounding box center [345, 110] width 62 height 6
type input "+7 903 111 33 06"
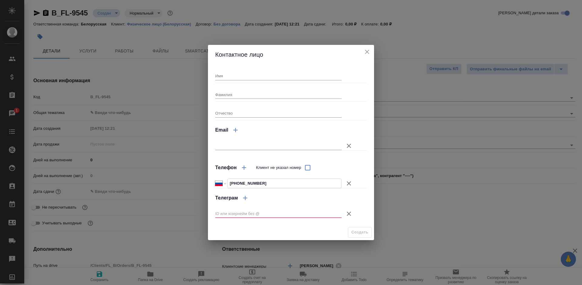
drag, startPoint x: 267, startPoint y: 182, endPoint x: 237, endPoint y: 183, distance: 29.1
click at [237, 183] on input "+7 903 111 33 06" at bounding box center [285, 183] width 114 height 9
type textarea "x"
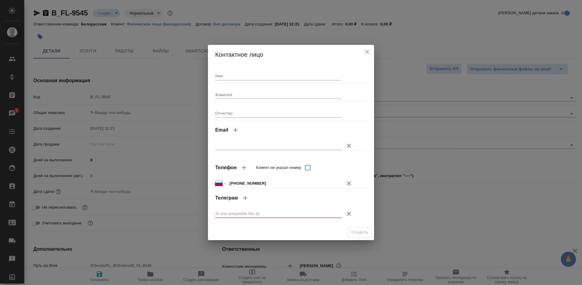
type textarea "x"
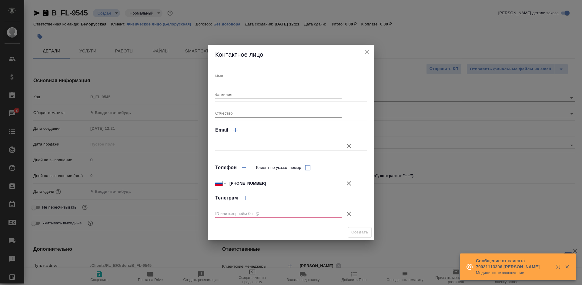
type textarea "x"
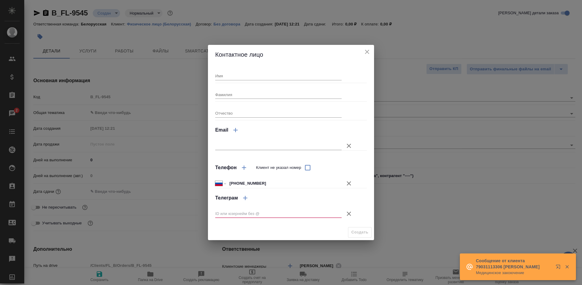
type textarea "x"
click at [247, 76] on input "Имя" at bounding box center [278, 76] width 126 height 8
paste input "[PERSON_NAME]"
type input "[PERSON_NAME]"
type textarea "x"
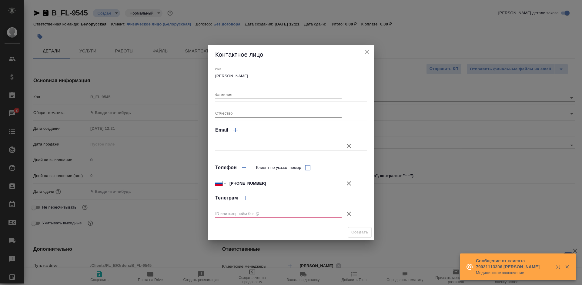
type textarea "x"
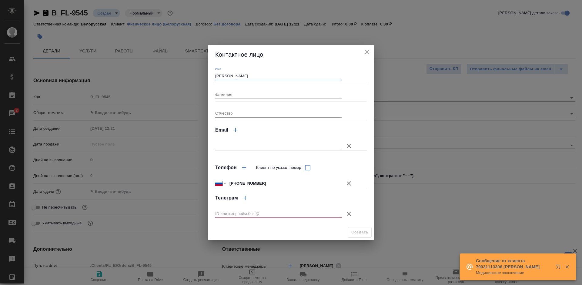
click at [245, 146] on input "text" at bounding box center [278, 146] width 126 height 8
paste input "[EMAIL_ADDRESS][DOMAIN_NAME]"
type input "[EMAIL_ADDRESS][DOMAIN_NAME]"
click at [347, 212] on icon "button" at bounding box center [349, 214] width 4 height 4
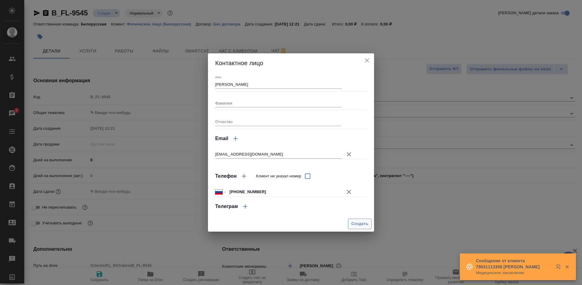
click at [350, 220] on button "Создать" at bounding box center [360, 224] width 24 height 11
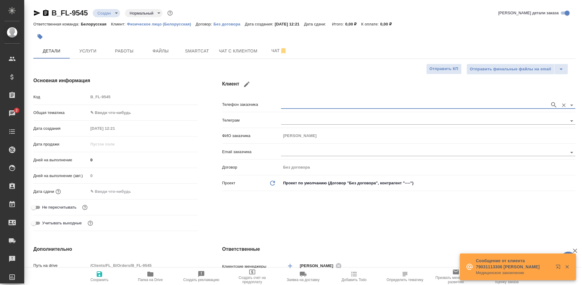
type input "Луц Ирина Сергеевна"
type textarea "x"
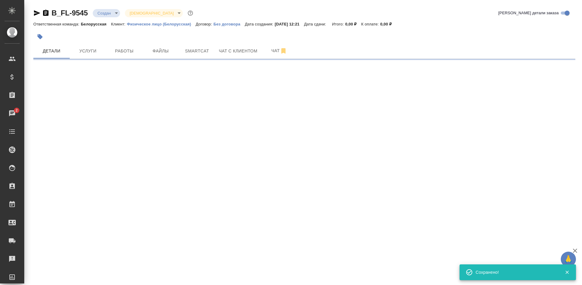
type input "holyTrinity"
select select "RU"
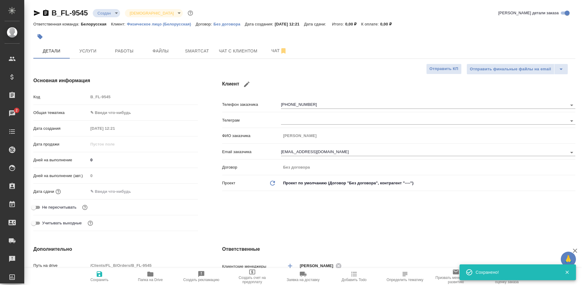
type textarea "x"
click at [117, 114] on body "🙏 .cls-1 fill:#fff; AWATERA Bogomolova Anastasiya Клиенты Спецификации Заказы 2…" at bounding box center [291, 142] width 582 height 285
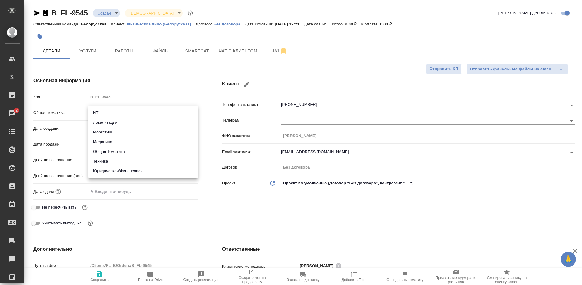
click at [123, 152] on li "Общая Тематика" at bounding box center [143, 152] width 110 height 10
type input "obtem"
type textarea "x"
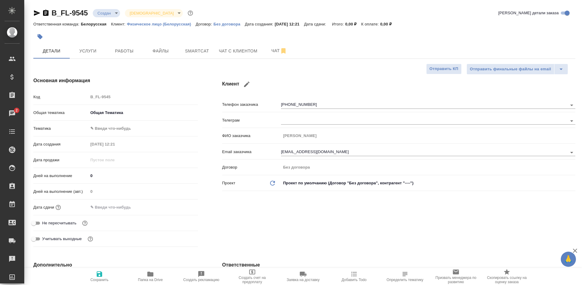
click at [124, 133] on body "🙏 .cls-1 fill:#fff; AWATERA Bogomolova Anastasiya Клиенты Спецификации Заказы 2…" at bounding box center [291, 142] width 582 height 285
click at [135, 129] on li "Общая Тематика" at bounding box center [143, 129] width 110 height 10
type textarea "x"
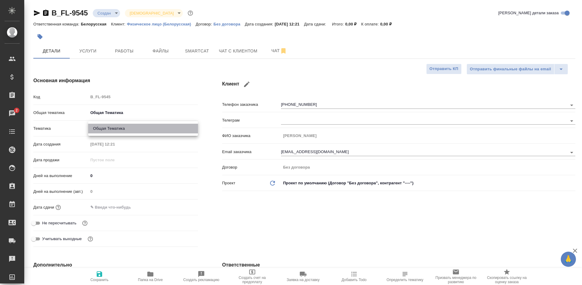
type input "6012b1ca196b0e5c9229a120"
click at [121, 207] on input "text" at bounding box center [114, 207] width 53 height 9
click at [176, 209] on div at bounding box center [143, 207] width 110 height 9
click at [181, 205] on icon "button" at bounding box center [180, 207] width 5 height 6
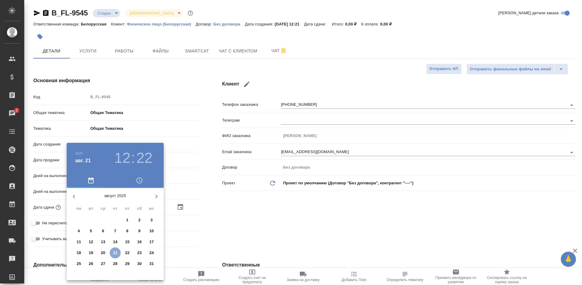
click at [114, 252] on p "21" at bounding box center [115, 253] width 5 height 6
type input "21.08.2025 12:22"
type textarea "x"
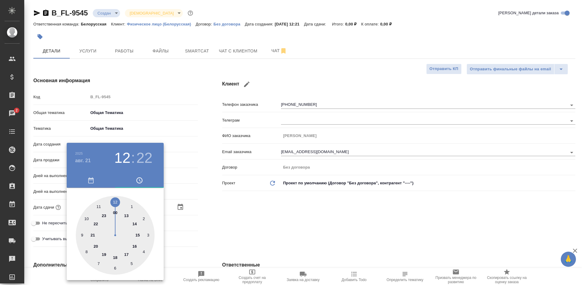
click at [133, 222] on div at bounding box center [115, 235] width 79 height 79
type input "21.08.2025 14:22"
type textarea "x"
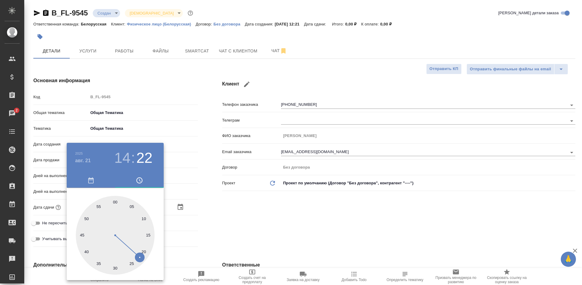
click at [116, 199] on div at bounding box center [115, 235] width 79 height 79
type input "21.08.2025 14:00"
type textarea "x"
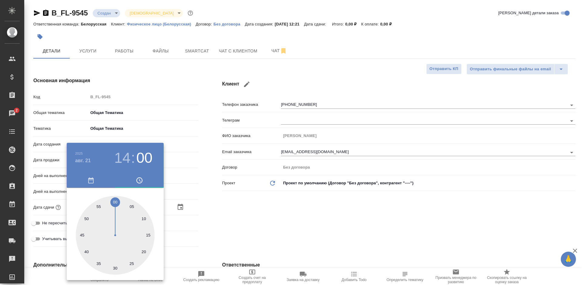
click at [237, 214] on div at bounding box center [291, 142] width 582 height 285
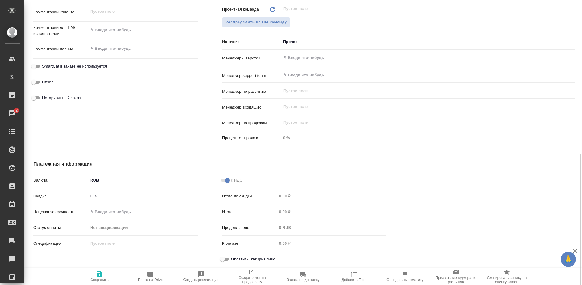
click at [227, 260] on input "Оплатить, как физ.лицо" at bounding box center [223, 259] width 22 height 7
checkbox input "true"
type textarea "x"
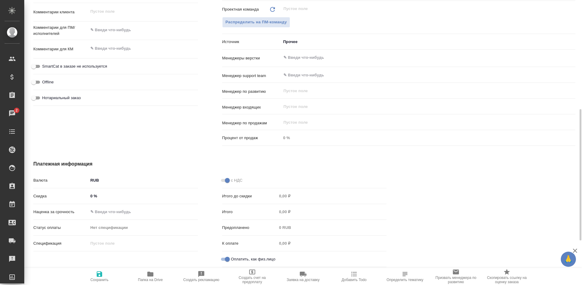
scroll to position [273, 0]
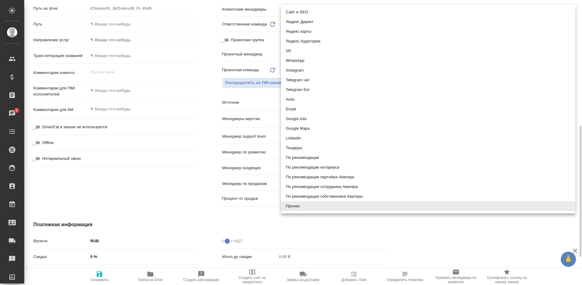
click at [306, 102] on body "🙏 .cls-1 fill:#fff; AWATERA Bogomolova Anastasiya Клиенты Спецификации Заказы 2…" at bounding box center [291, 142] width 582 height 285
click at [301, 59] on li "WhatsApp" at bounding box center [428, 61] width 295 height 10
type textarea "x"
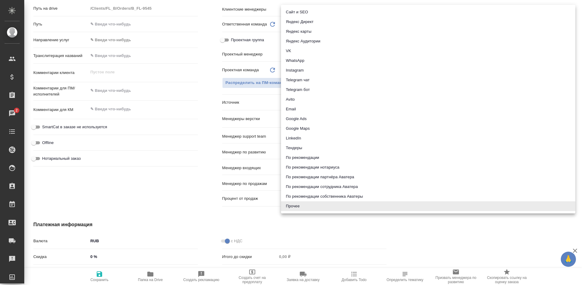
type input "whatsapp"
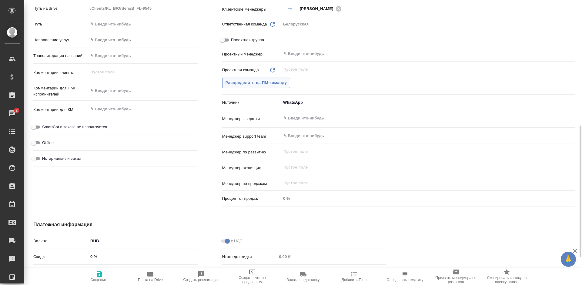
click at [265, 83] on span "Распределить на ПМ-команду" at bounding box center [257, 82] width 62 height 7
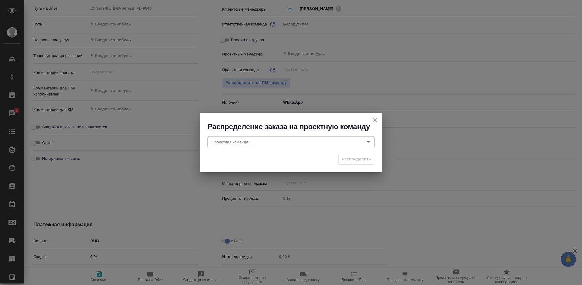
click at [372, 120] on icon "close" at bounding box center [375, 119] width 7 height 7
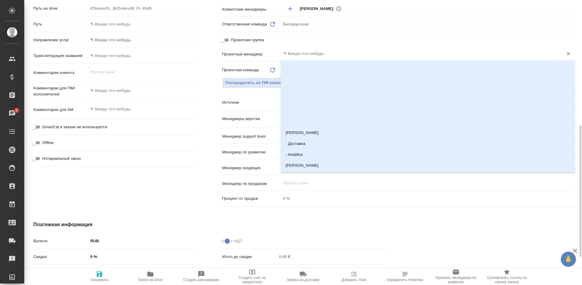
click at [318, 55] on input "text" at bounding box center [418, 53] width 271 height 7
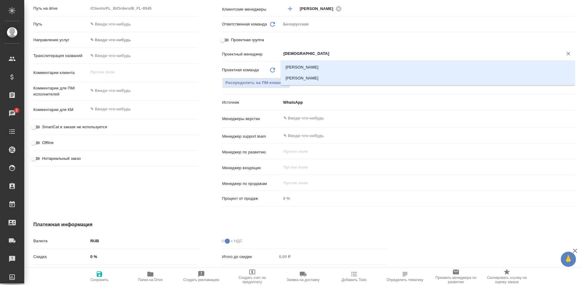
type input "бого"
click at [320, 74] on li "Богомолова Анастасия" at bounding box center [428, 78] width 295 height 11
type textarea "x"
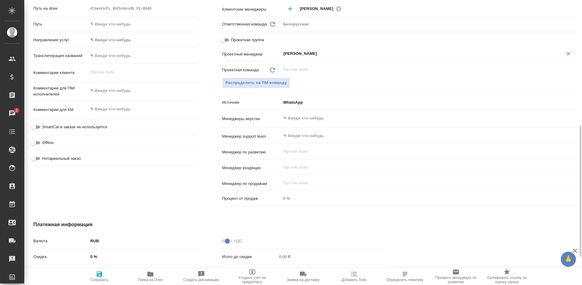
type input "Богомолова Анастасия"
click at [102, 274] on icon "button" at bounding box center [99, 273] width 5 height 5
type textarea "x"
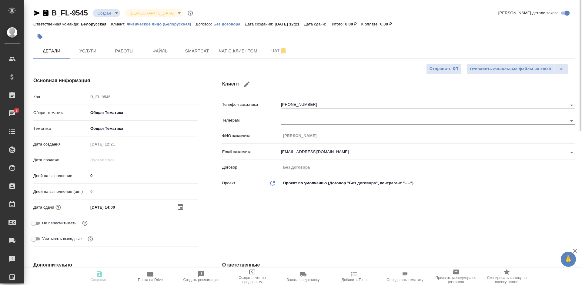
scroll to position [30, 0]
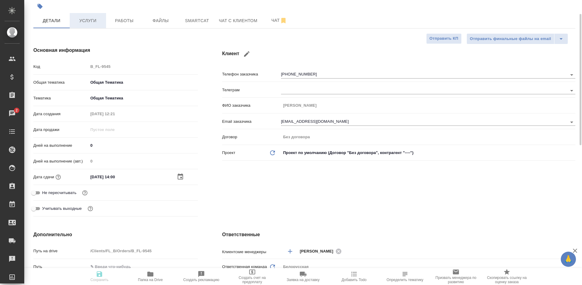
type textarea "x"
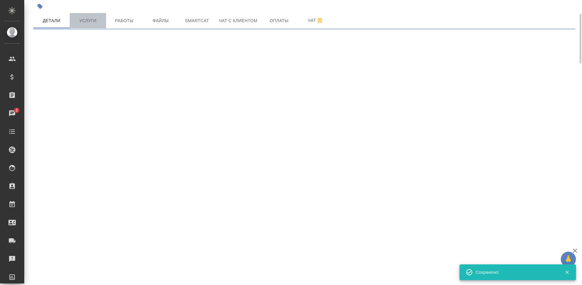
click at [93, 22] on span "Услуги" at bounding box center [87, 21] width 29 height 8
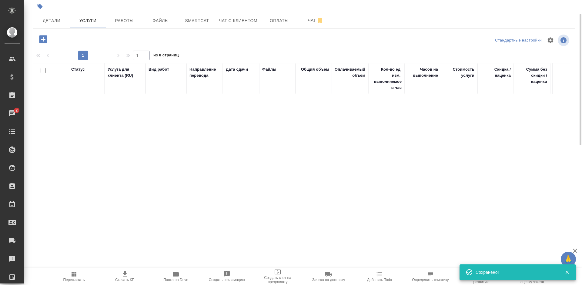
click at [42, 40] on icon "button" at bounding box center [43, 39] width 8 height 8
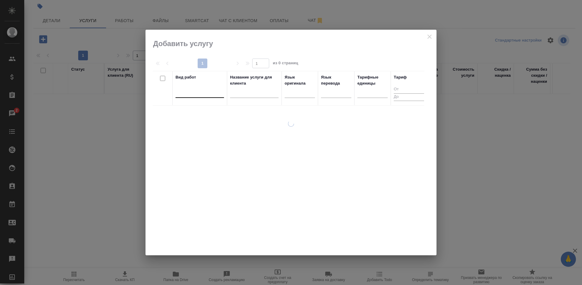
click at [191, 96] on div at bounding box center [200, 91] width 49 height 9
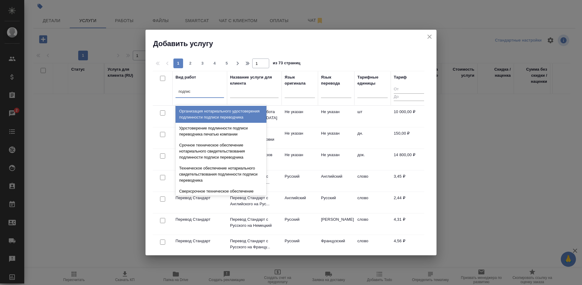
type input "подписи"
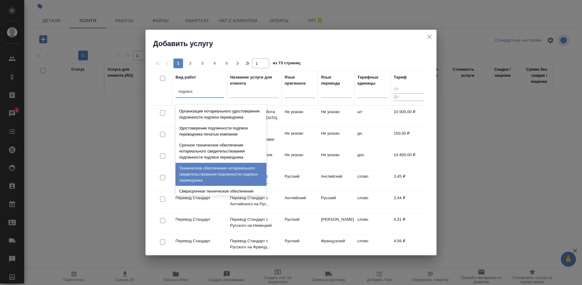
click at [228, 175] on div "Техническое обеспечение нотариального свидетельствования подлинности подписи пе…" at bounding box center [221, 174] width 91 height 23
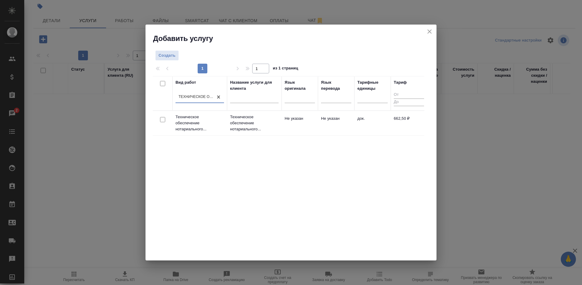
click at [369, 118] on td "док." at bounding box center [373, 123] width 36 height 21
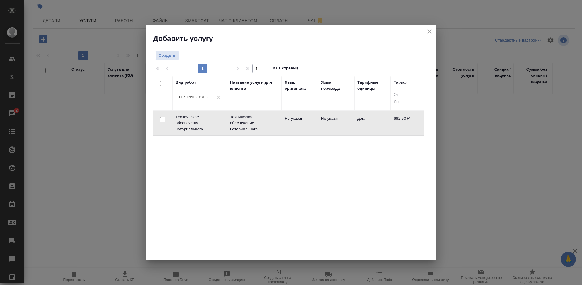
click at [369, 118] on td "док." at bounding box center [373, 123] width 36 height 21
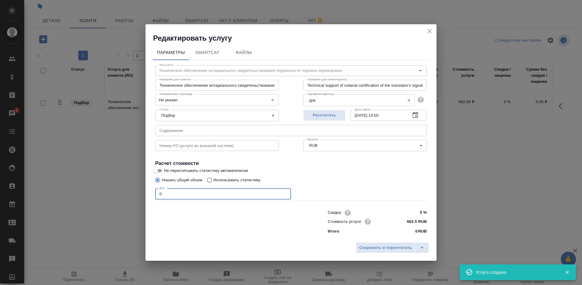
drag, startPoint x: 173, startPoint y: 194, endPoint x: 153, endPoint y: 196, distance: 19.6
click at [153, 196] on div "Вид работ Техническое обеспечение нотариального свидетельствования подлинности …" at bounding box center [291, 148] width 277 height 177
type input "1"
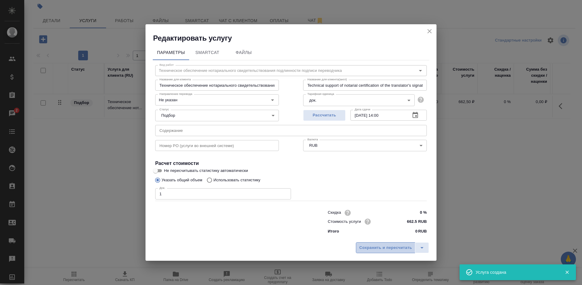
click at [399, 251] on button "Сохранить и пересчитать" at bounding box center [385, 247] width 59 height 11
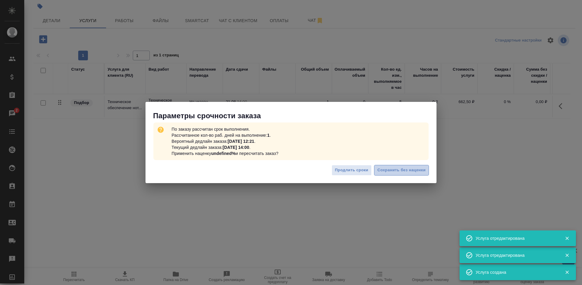
click at [389, 172] on span "Сохранить без наценки" at bounding box center [402, 170] width 48 height 7
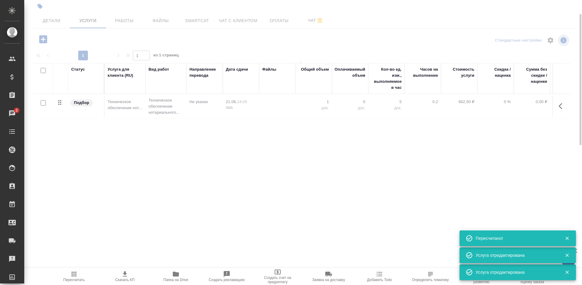
type input "urgent"
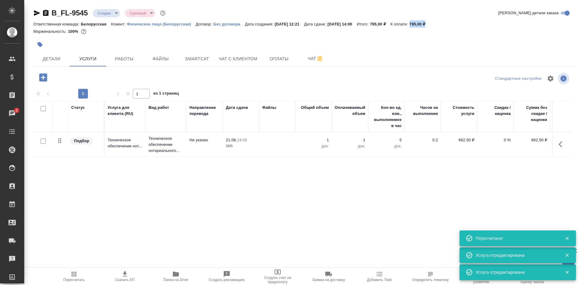
drag, startPoint x: 445, startPoint y: 21, endPoint x: 425, endPoint y: 23, distance: 20.5
click at [425, 23] on div "Ответственная команда: Белорусская Клиент: Физическое лицо (Белорусская) Догово…" at bounding box center [304, 23] width 542 height 7
copy p "795,00 ₽"
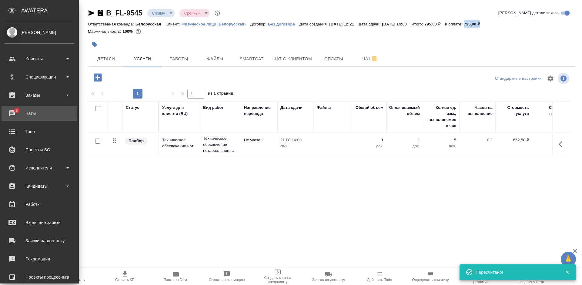
click at [9, 110] on div "Чаты" at bounding box center [40, 113] width 70 height 9
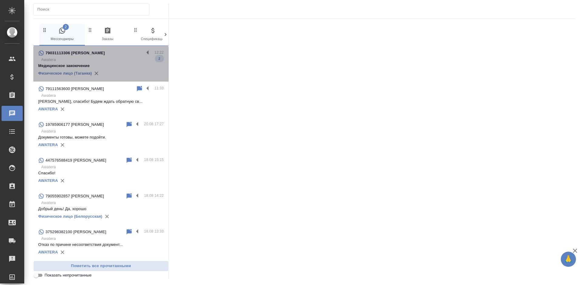
click at [105, 56] on div "79031113306 [PERSON_NAME]" at bounding box center [91, 52] width 106 height 7
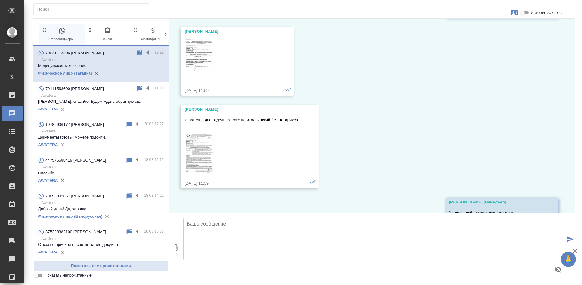
scroll to position [6309, 0]
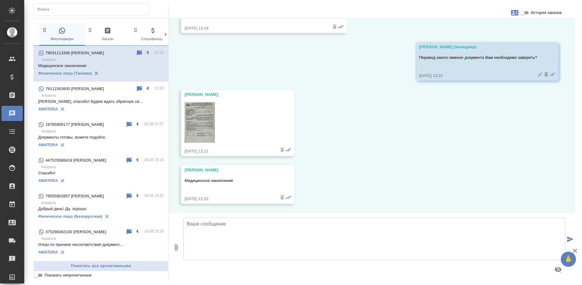
click at [217, 241] on textarea at bounding box center [375, 239] width 382 height 42
click at [221, 230] on textarea at bounding box center [375, 239] width 382 height 42
type textarea "Стоимость нотариального заверения составит"
click at [525, 12] on input "История заказов" at bounding box center [523, 12] width 22 height 7
checkbox input "true"
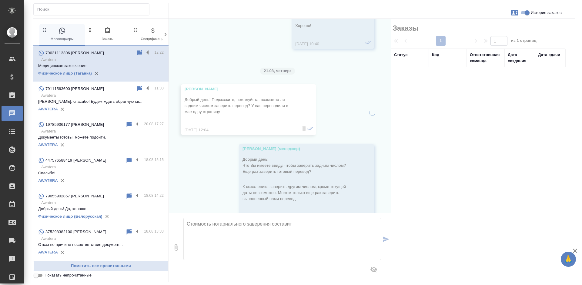
scroll to position [6564, 0]
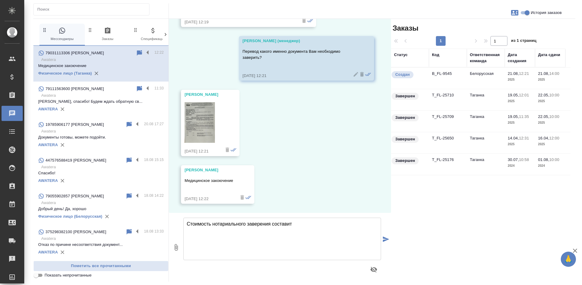
click at [478, 89] on td "Таганка" at bounding box center [486, 78] width 38 height 21
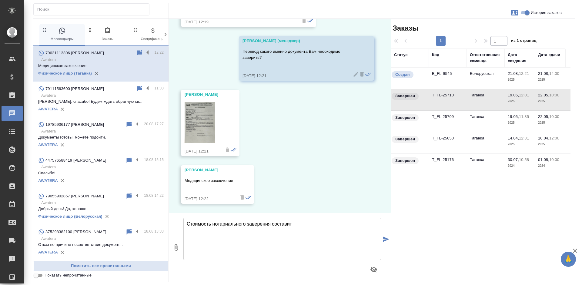
click at [478, 89] on td "Таганка" at bounding box center [486, 78] width 38 height 21
click at [200, 140] on img at bounding box center [200, 122] width 30 height 41
click at [433, 89] on td "T_FL-25709" at bounding box center [448, 78] width 38 height 21
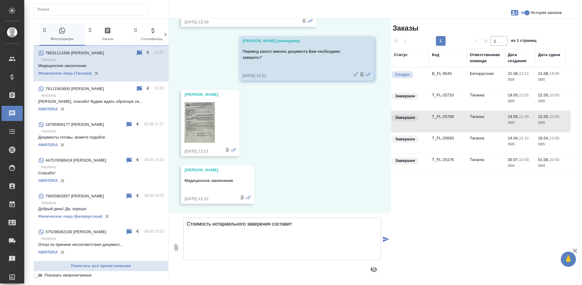
click at [453, 89] on td "T_FL-25650" at bounding box center [448, 78] width 38 height 21
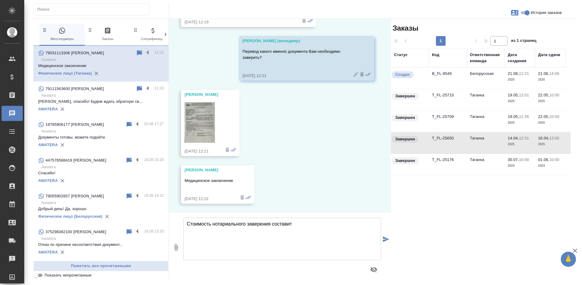
click at [453, 89] on td "T_FL-25650" at bounding box center [448, 78] width 38 height 21
click at [501, 89] on td "Таганка" at bounding box center [486, 78] width 38 height 21
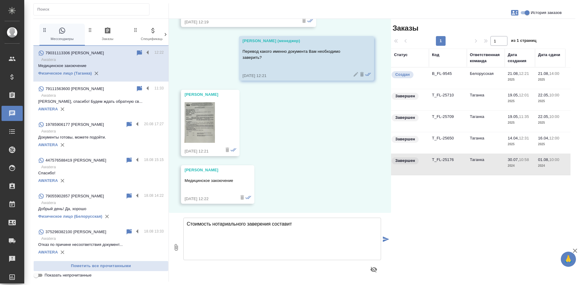
click at [308, 228] on textarea "Стоимость нотариального заверения составит" at bounding box center [283, 239] width 198 height 42
paste textarea "795,00 ₽"
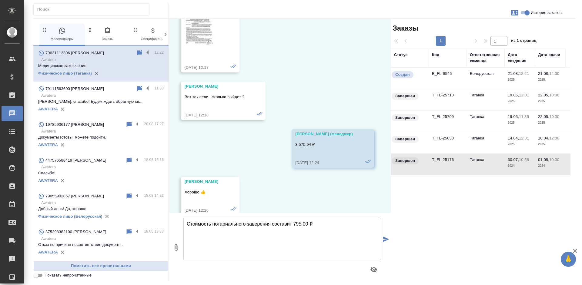
scroll to position [3773, 0]
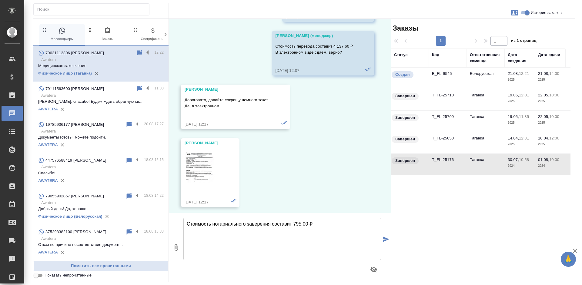
type textarea "Стоимость нотариального заверения составит 795,00 ₽"
click at [200, 181] on img at bounding box center [200, 172] width 30 height 43
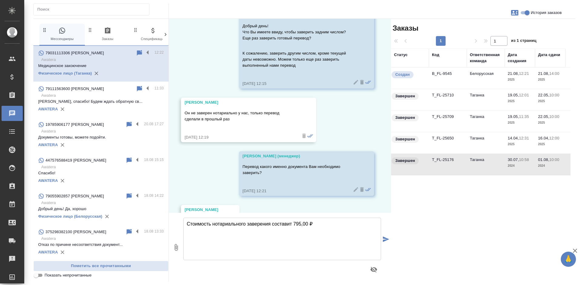
scroll to position [6576, 0]
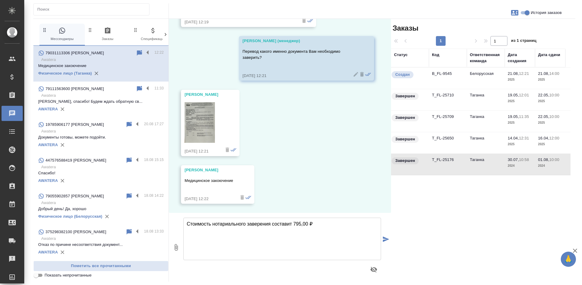
click at [193, 118] on img at bounding box center [200, 122] width 30 height 41
click at [447, 89] on td "T_FL-25710" at bounding box center [448, 78] width 38 height 21
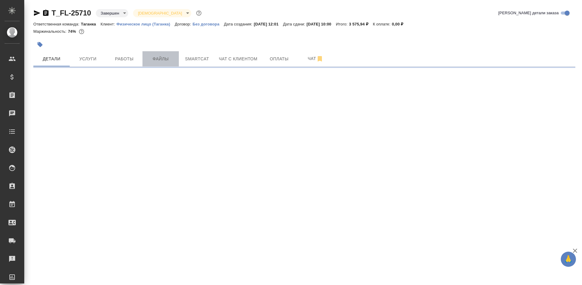
click at [166, 59] on span "Файлы" at bounding box center [160, 59] width 29 height 8
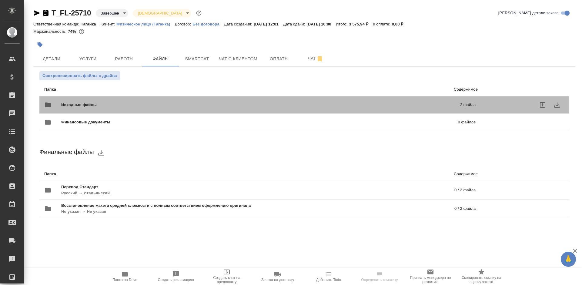
click at [414, 107] on p "2 файла" at bounding box center [376, 105] width 197 height 6
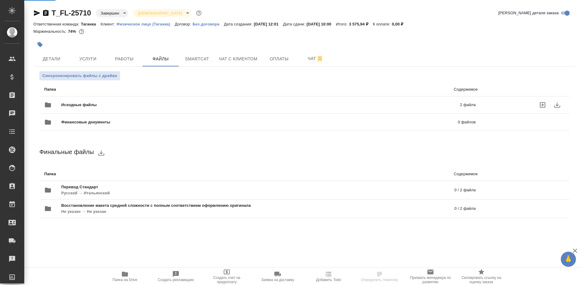
click at [381, 106] on p "2 файла" at bounding box center [376, 105] width 197 height 6
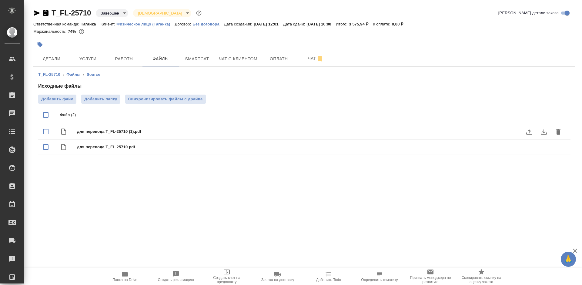
click at [543, 133] on icon "download" at bounding box center [543, 131] width 7 height 7
click at [543, 148] on icon "download" at bounding box center [543, 147] width 7 height 7
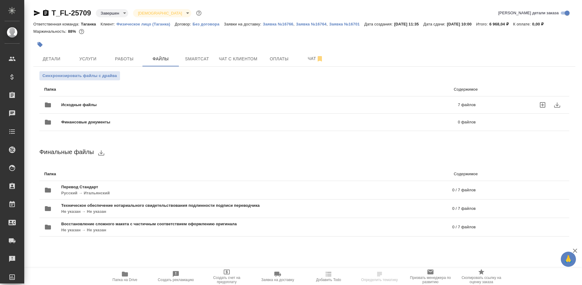
click at [214, 99] on div "Исходные файлы 7 файлов" at bounding box center [260, 105] width 432 height 15
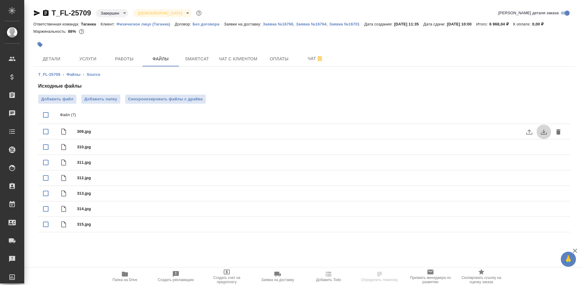
click at [543, 130] on icon "download" at bounding box center [543, 131] width 7 height 7
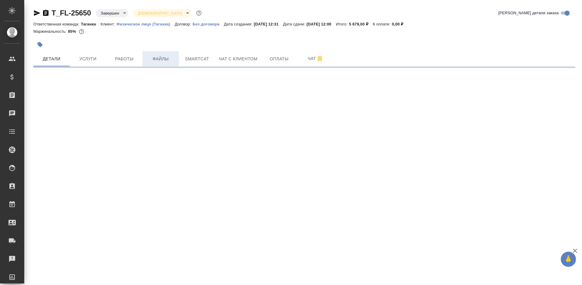
click at [167, 60] on span "Файлы" at bounding box center [160, 59] width 29 height 8
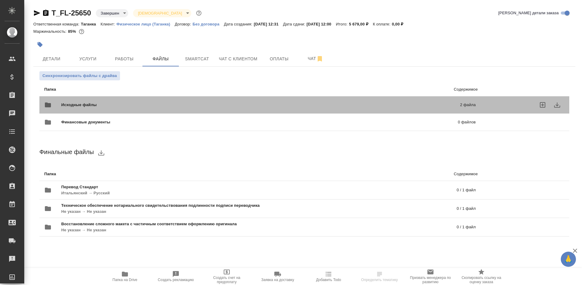
click at [268, 95] on div "Исходные файлы 2 файла" at bounding box center [260, 105] width 444 height 27
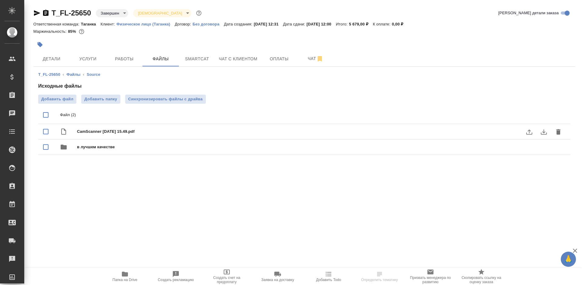
click at [541, 130] on icon "download" at bounding box center [543, 131] width 7 height 7
click at [542, 132] on icon "download" at bounding box center [543, 131] width 7 height 7
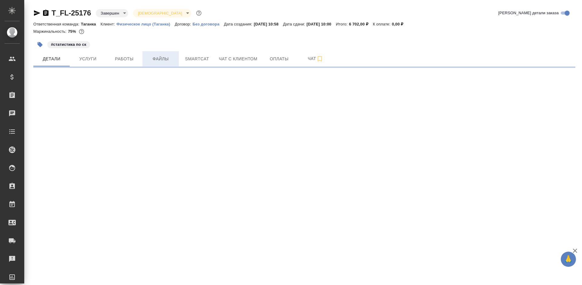
click at [153, 60] on span "Файлы" at bounding box center [160, 59] width 29 height 8
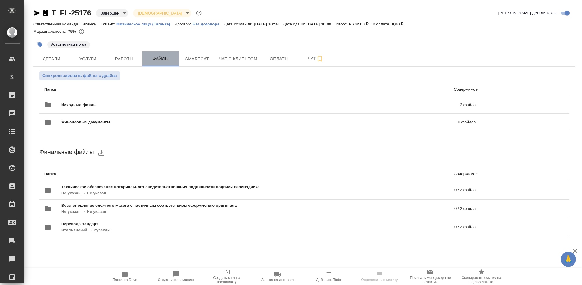
click at [157, 60] on span "Файлы" at bounding box center [160, 59] width 29 height 8
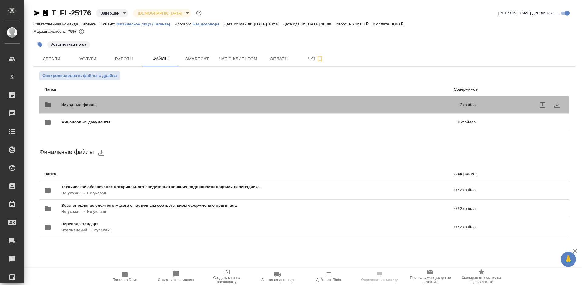
click at [201, 108] on div "Исходные файлы 2 файла" at bounding box center [260, 105] width 432 height 15
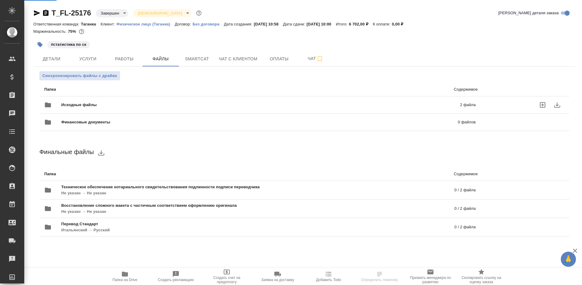
click at [204, 107] on span "Исходные файлы" at bounding box center [169, 105] width 217 height 6
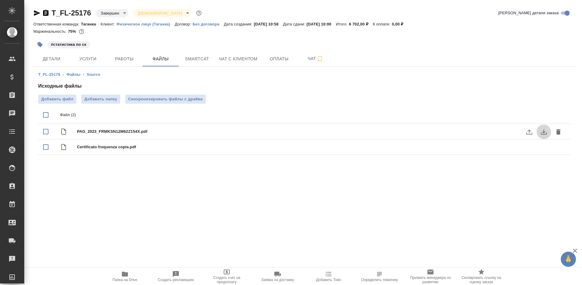
click at [543, 132] on icon "download" at bounding box center [543, 131] width 7 height 7
click at [544, 149] on icon "download" at bounding box center [543, 147] width 7 height 7
click at [541, 146] on icon "download" at bounding box center [543, 147] width 7 height 7
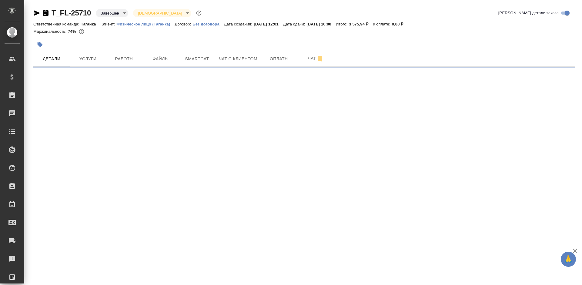
select select "RU"
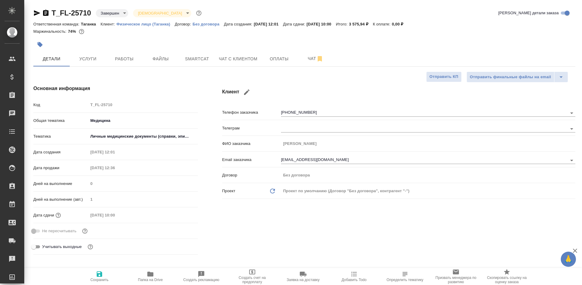
type textarea "x"
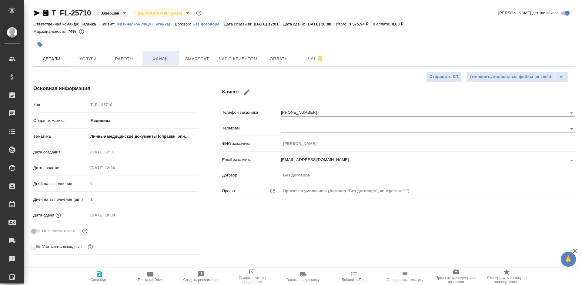
type textarea "x"
click at [164, 56] on span "Файлы" at bounding box center [160, 59] width 29 height 8
click at [165, 57] on span "Файлы" at bounding box center [160, 59] width 29 height 8
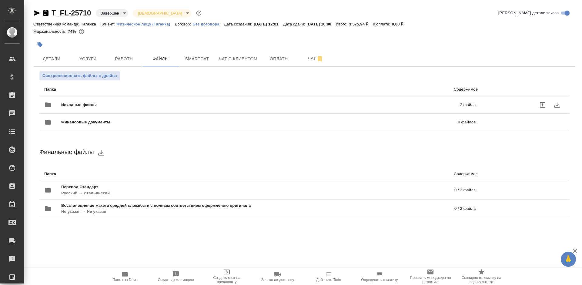
click at [377, 103] on p "2 файла" at bounding box center [376, 105] width 197 height 6
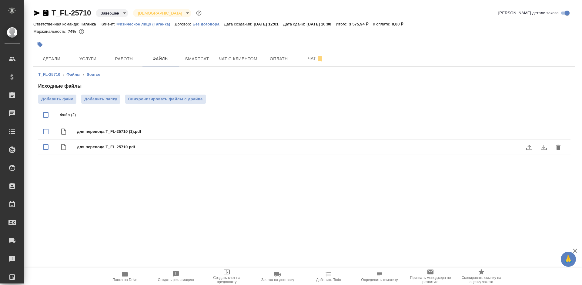
click at [543, 147] on icon "download" at bounding box center [544, 147] width 6 height 5
click at [119, 278] on span "Папка на Drive" at bounding box center [125, 280] width 25 height 4
click at [45, 15] on icon "button" at bounding box center [45, 13] width 5 height 6
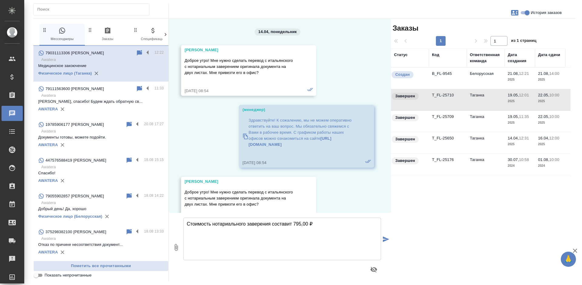
scroll to position [6576, 0]
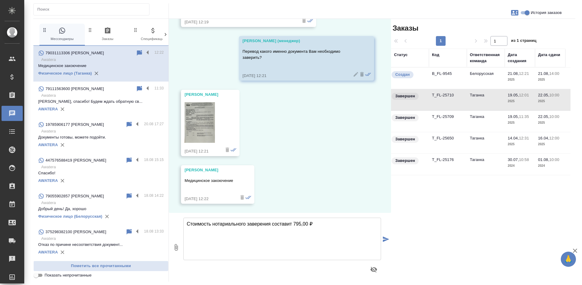
click at [323, 223] on textarea "Стоимость нотариального заверения составит 795,00 ₽" at bounding box center [283, 239] width 198 height 42
paste textarea "Проверьте, пожалуйста, эти документы необходимо заверить?"
click at [316, 219] on textarea "Стоимость нотариального заверения составит 795,00 ₽ Проверьте, пожалуйста, эти …" at bounding box center [283, 239] width 198 height 42
type textarea "Стоимость нотариального заверения составит 795,00 ₽. Проверьте, пожалуйста, эти…"
click at [173, 246] on icon "button" at bounding box center [176, 247] width 7 height 7
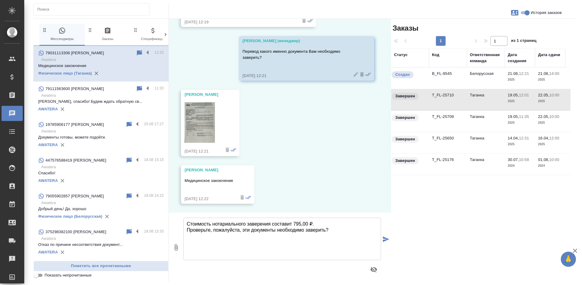
type input "C:\fakepath\для перевода T_FL-25710(it).docx"
click at [349, 234] on textarea "Стоимость нотариального заверения составит 795,00 ₽. Проверьте, пожалуйста, эти…" at bounding box center [283, 239] width 198 height 42
type textarea "Стоимость нотариального заверения составит 795,00 ₽. Проверьте, пожалуйста, эти…"
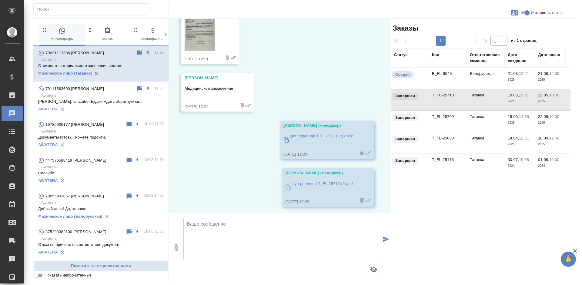
scroll to position [6731, 0]
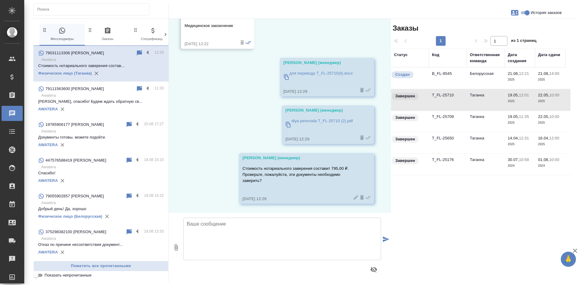
click at [433, 73] on td "B_FL-9545" at bounding box center [448, 78] width 38 height 21
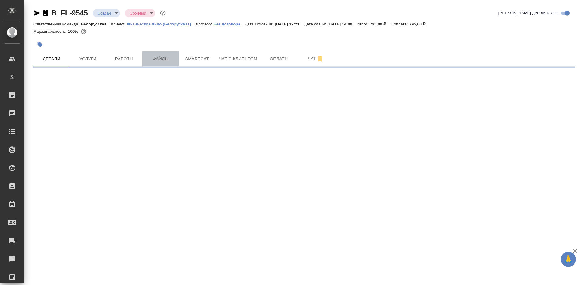
click at [157, 58] on span "Файлы" at bounding box center [160, 59] width 29 height 8
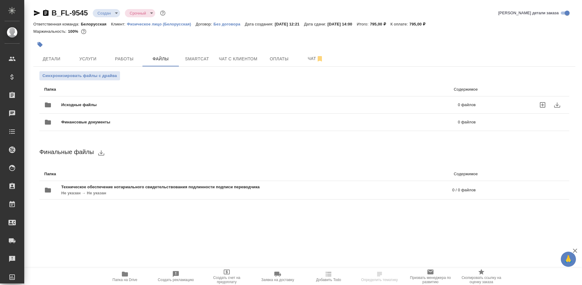
click at [545, 106] on icon "uploadFiles" at bounding box center [542, 104] width 5 height 5
click at [0, 0] on input "uploadFiles" at bounding box center [0, 0] width 0 height 0
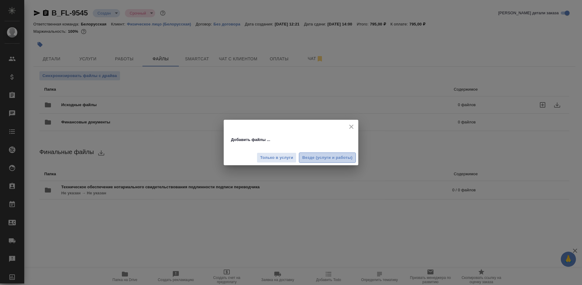
click at [329, 157] on span "Везде (услуги и работы)" at bounding box center [327, 157] width 50 height 7
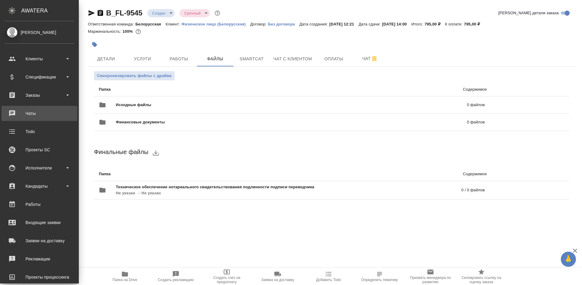
click at [11, 114] on div "Чаты" at bounding box center [40, 113] width 70 height 9
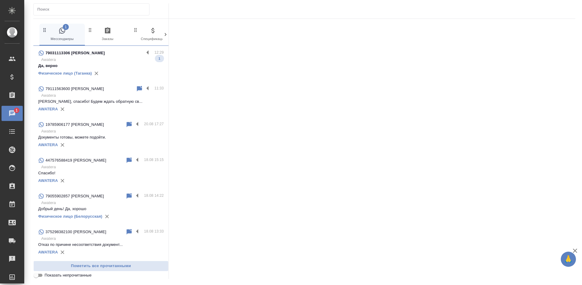
click at [104, 59] on p "Awatera" at bounding box center [102, 60] width 123 height 6
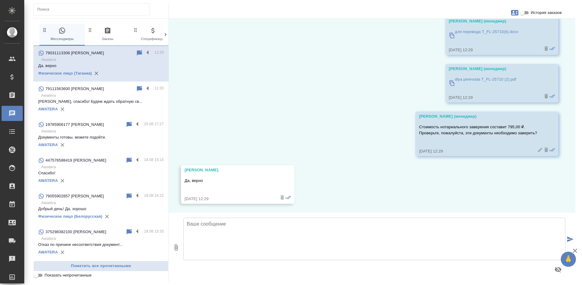
scroll to position [6506, 0]
click at [527, 13] on input "История заказов" at bounding box center [523, 12] width 22 height 7
checkbox input "true"
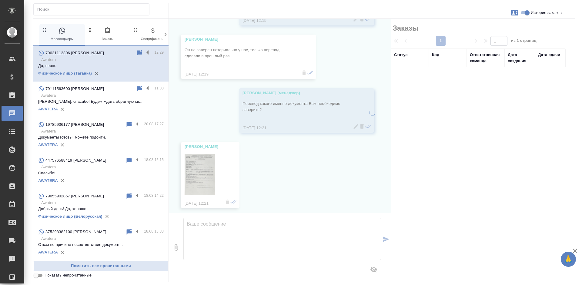
scroll to position [6773, 0]
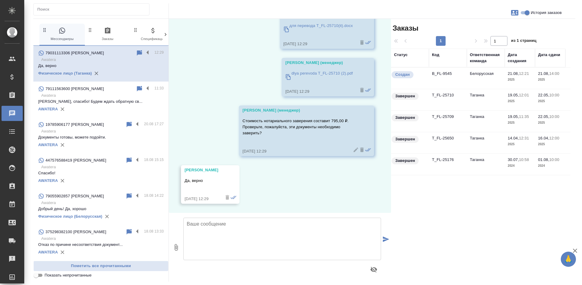
click at [493, 79] on td "Белорусская" at bounding box center [486, 78] width 38 height 21
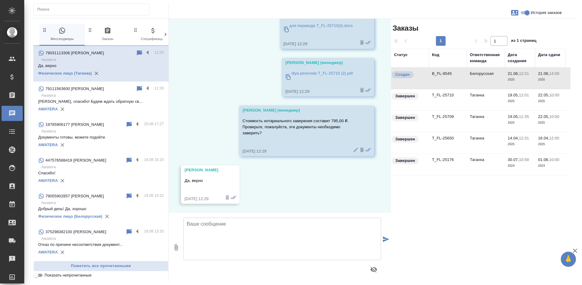
click at [219, 224] on textarea at bounding box center [283, 239] width 198 height 42
paste textarea "Направляю Вам ссылку на оплату заказа:[URL][DOMAIN_NAME]Готово будет [DATE] к 1…"
type textarea "Направляю Вам ссылку на оплату заказа:[URL][DOMAIN_NAME]Готово будет [DATE] к 1…"
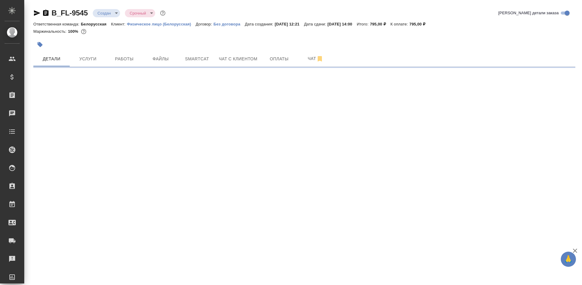
select select "RU"
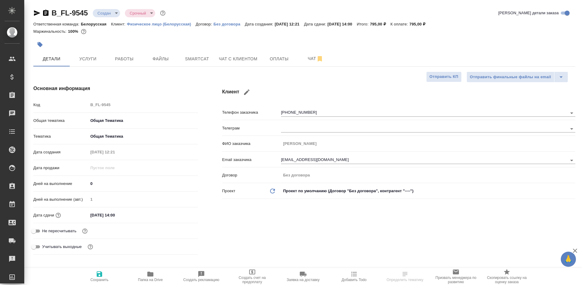
type textarea "x"
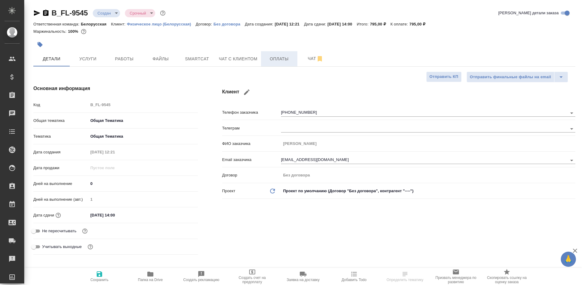
type textarea "x"
click at [281, 57] on span "Оплаты" at bounding box center [279, 59] width 29 height 8
type textarea "x"
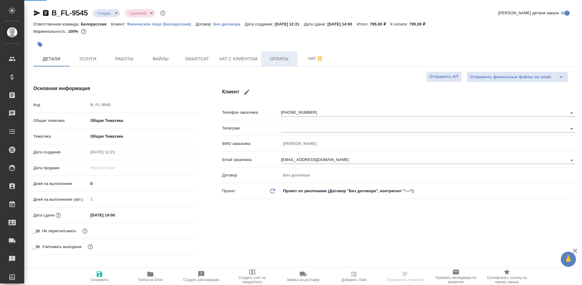
type textarea "x"
click at [281, 57] on span "Оплаты" at bounding box center [279, 59] width 29 height 8
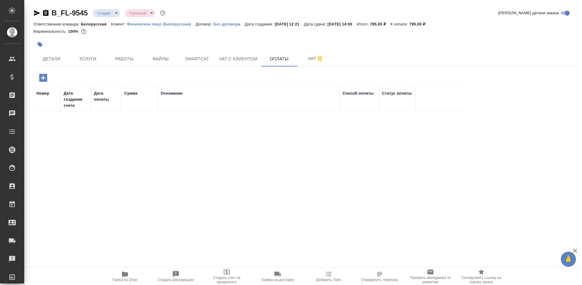
click at [43, 79] on icon "button" at bounding box center [43, 77] width 11 height 11
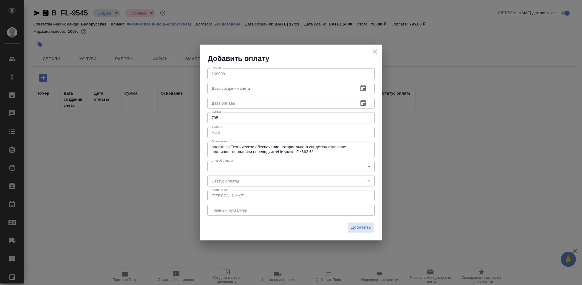
click at [242, 168] on body "🙏 .cls-1 fill:#fff; AWATERA Bogomolova Anastasiya Клиенты Спецификации Заказы 0…" at bounding box center [291, 142] width 582 height 285
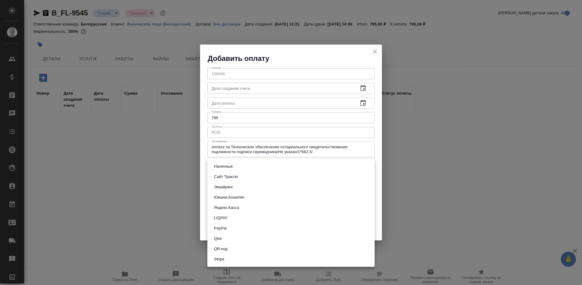
click at [237, 206] on button "Яндекс.Касса" at bounding box center [226, 207] width 29 height 7
type input "yandex-kassa"
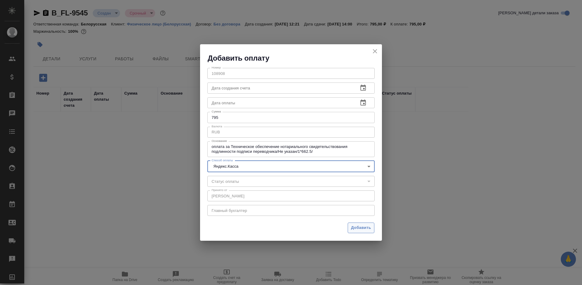
click at [355, 229] on span "Добавить" at bounding box center [361, 227] width 20 height 7
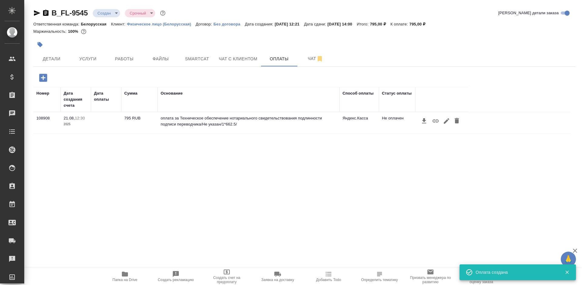
click at [436, 121] on icon "button" at bounding box center [436, 121] width 6 height 3
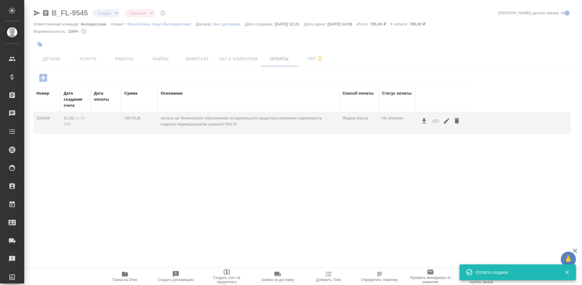
click at [436, 121] on div at bounding box center [303, 188] width 558 height 194
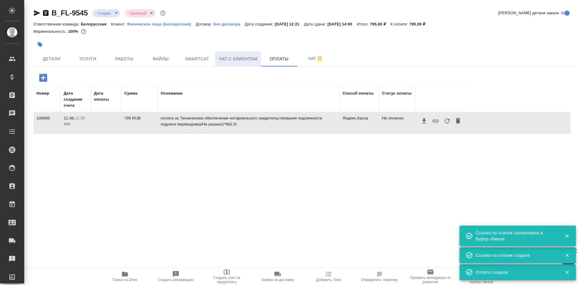
click at [233, 58] on span "Чат с клиентом" at bounding box center [238, 59] width 39 height 8
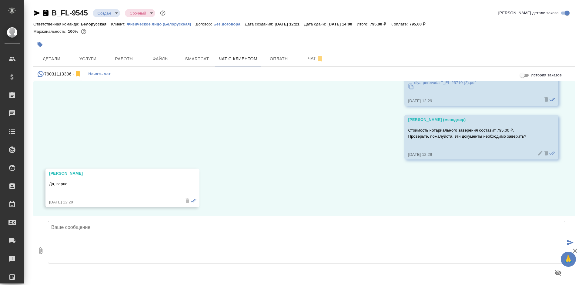
scroll to position [6522, 0]
click at [70, 233] on textarea at bounding box center [307, 242] width 518 height 42
paste textarea "Направляю Вам ссылку на оплату заказа:https://yoomoney.ru/checkout/payments/v2/…"
click at [360, 226] on textarea "Направляю Вам ссылку на оплату заказа:https://yoomoney.ru/checkout/payments/v2/…" at bounding box center [307, 242] width 518 height 42
type textarea "Направляю Вам ссылку на оплату заказа:https://yoomoney.ru/checkout/payments/v2/…"
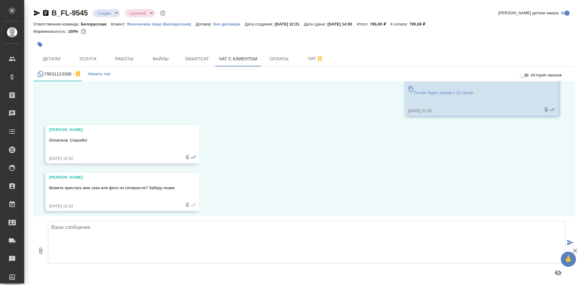
scroll to position [6680, 0]
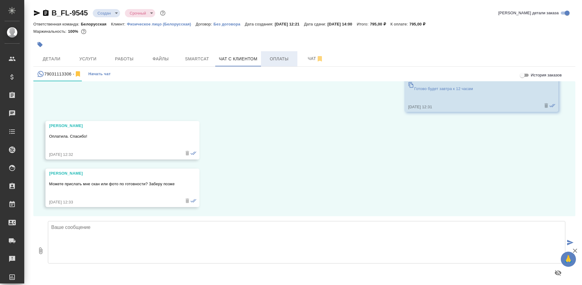
click at [281, 66] on button "Оплаты" at bounding box center [279, 58] width 36 height 15
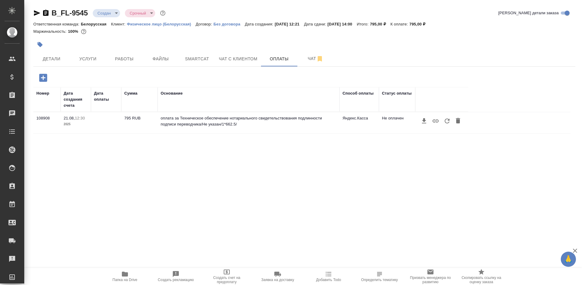
click at [446, 121] on icon "button" at bounding box center [447, 121] width 5 height 5
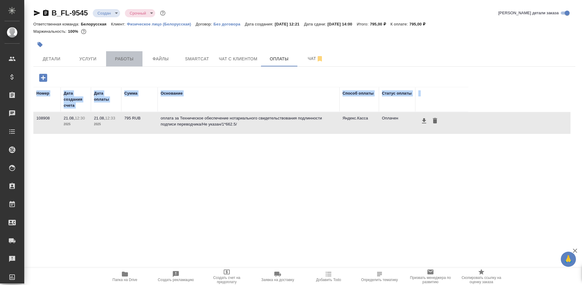
click at [121, 57] on span "Работы" at bounding box center [124, 59] width 29 height 8
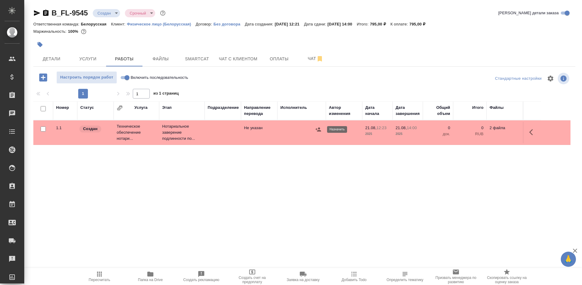
click at [318, 129] on icon "button" at bounding box center [318, 129] width 6 height 6
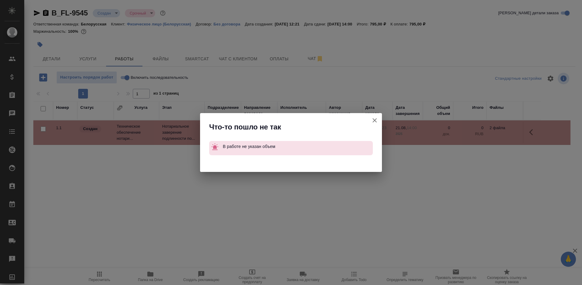
click at [466, 155] on div "Что-то пошло не так В работе не указан объем" at bounding box center [291, 142] width 582 height 285
click at [371, 122] on button "Группировать работы по услугам" at bounding box center [375, 120] width 15 height 15
click at [373, 120] on button "Группировать работы по услугам" at bounding box center [375, 120] width 15 height 15
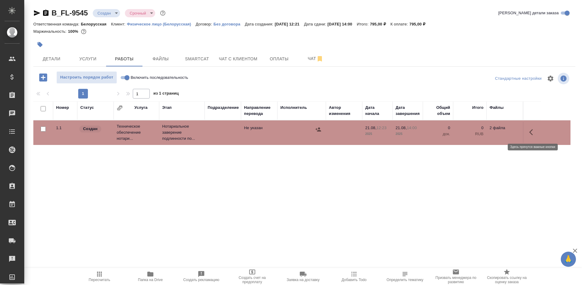
click at [530, 130] on icon "button" at bounding box center [533, 132] width 7 height 7
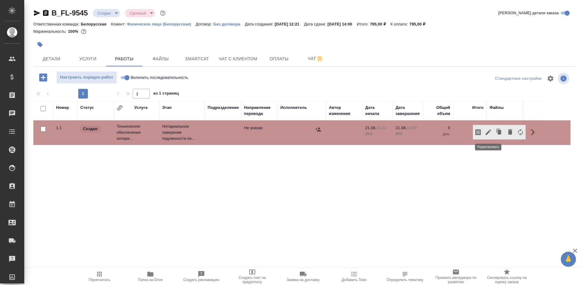
click at [486, 133] on icon "button" at bounding box center [488, 132] width 7 height 7
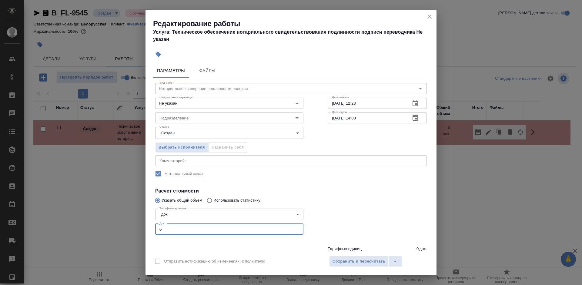
drag, startPoint x: 168, startPoint y: 230, endPoint x: 145, endPoint y: 230, distance: 22.7
click at [145, 230] on div "Редактирование работы Услуга: Техническое обеспечение нотариального свидетельст…" at bounding box center [291, 142] width 582 height 285
type input "1"
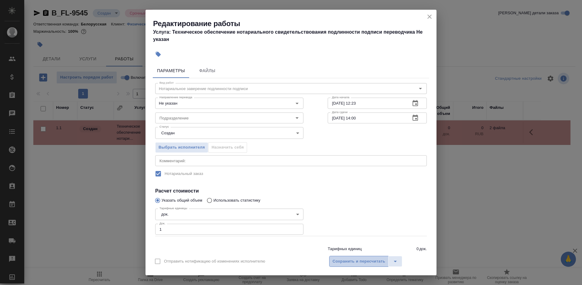
click at [344, 259] on span "Сохранить и пересчитать" at bounding box center [359, 261] width 53 height 7
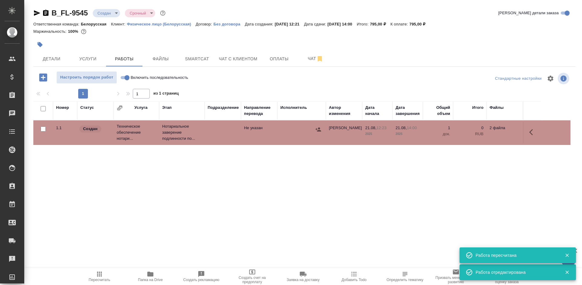
click at [318, 129] on icon "button" at bounding box center [318, 129] width 5 height 4
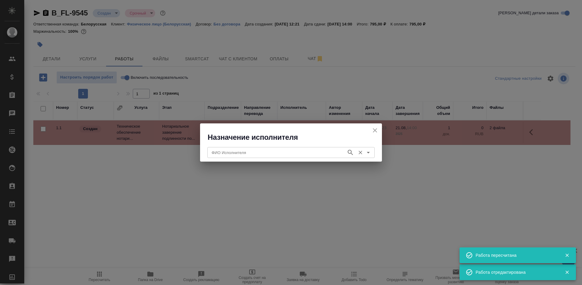
click at [330, 151] on input "ФИО Исполнителя" at bounding box center [276, 152] width 134 height 7
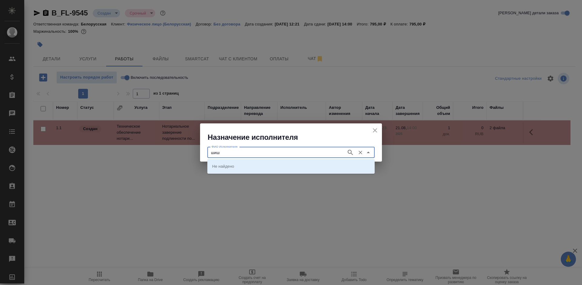
type input "шиш"
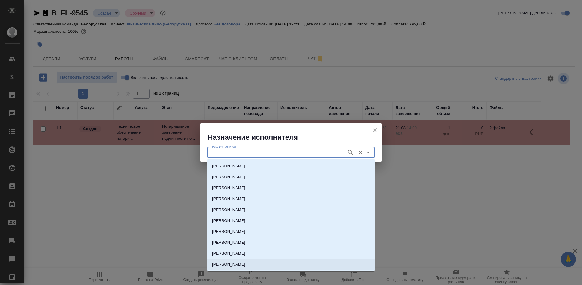
click at [287, 261] on li "НОТАРИУС Шишенков Леонид Васильевич" at bounding box center [290, 264] width 167 height 11
type input "НОТАРИУС Шишенков Леонид Васильевич"
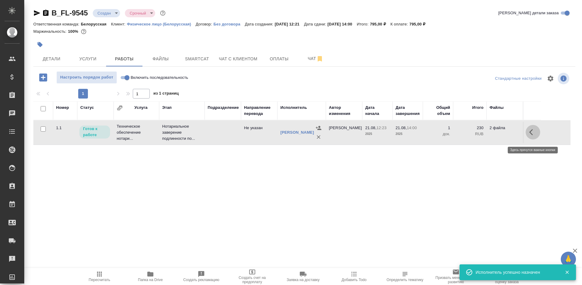
click at [528, 134] on button "button" at bounding box center [533, 132] width 15 height 15
click at [485, 136] on icon "button" at bounding box center [488, 132] width 7 height 7
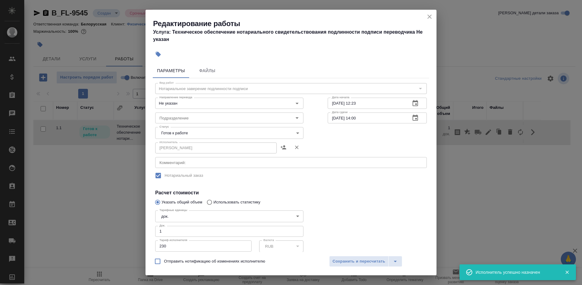
click at [202, 133] on body "🙏 .cls-1 fill:#fff; AWATERA Bogomolova Anastasiya Клиенты Спецификации Заказы 0…" at bounding box center [291, 142] width 582 height 285
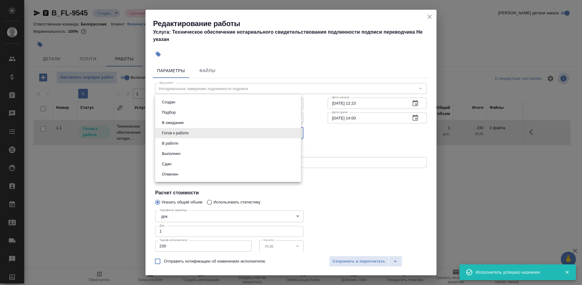
click at [207, 168] on li "Сдан" at bounding box center [228, 164] width 146 height 10
type input "closed"
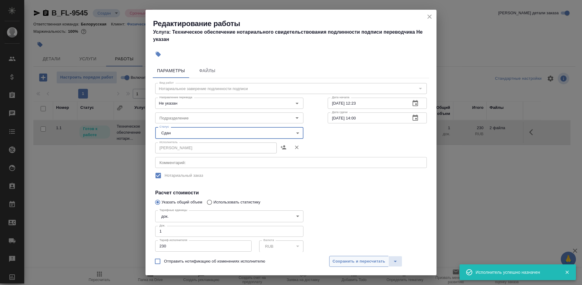
click at [380, 258] on span "Сохранить и пересчитать" at bounding box center [359, 261] width 53 height 7
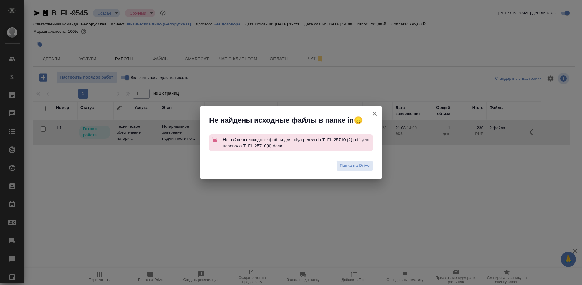
click at [370, 113] on button "Группировать работы по услугам" at bounding box center [375, 113] width 15 height 15
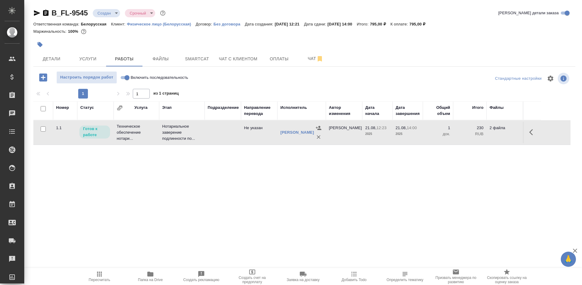
click at [129, 79] on input "Включить последовательность" at bounding box center [127, 77] width 22 height 7
checkbox input "true"
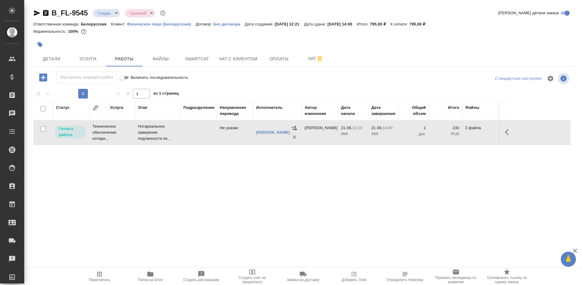
click at [451, 182] on div "Статус Услуга Этап Подразделение Направление перевода Исполнитель Автор изменен…" at bounding box center [301, 169] width 537 height 136
click at [504, 133] on button "button" at bounding box center [509, 132] width 15 height 15
click at [465, 134] on icon "button" at bounding box center [464, 132] width 5 height 5
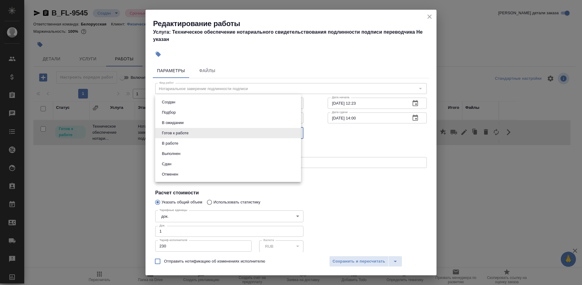
click at [174, 129] on body "🙏 .cls-1 fill:#fff; AWATERA Bogomolova Anastasiya Клиенты Спецификации Заказы 0…" at bounding box center [291, 142] width 582 height 285
click at [181, 165] on li "Сдан" at bounding box center [228, 164] width 146 height 10
type input "closed"
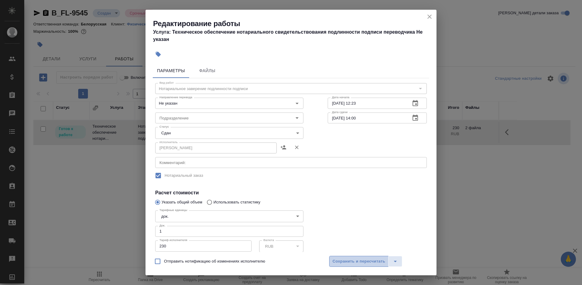
click at [377, 265] on button "Сохранить и пересчитать" at bounding box center [358, 261] width 59 height 11
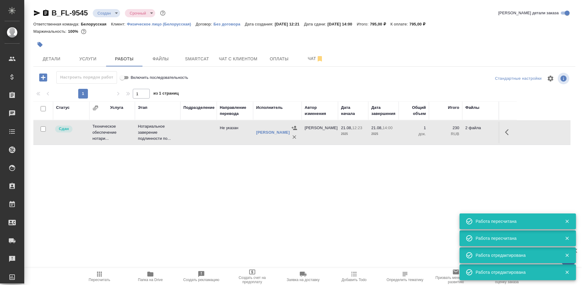
click at [96, 15] on body "🙏 .cls-1 fill:#fff; AWATERA Bogomolova Anastasiya Клиенты Спецификации Заказы 0…" at bounding box center [291, 142] width 582 height 285
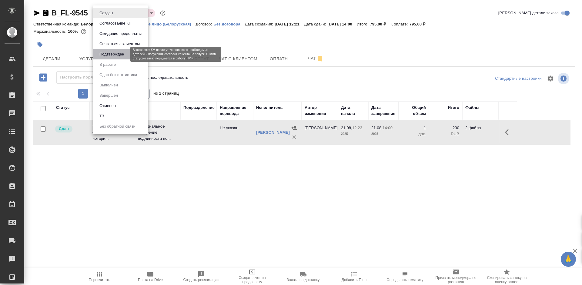
click at [115, 56] on button "Подтвержден" at bounding box center [112, 54] width 29 height 7
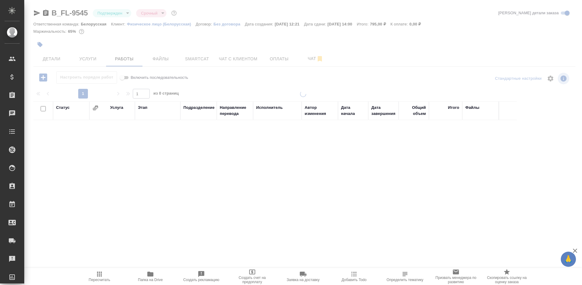
click at [115, 15] on body "🙏 .cls-1 fill:#fff; AWATERA Bogomolova Anastasiya Клиенты Спецификации Заказы 0…" at bounding box center [291, 142] width 582 height 285
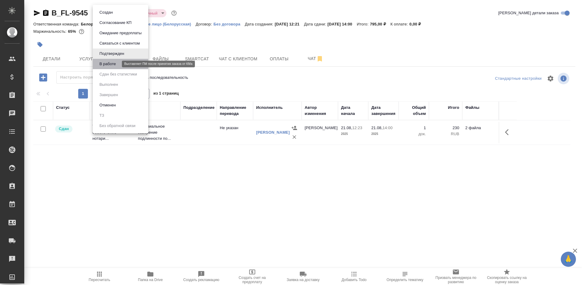
click at [113, 64] on button "В работе" at bounding box center [108, 64] width 20 height 7
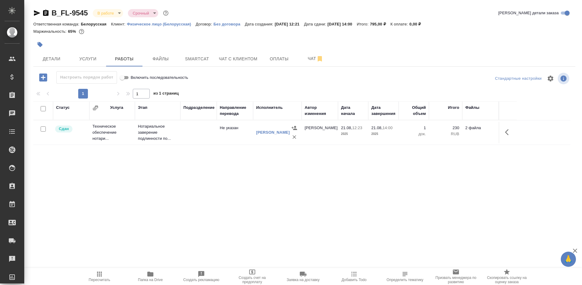
click at [111, 14] on body "🙏 .cls-1 fill:#fff; AWATERA Bogomolova Anastasiya Клиенты Спецификации Заказы 0…" at bounding box center [291, 142] width 582 height 285
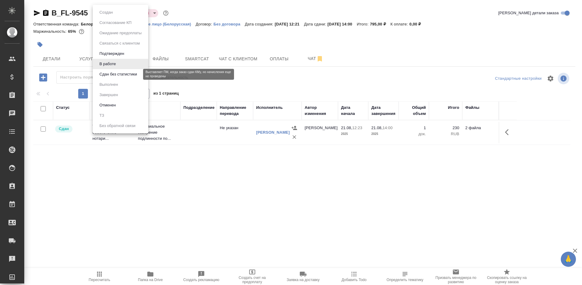
click at [111, 73] on button "Сдан без статистики" at bounding box center [118, 74] width 41 height 7
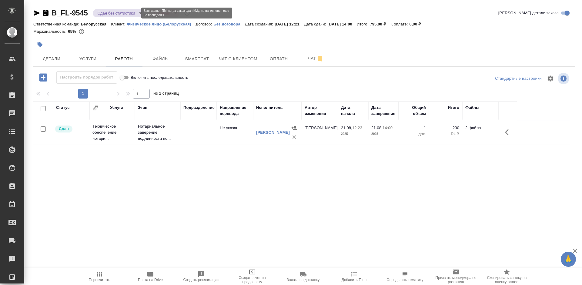
click at [112, 12] on body "🙏 .cls-1 fill:#fff; AWATERA Bogomolova Anastasiya Клиенты Спецификации Заказы 0…" at bounding box center [291, 142] width 582 height 285
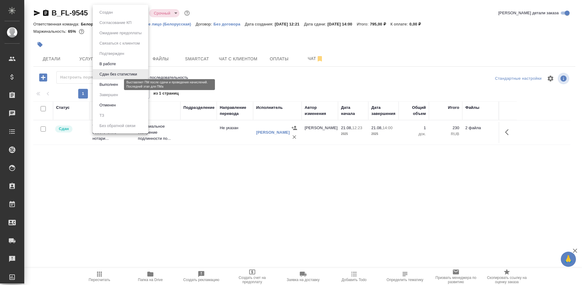
click at [119, 83] on button "Выполнен" at bounding box center [109, 84] width 22 height 7
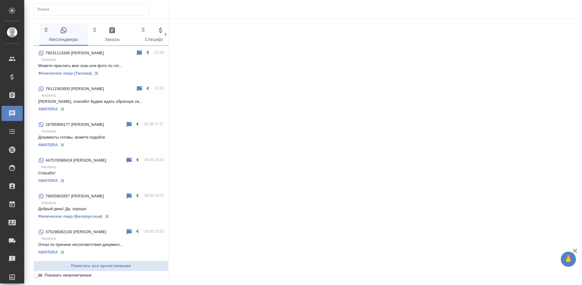
click at [106, 59] on p "Awatera" at bounding box center [102, 60] width 123 height 6
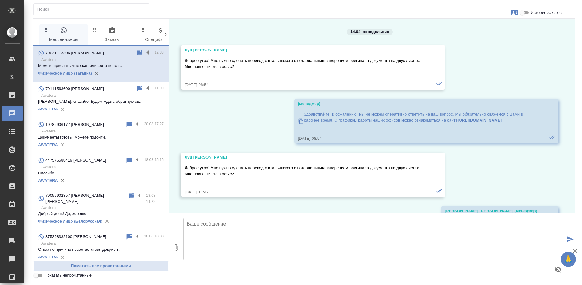
click textarea
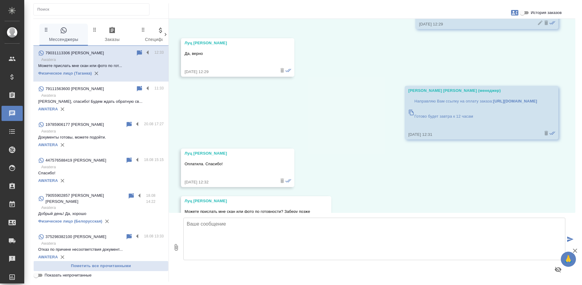
click textarea
type textarea "Да, конечно"
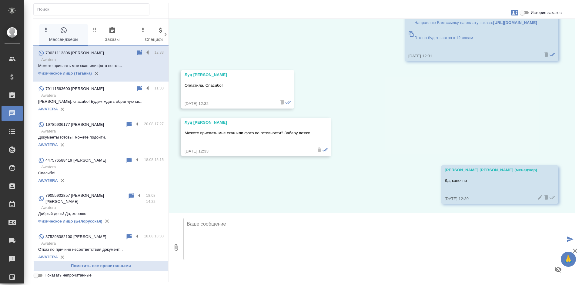
scroll to position [6717, 0]
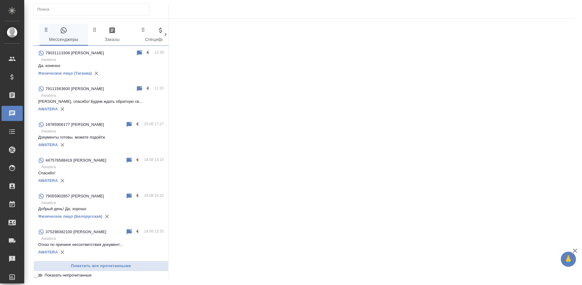
click at [103, 59] on p "Awatera" at bounding box center [102, 60] width 123 height 6
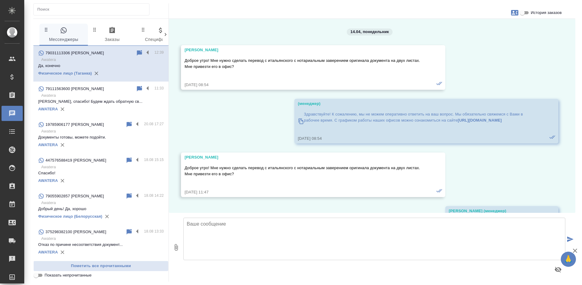
scroll to position [6717, 0]
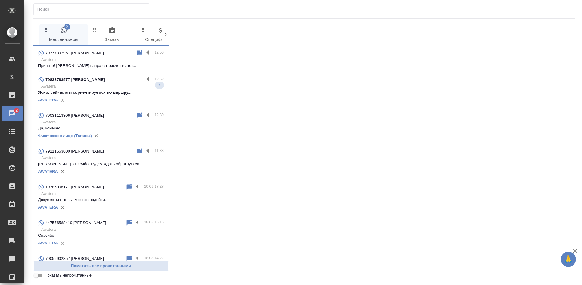
click at [106, 86] on p "Awatera" at bounding box center [102, 86] width 123 height 6
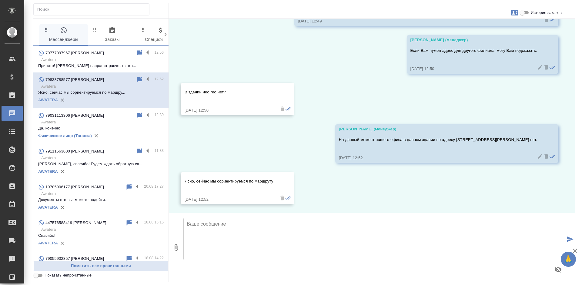
scroll to position [155, 0]
drag, startPoint x: 495, startPoint y: 137, endPoint x: 525, endPoint y: 137, distance: 30.3
click at [525, 137] on p "На данный момент нашего офиса в данном здании по адресу [STREET_ADDRESS][PERSON…" at bounding box center [438, 139] width 198 height 6
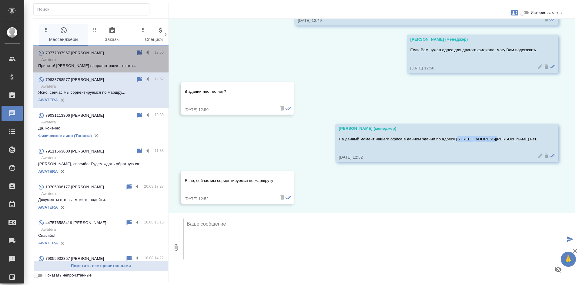
click at [106, 55] on div "79777097967 [PERSON_NAME]" at bounding box center [87, 52] width 98 height 7
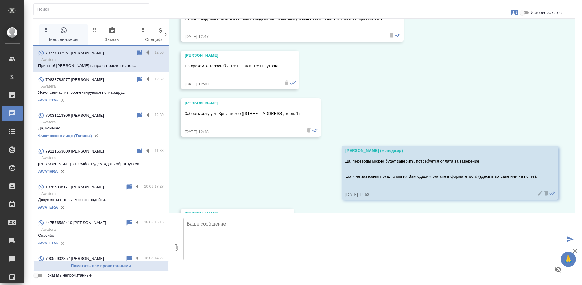
scroll to position [316, 0]
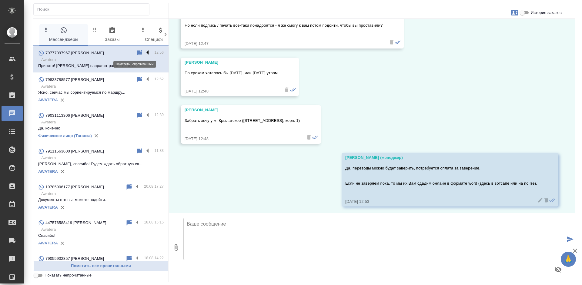
click at [144, 51] on label at bounding box center [149, 52] width 10 height 7
click at [0, 0] on input "checkbox" at bounding box center [0, 0] width 0 height 0
click at [112, 53] on icon at bounding box center [115, 52] width 7 height 7
click at [106, 79] on div "79833788577 [PERSON_NAME]" at bounding box center [87, 79] width 98 height 7
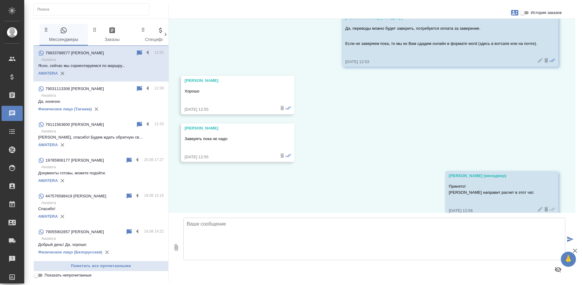
scroll to position [467, 0]
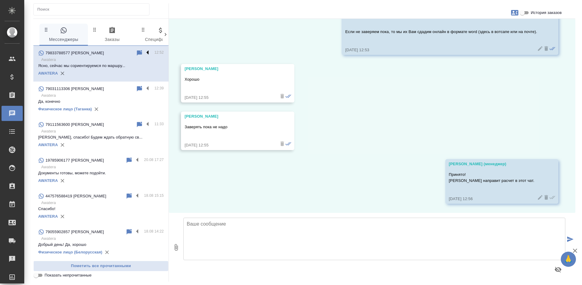
click at [144, 52] on label at bounding box center [149, 52] width 10 height 7
click at [0, 0] on input "checkbox" at bounding box center [0, 0] width 0 height 0
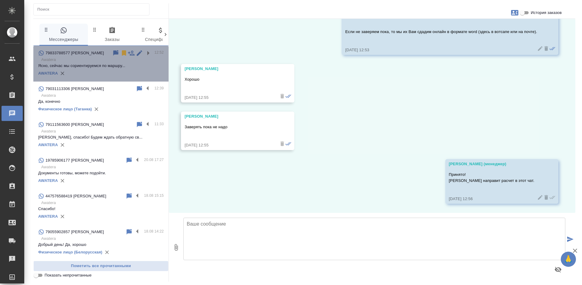
click at [116, 53] on div at bounding box center [133, 52] width 42 height 7
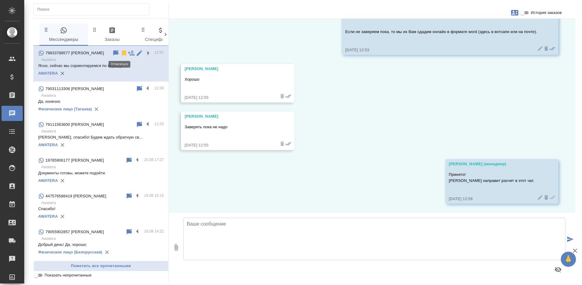
click at [122, 53] on icon at bounding box center [124, 52] width 4 height 5
